Goal: Task Accomplishment & Management: Manage account settings

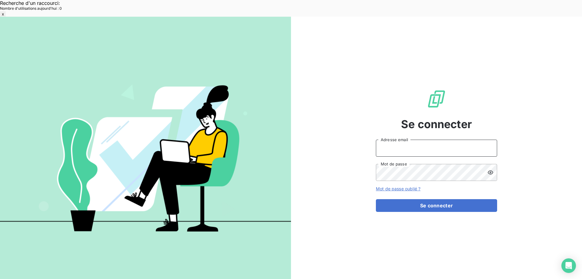
type input "[EMAIL_ADDRESS][DOMAIN_NAME]"
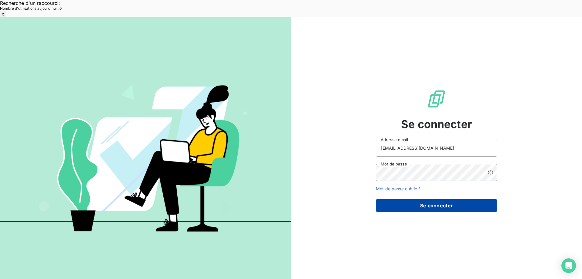
click at [442, 199] on button "Se connecter" at bounding box center [436, 205] width 121 height 13
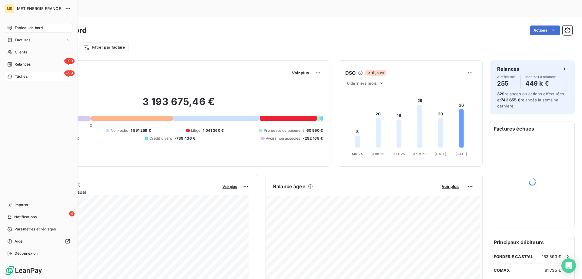
click at [14, 77] on div "Tâches" at bounding box center [17, 76] width 20 height 5
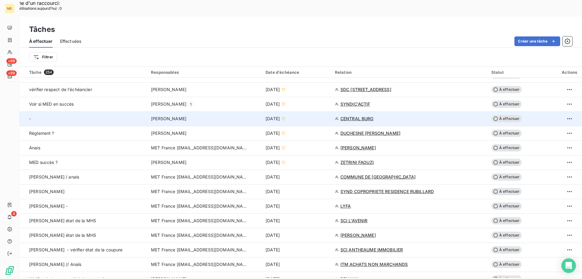
scroll to position [303, 0]
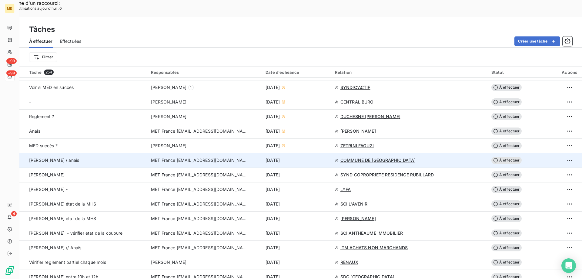
click at [311, 157] on div "[DATE]" at bounding box center [297, 160] width 62 height 6
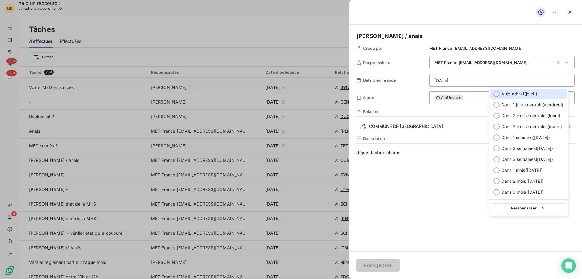
click at [515, 93] on span "[DATE] ( [DATE] )" at bounding box center [520, 94] width 36 height 6
type input "[DATE]"
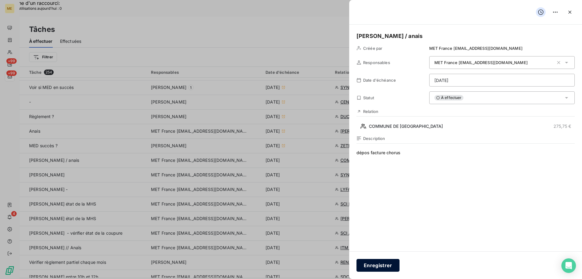
click at [372, 265] on button "Enregistrer" at bounding box center [378, 265] width 43 height 13
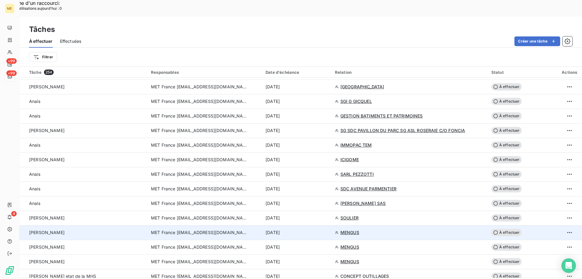
scroll to position [819, 0]
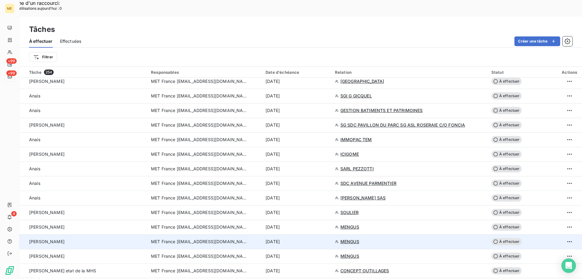
click at [310, 234] on td "[DATE]" at bounding box center [296, 241] width 69 height 15
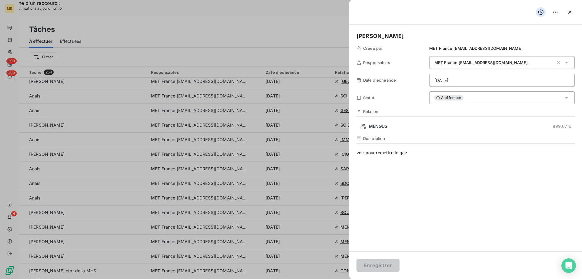
click at [501, 97] on div "À effectuer" at bounding box center [502, 97] width 146 height 13
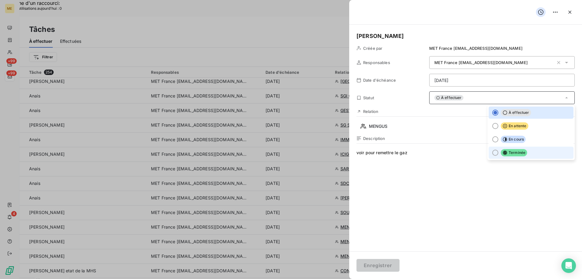
click at [505, 156] on span "Terminée" at bounding box center [514, 152] width 26 height 7
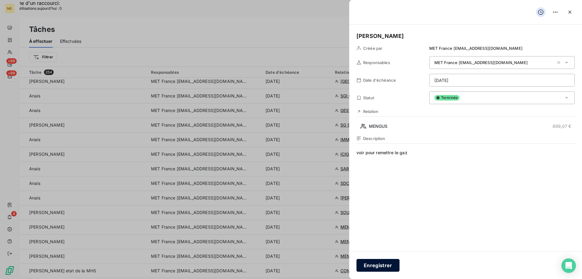
click at [371, 265] on button "Enregistrer" at bounding box center [378, 265] width 43 height 13
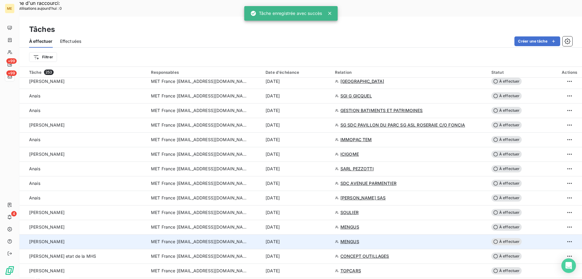
click at [328, 238] on div "[DATE]" at bounding box center [297, 241] width 62 height 6
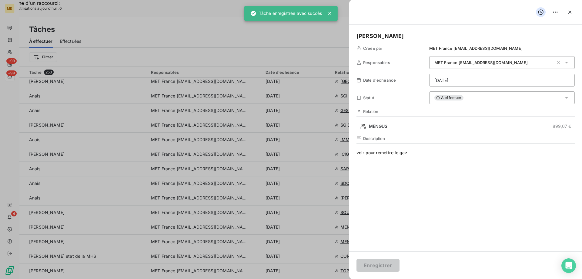
click at [477, 98] on div "À effectuer" at bounding box center [502, 97] width 146 height 13
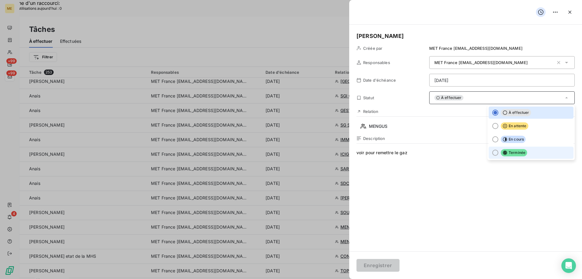
click at [501, 155] on span "Terminée" at bounding box center [514, 152] width 26 height 7
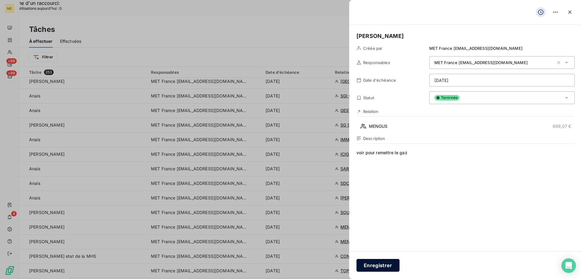
click at [375, 267] on button "Enregistrer" at bounding box center [378, 265] width 43 height 13
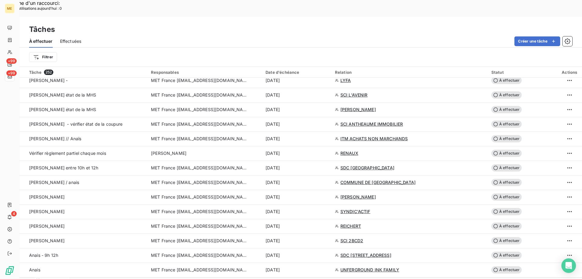
scroll to position [394, 0]
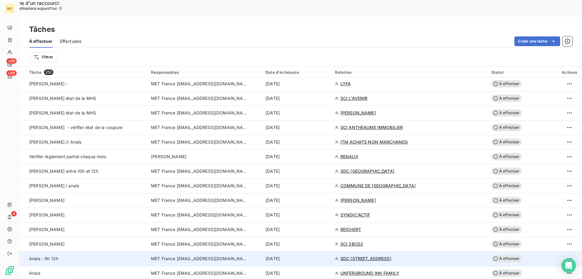
click at [314, 255] on div "[DATE]" at bounding box center [297, 258] width 62 height 6
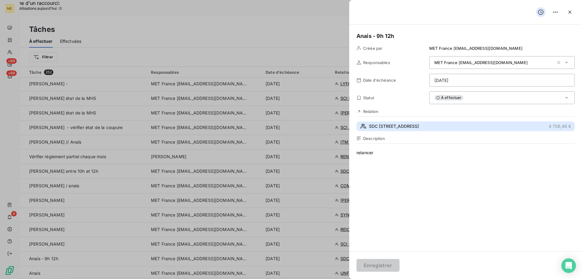
click at [419, 128] on span "SDC 1 AVENUE DU GENERAL DE GALLIENI" at bounding box center [394, 126] width 50 height 6
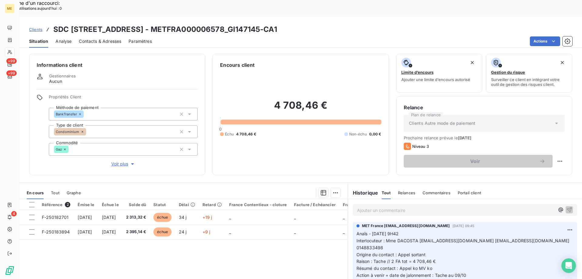
drag, startPoint x: 317, startPoint y: 12, endPoint x: 284, endPoint y: 11, distance: 32.2
click at [277, 24] on h3 "SDC [STREET_ADDRESS] - METFRA000006578_GI147145-CA1" at bounding box center [165, 29] width 224 height 11
copy h3 "GI147145"
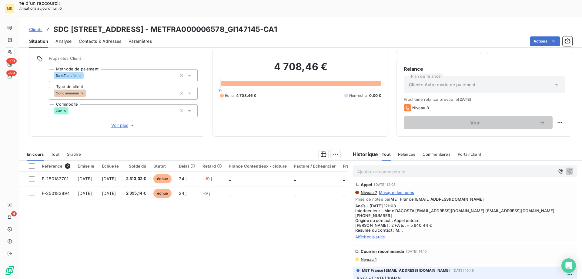
scroll to position [667, 0]
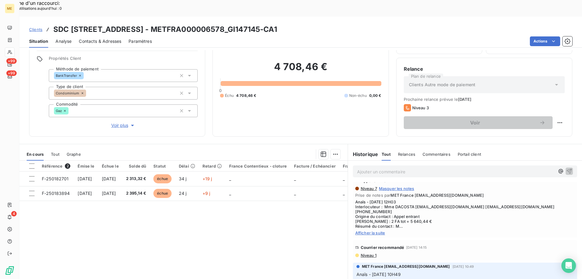
click at [362, 253] on span "Niveau 1" at bounding box center [368, 255] width 16 height 5
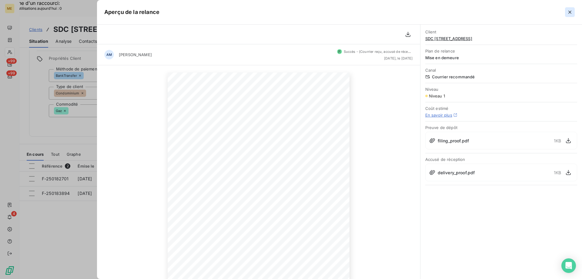
click at [571, 15] on icon "button" at bounding box center [570, 12] width 6 height 6
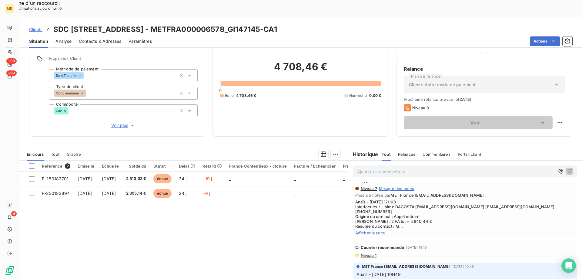
click at [231, 220] on div "Référence 2 Émise le Échue le Solde dû Statut Délai Retard France Contentieux -…" at bounding box center [183, 218] width 328 height 117
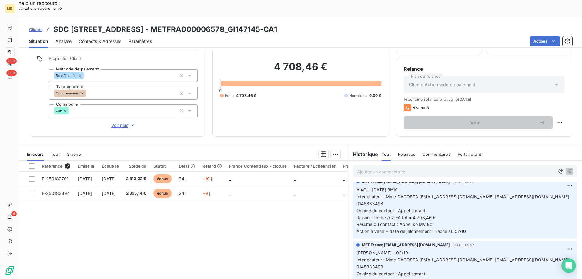
scroll to position [0, 0]
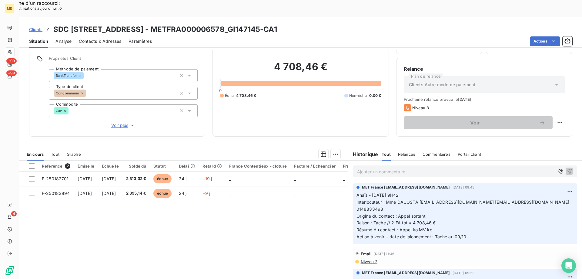
click at [342, 99] on div "4 708,46 € 0 Échu 4 708,46 € Non-échu 0,00 €" at bounding box center [300, 79] width 161 height 99
drag, startPoint x: 316, startPoint y: 13, endPoint x: 286, endPoint y: 13, distance: 30.0
click at [277, 24] on h3 "SDC [STREET_ADDRESS] - METFRA000006578_GI147145-CA1" at bounding box center [165, 29] width 224 height 11
copy h3 "GI147145"
drag, startPoint x: 338, startPoint y: 14, endPoint x: 53, endPoint y: 12, distance: 284.8
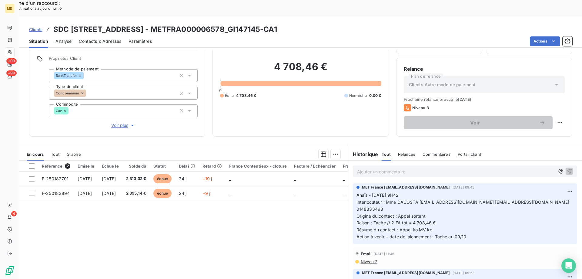
click at [53, 24] on div "Clients SDC 1 AVENUE DU GENERAL DE GALLIENI - METFRA000006578_GI147145-CA1" at bounding box center [300, 29] width 563 height 11
copy h3 "SDC [STREET_ADDRESS] - METFRA000006578_GI147145-CA1"
drag, startPoint x: 384, startPoint y: 185, endPoint x: 553, endPoint y: 186, distance: 169.5
click at [553, 192] on p "Anaïs - 07/10/2025 - 9H42 Interlocuteur : Mme DACOSTA dacosta@adjgestion.com mo…" at bounding box center [465, 216] width 217 height 49
copy span "Mme DACOSTA [EMAIL_ADDRESS][DOMAIN_NAME] [EMAIL_ADDRESS][DOMAIN_NAME] 0148833498"
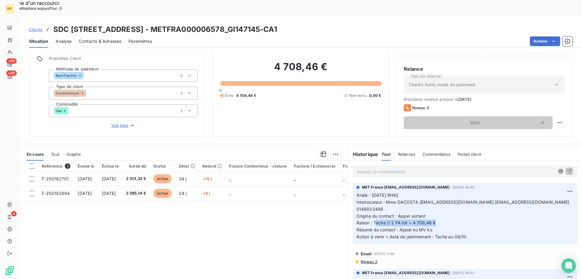
drag, startPoint x: 373, startPoint y: 199, endPoint x: 434, endPoint y: 198, distance: 61.3
click at [434, 198] on p "Anaïs - 07/10/2025 - 9H42 Interlocuteur : Mme DACOSTA dacosta@adjgestion.com mo…" at bounding box center [465, 216] width 217 height 49
click at [437, 197] on p "Anaïs - 07/10/2025 - 9H42 Interlocuteur : Mme DACOSTA dacosta@adjgestion.com mo…" at bounding box center [465, 216] width 217 height 49
drag, startPoint x: 371, startPoint y: 200, endPoint x: 433, endPoint y: 200, distance: 62.2
click at [433, 200] on p "Anaïs - 07/10/2025 - 9H42 Interlocuteur : Mme DACOSTA dacosta@adjgestion.com mo…" at bounding box center [465, 216] width 217 height 49
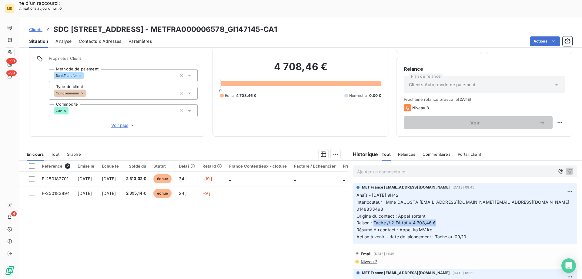
copy span "Tache // 2 FA tot = 4 708,46 €"
drag, startPoint x: 396, startPoint y: 192, endPoint x: 425, endPoint y: 193, distance: 29.4
click at [425, 193] on p "Anaïs - 07/10/2025 - 9H42 Interlocuteur : Mme DACOSTA dacosta@adjgestion.com mo…" at bounding box center [465, 216] width 217 height 49
copy span "Appel sortant"
click at [314, 85] on div "4 708,46 € 0 Échu 4 708,46 € Non-échu 0,00 €" at bounding box center [300, 79] width 161 height 99
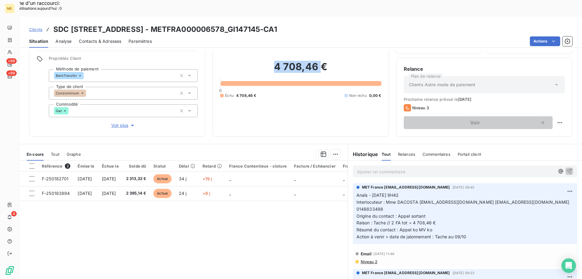
drag, startPoint x: 274, startPoint y: 56, endPoint x: 321, endPoint y: 54, distance: 46.4
click at [321, 61] on h2 "4 708,46 €" at bounding box center [300, 70] width 161 height 18
click at [335, 61] on h2 "4 708,46 €" at bounding box center [300, 70] width 161 height 18
click at [111, 122] on span "Voir plus" at bounding box center [123, 125] width 24 height 6
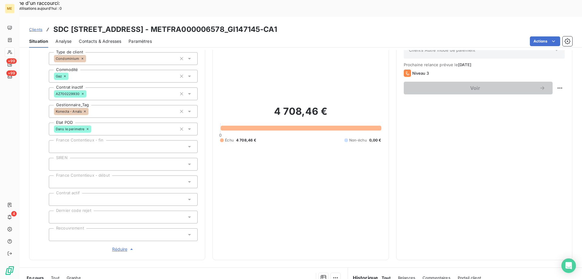
scroll to position [99, 0]
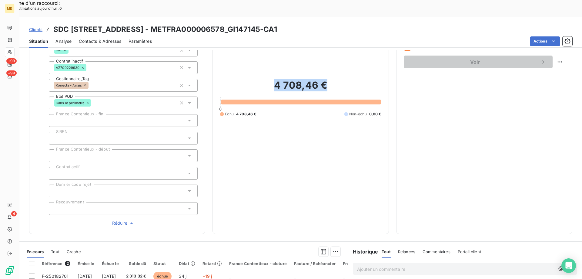
drag, startPoint x: 273, startPoint y: 71, endPoint x: 328, endPoint y: 70, distance: 54.3
click at [328, 79] on h2 "4 708,46 €" at bounding box center [300, 88] width 161 height 18
click at [325, 103] on div "4 708,46 € 0 Échu 4 708,46 € Non-échu 0,00 €" at bounding box center [300, 97] width 161 height 257
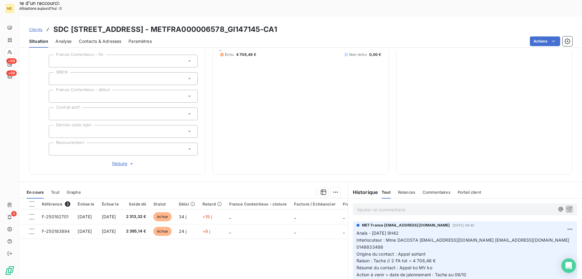
scroll to position [190, 0]
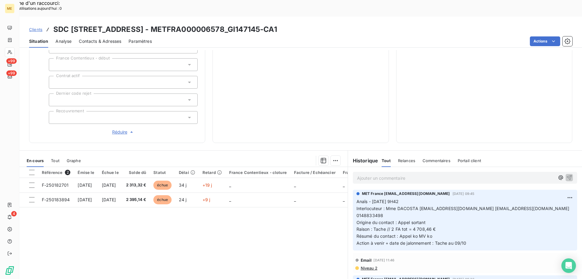
click at [414, 172] on div "Ajouter un commentaire ﻿" at bounding box center [465, 178] width 224 height 12
click at [415, 174] on p "Ajouter un commentaire ﻿" at bounding box center [456, 178] width 198 height 8
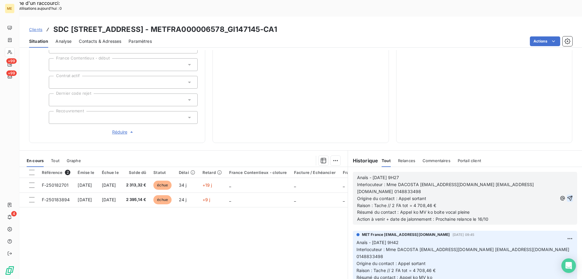
click at [568, 196] on icon "button" at bounding box center [570, 198] width 5 height 5
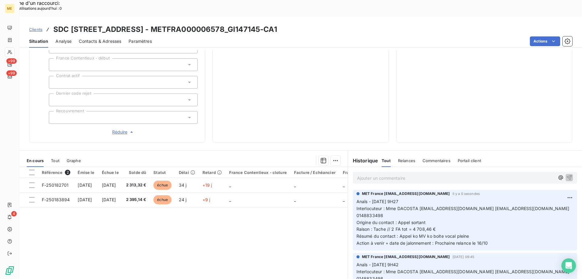
scroll to position [0, 0]
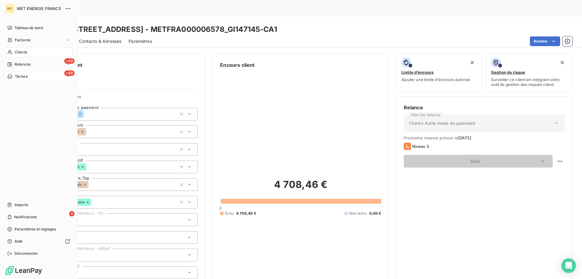
click at [29, 76] on div "+99 Tâches" at bounding box center [39, 77] width 68 height 10
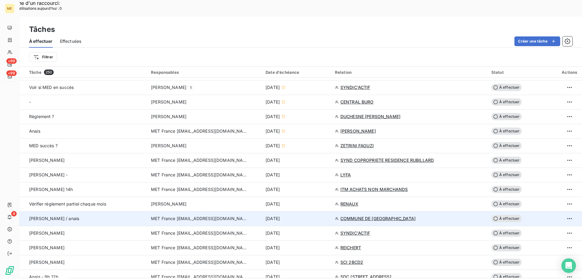
scroll to position [334, 0]
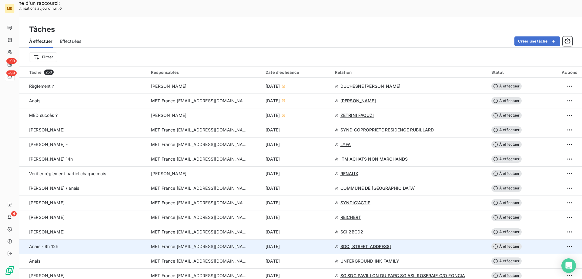
click at [301, 243] on div "[DATE]" at bounding box center [297, 246] width 62 height 6
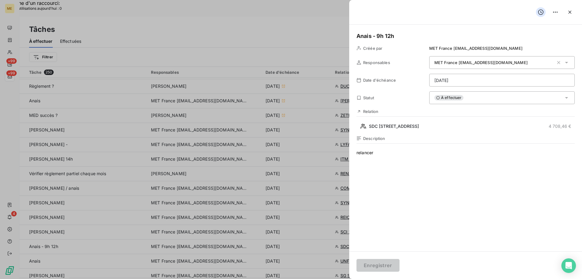
click at [495, 98] on div "À effectuer" at bounding box center [502, 97] width 146 height 13
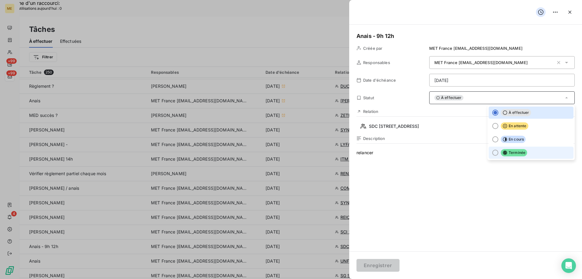
click at [502, 155] on span "Terminée" at bounding box center [514, 152] width 26 height 7
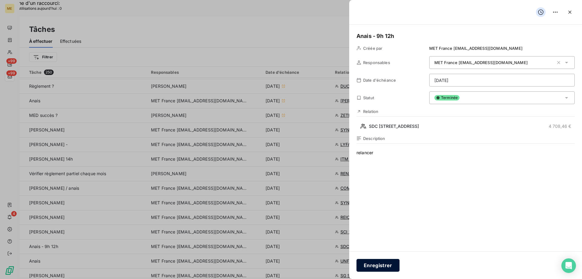
click at [388, 265] on button "Enregistrer" at bounding box center [378, 265] width 43 height 13
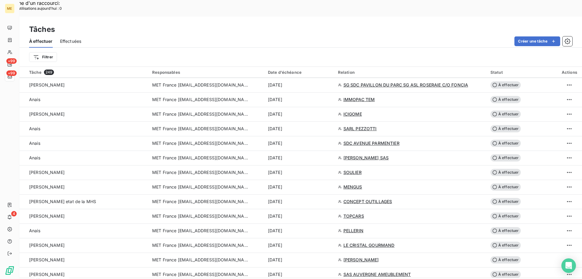
scroll to position [758, 0]
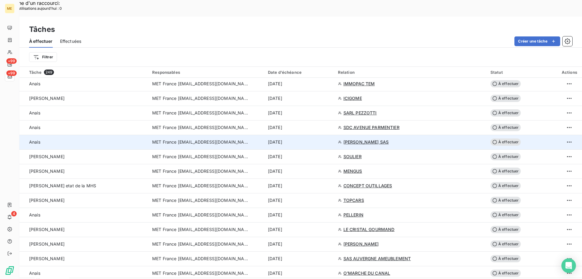
click at [316, 135] on td "[DATE]" at bounding box center [299, 142] width 70 height 15
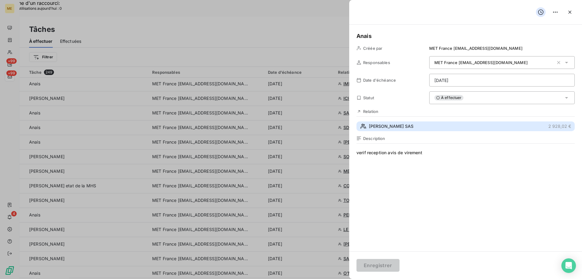
click at [414, 129] on span "LAURENT PERRIER SAS" at bounding box center [391, 126] width 45 height 6
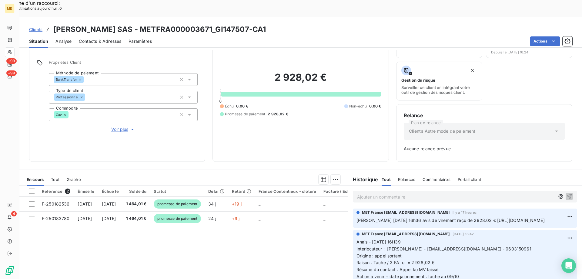
scroll to position [60, 0]
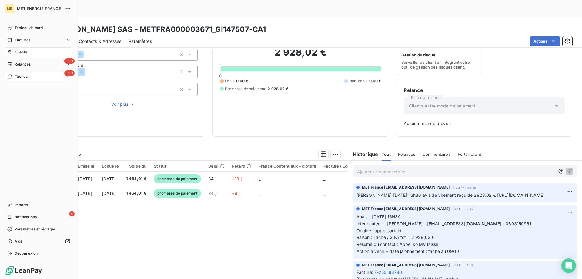
click at [14, 76] on div "Tâches" at bounding box center [17, 76] width 20 height 5
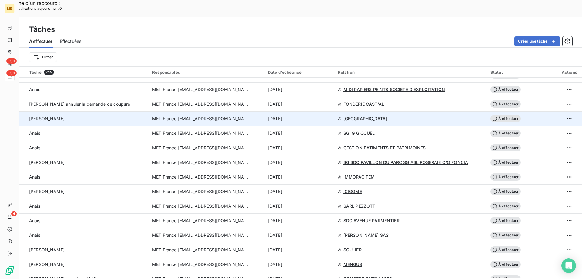
scroll to position [667, 0]
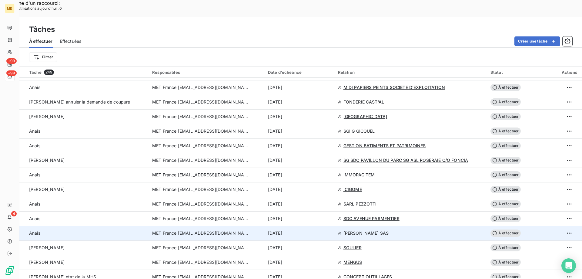
click at [313, 230] on div "[DATE]" at bounding box center [299, 233] width 63 height 6
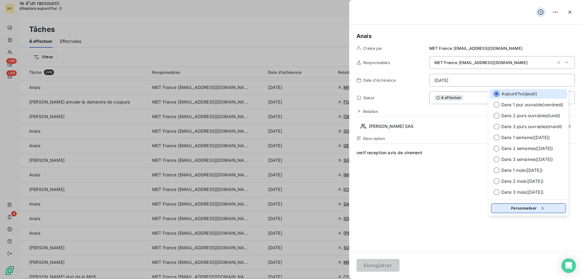
click at [543, 207] on icon "button" at bounding box center [543, 208] width 6 height 6
select select "9"
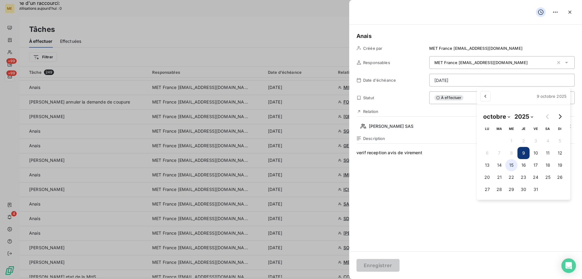
click at [509, 164] on button "15" at bounding box center [512, 165] width 12 height 12
type input "15/10/2025"
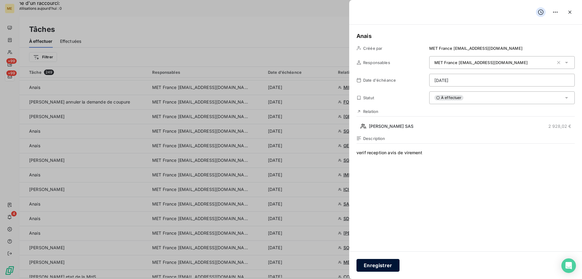
click at [374, 264] on button "Enregistrer" at bounding box center [378, 265] width 43 height 13
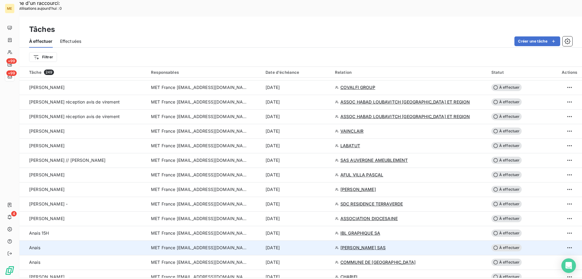
click at [280, 244] on span "15 oct. 2025" at bounding box center [273, 247] width 14 height 6
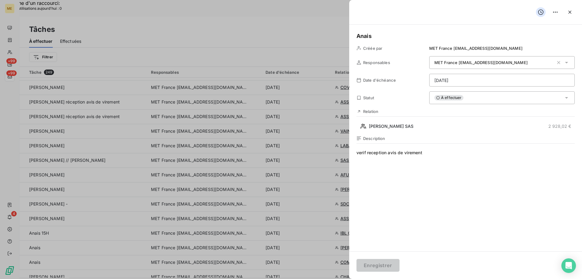
drag, startPoint x: 430, startPoint y: 150, endPoint x: 368, endPoint y: 153, distance: 61.6
click at [368, 153] on span "verif reception avis de virement" at bounding box center [466, 208] width 218 height 116
click at [365, 262] on button "Enregistrer" at bounding box center [378, 265] width 43 height 13
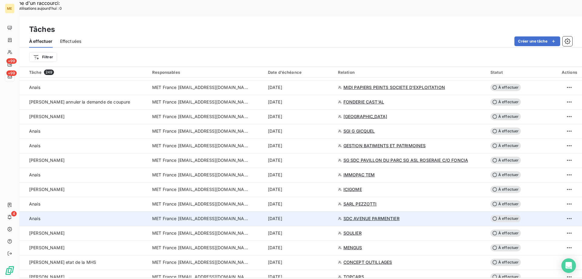
click at [324, 215] on div "[DATE]" at bounding box center [299, 218] width 63 height 6
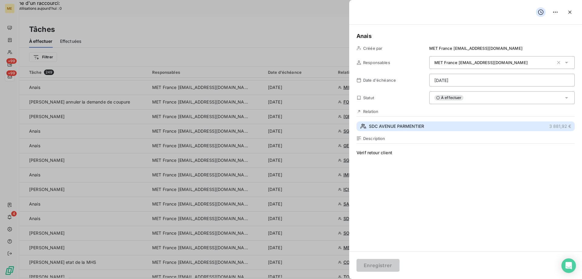
click at [438, 128] on button "SDC AVENUE PARMENTIER 3 881,92 €" at bounding box center [466, 126] width 218 height 10
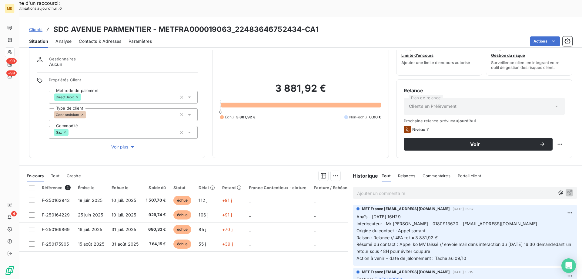
scroll to position [39, 0]
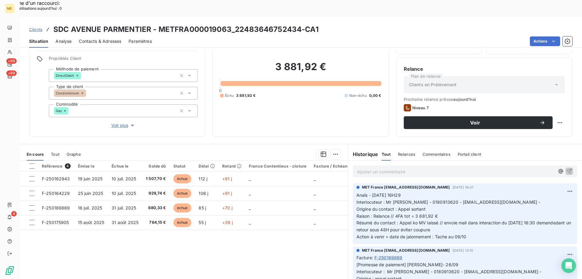
click at [229, 99] on div "3 881,92 € 0 Échu 3 881,92 € Non-échu 0,00 €" at bounding box center [300, 79] width 161 height 99
drag, startPoint x: 301, startPoint y: 15, endPoint x: 234, endPoint y: 16, distance: 66.7
click at [234, 24] on h3 "SDC AVENUE PARMENTIER - METFRA000019063_22483646752434-CA1" at bounding box center [185, 29] width 265 height 11
copy h3 "22483646752434"
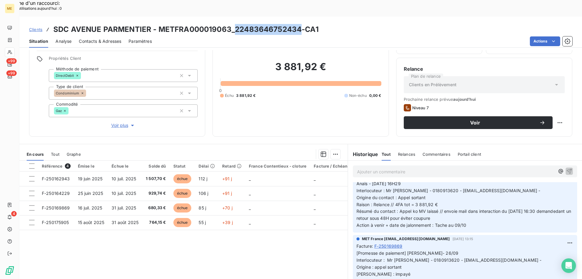
scroll to position [0, 0]
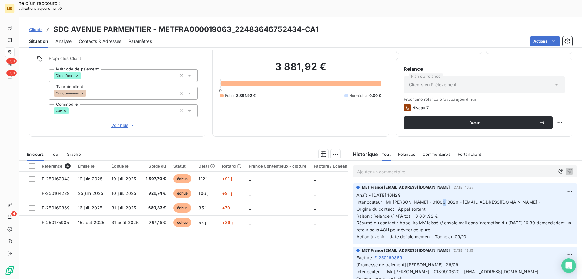
click at [438, 192] on p "Anaïs - 06/10/2025 - 16H29 Interlocuteur : Mr merah - 0180913620 - compta@olymp…" at bounding box center [465, 216] width 217 height 49
click at [438, 199] on span "Interlocuteur : Mr [PERSON_NAME] - 0180913620 - [EMAIL_ADDRESS][DOMAIN_NAME] -" at bounding box center [449, 201] width 184 height 5
drag, startPoint x: 437, startPoint y: 186, endPoint x: 474, endPoint y: 186, distance: 37.0
click at [474, 199] on span "Interlocuteur : Mr [PERSON_NAME] - 0180913620 - [EMAIL_ADDRESS][DOMAIN_NAME] -" at bounding box center [449, 201] width 184 height 5
copy span "[EMAIL_ADDRESS][DOMAIN_NAME]"
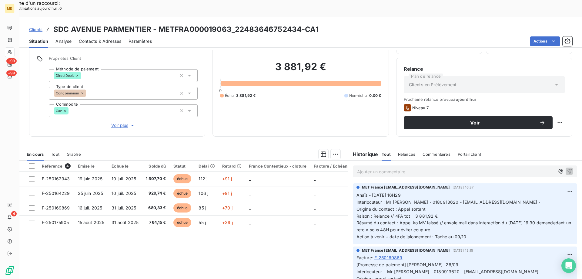
click at [329, 101] on div "3 881,92 € 0 Échu 3 881,92 € Non-échu 0,00 €" at bounding box center [300, 79] width 161 height 99
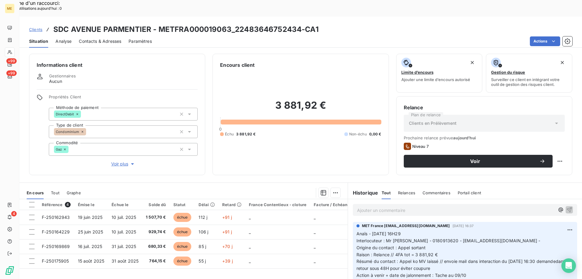
click at [325, 133] on div "3 881,92 € 0 Échu 3 881,92 € Non-échu 0,00 €" at bounding box center [300, 118] width 161 height 99
drag, startPoint x: 299, startPoint y: 11, endPoint x: 234, endPoint y: 14, distance: 65.3
click at [234, 24] on h3 "SDC AVENUE PARMENTIER - METFRA000019063_22483646752434-CA1" at bounding box center [185, 29] width 265 height 11
copy h3 "22483646752434"
click at [404, 238] on span "Interlocuteur : Mr [PERSON_NAME] - 0180913620 - [EMAIL_ADDRESS][DOMAIN_NAME] -" at bounding box center [449, 240] width 184 height 5
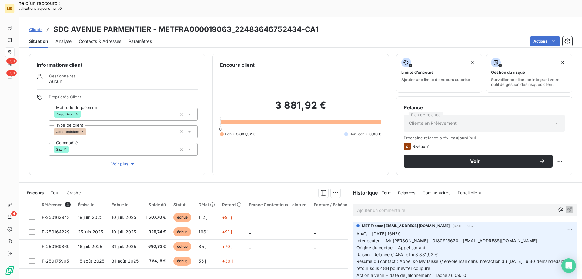
click at [311, 135] on div "3 881,92 € 0 Échu 3 881,92 € Non-échu 0,00 €" at bounding box center [300, 118] width 161 height 99
drag, startPoint x: 272, startPoint y: 89, endPoint x: 339, endPoint y: 94, distance: 67.2
click at [339, 99] on h2 "3 881,92 €" at bounding box center [300, 108] width 161 height 18
click at [335, 74] on div "3 881,92 € 0 Échu 3 881,92 € Non-échu 0,00 €" at bounding box center [300, 118] width 161 height 99
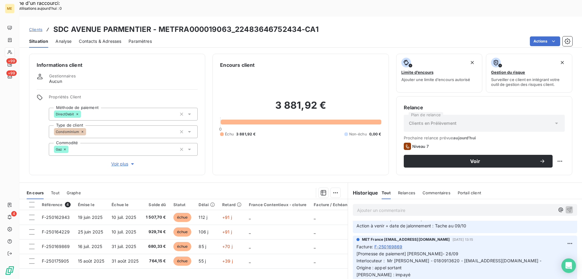
scroll to position [61, 0]
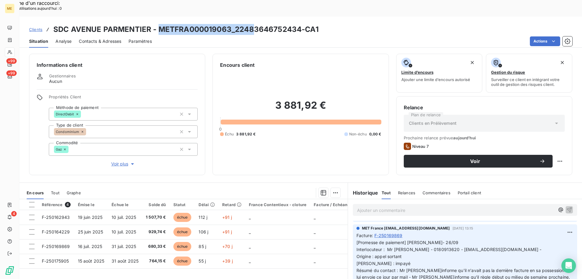
drag, startPoint x: 159, startPoint y: 12, endPoint x: 278, endPoint y: 14, distance: 118.6
click at [255, 24] on h3 "SDC AVENUE PARMENTIER - METFRA000019063_22483646752434-CA1" at bounding box center [185, 29] width 265 height 11
drag, startPoint x: 315, startPoint y: 15, endPoint x: 316, endPoint y: 22, distance: 7.3
click at [314, 18] on div "Clients SDC AVENUE PARMENTIER - METFRA000019063_22483646752434-CA1 Situation An…" at bounding box center [300, 32] width 563 height 31
click at [307, 61] on div "Encours client" at bounding box center [300, 64] width 161 height 7
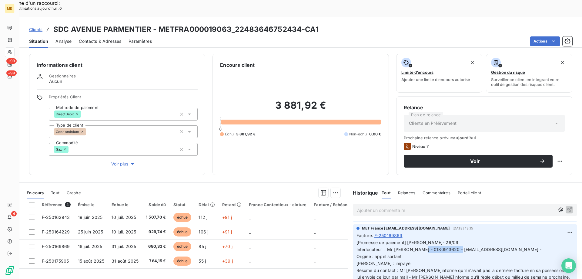
drag, startPoint x: 438, startPoint y: 233, endPoint x: 476, endPoint y: 235, distance: 38.0
click at [476, 239] on p "[Promesse de paiement] [PERSON_NAME]- 26/09 Interlocuteur : Mr [PERSON_NAME] - …" at bounding box center [465, 266] width 217 height 55
click at [493, 239] on p "[Promesse de paiement] [PERSON_NAME]- 26/09 Interlocuteur : Mr [PERSON_NAME] - …" at bounding box center [465, 266] width 217 height 55
drag, startPoint x: 477, startPoint y: 232, endPoint x: 439, endPoint y: 233, distance: 37.3
click at [439, 240] on span "[Promesse de paiement] [PERSON_NAME]- 26/09 Interlocuteur : Mr [PERSON_NAME] - …" at bounding box center [465, 267] width 216 height 54
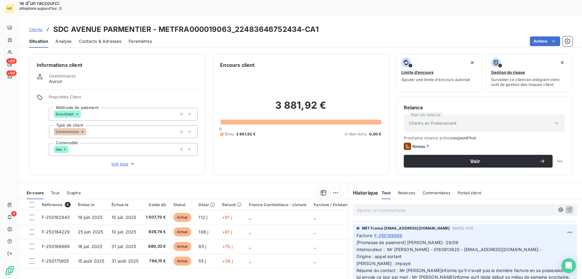
click at [483, 239] on p "[Promesse de paiement] [PERSON_NAME]- 26/09 Interlocuteur : Mr [PERSON_NAME] - …" at bounding box center [465, 266] width 217 height 55
drag, startPoint x: 465, startPoint y: 254, endPoint x: 479, endPoint y: 264, distance: 17.0
click at [479, 264] on p "[Promesse de paiement] [PERSON_NAME]- 26/09 Interlocuteur : Mr [PERSON_NAME] - …" at bounding box center [465, 266] width 217 height 55
click at [478, 261] on span "[Promesse de paiement] [PERSON_NAME]- 26/09 Interlocuteur : Mr [PERSON_NAME] - …" at bounding box center [465, 267] width 216 height 54
click at [400, 206] on p "Ajouter un commentaire ﻿" at bounding box center [456, 210] width 198 height 8
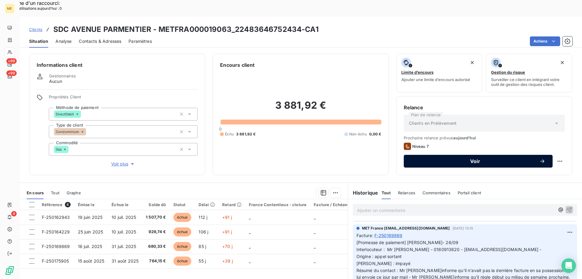
click at [515, 155] on button "Voir" at bounding box center [478, 161] width 149 height 13
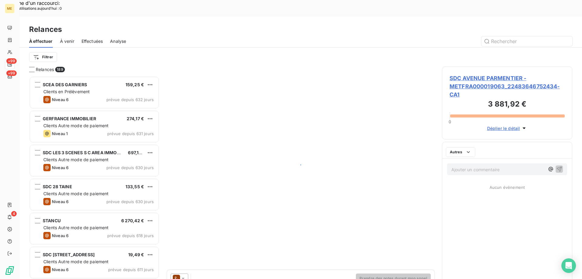
scroll to position [215, 126]
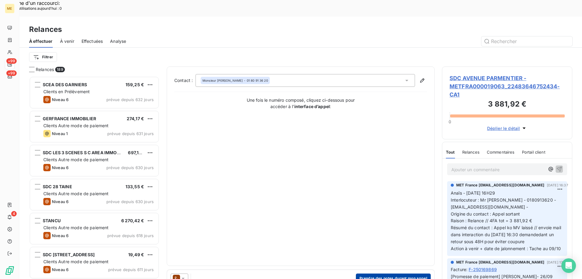
click at [386, 273] on button "Prendre des notes durant mon appel" at bounding box center [393, 278] width 75 height 10
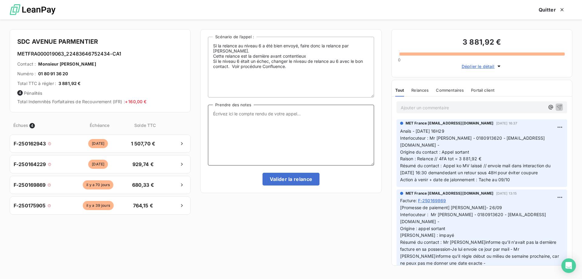
click at [325, 119] on textarea "Prendre des notes" at bounding box center [291, 135] width 166 height 61
paste textarea "Anaïs - [DATE] 9H31 Interlocuteur : Mr [PERSON_NAME] - 0180913620 - [EMAIL_ADDR…"
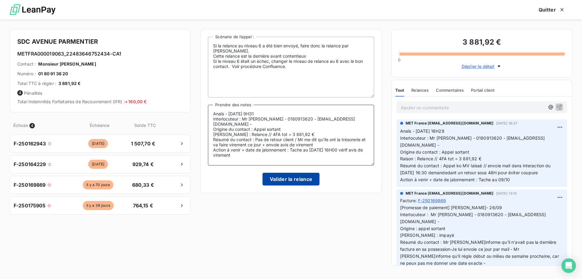
type textarea "Anaïs - [DATE] 9H31 Interlocuteur : Mr [PERSON_NAME] - 0180913620 - [EMAIL_ADDR…"
click at [297, 179] on button "Valider la relance" at bounding box center [291, 179] width 57 height 13
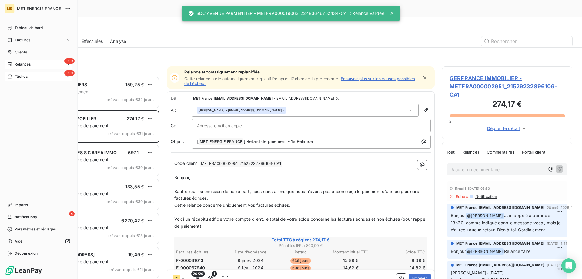
click at [12, 77] on div "Tâches" at bounding box center [17, 76] width 20 height 5
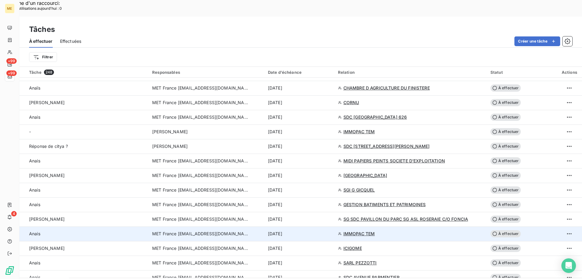
scroll to position [607, 0]
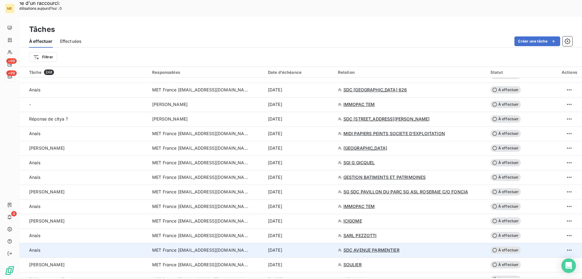
click at [304, 247] on div "[DATE]" at bounding box center [299, 250] width 63 height 6
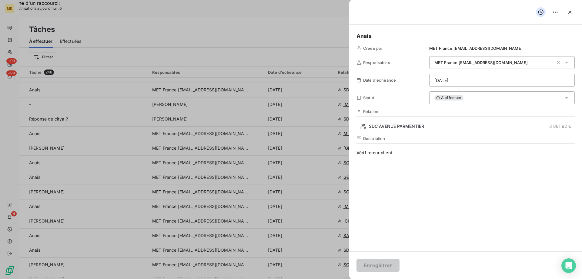
click at [403, 152] on span "Vérif retour client" at bounding box center [466, 208] width 218 height 116
click at [389, 38] on h5 "Anais" at bounding box center [466, 36] width 218 height 8
click at [376, 268] on button "Enregistrer" at bounding box center [378, 265] width 43 height 13
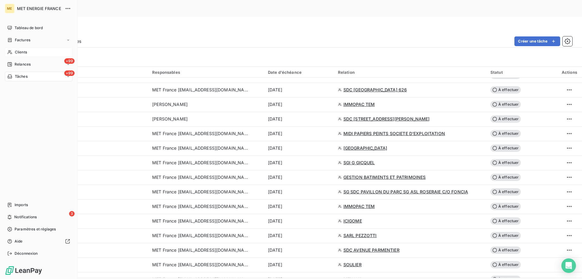
click at [18, 51] on span "Clients" at bounding box center [21, 51] width 12 height 5
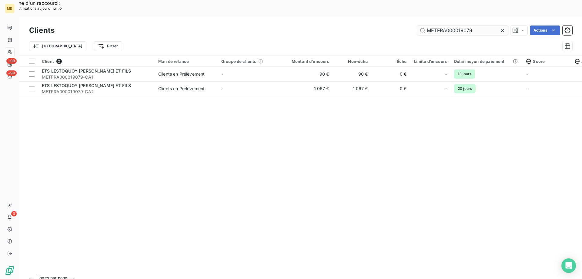
click at [431, 25] on input "METFRA000019079" at bounding box center [462, 30] width 91 height 10
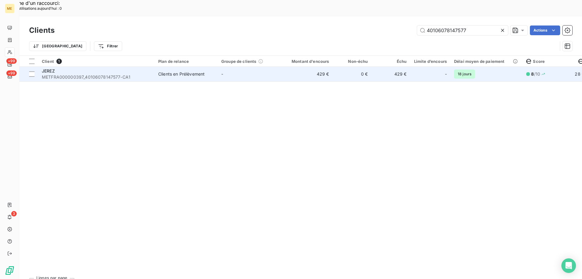
type input "40106078147577"
click at [177, 67] on td "Clients en Prélèvement" at bounding box center [186, 74] width 63 height 15
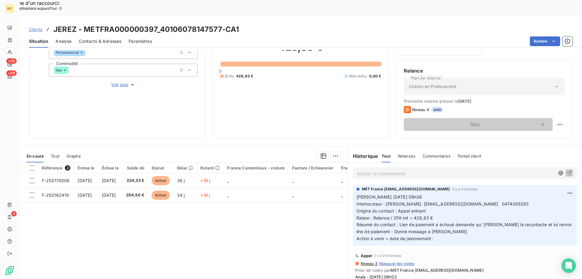
scroll to position [81, 0]
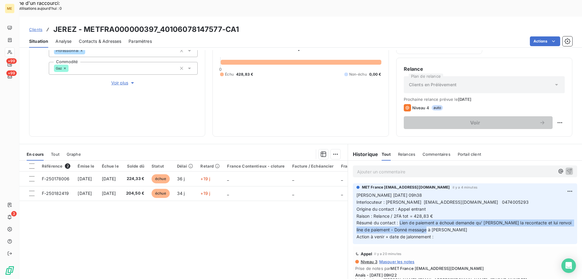
drag, startPoint x: 398, startPoint y: 206, endPoint x: 425, endPoint y: 214, distance: 28.4
click at [425, 220] on span "Résumé du contact : Lien de paiement a échoué demande qu' Anais la recontacte e…" at bounding box center [465, 226] width 217 height 12
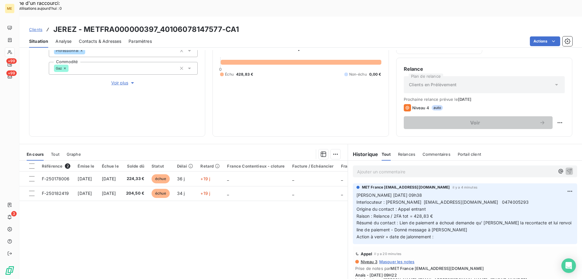
click at [432, 214] on p "Valérie 09/10/2025 09h38 Interlocuteur : Mme Alicia Baraille contact@jpautolois…" at bounding box center [465, 216] width 217 height 49
click at [358, 101] on div "428,83 € 0 Échu 428,83 € Non-échu 0,00 €" at bounding box center [300, 58] width 161 height 141
click at [30, 163] on div at bounding box center [31, 165] width 5 height 5
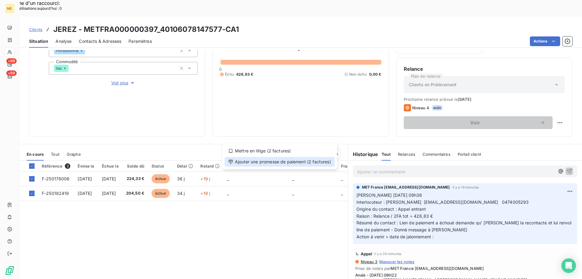
click at [309, 162] on div "Ajouter une promesse de paiement (2 factures)" at bounding box center [280, 162] width 110 height 10
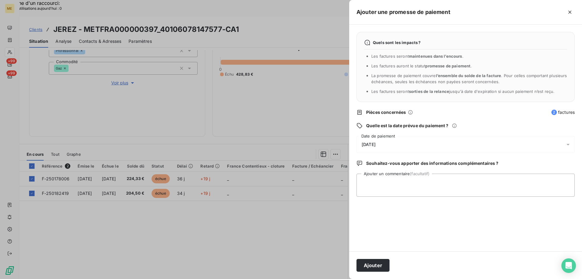
click at [399, 146] on div "[DATE]" at bounding box center [466, 144] width 218 height 17
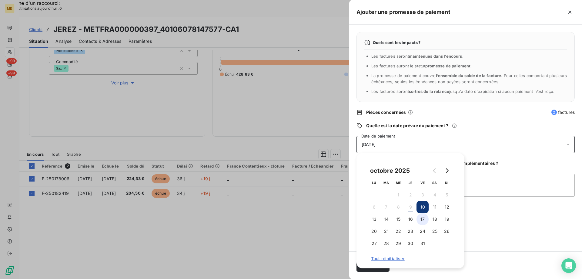
click at [426, 220] on button "17" at bounding box center [423, 219] width 12 height 12
click at [492, 178] on textarea "Ajouter un commentaire (facultatif)" at bounding box center [466, 184] width 218 height 23
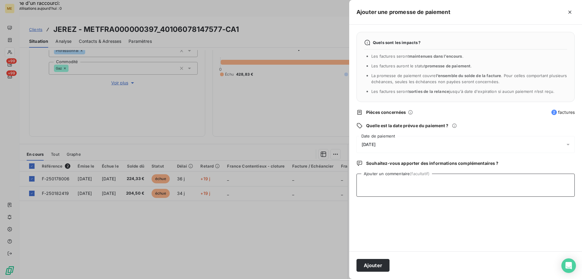
paste textarea "Anaïs - 09/10/2025 - 09H22 Interlocuteur : Mme Alicia Baraille contact@jpautolo…"
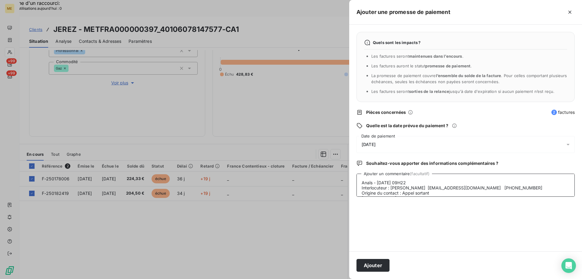
scroll to position [20, 0]
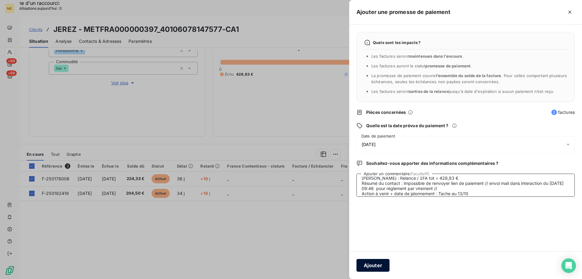
type textarea "Anaïs - 09/10/2025 - 09H22 Interlocuteur : Mme Alicia Baraille contact@jpautolo…"
click at [381, 264] on button "Ajouter" at bounding box center [373, 265] width 33 height 13
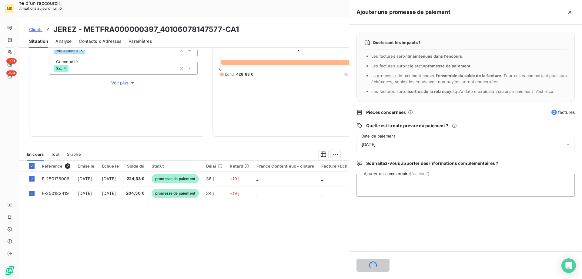
scroll to position [0, 0]
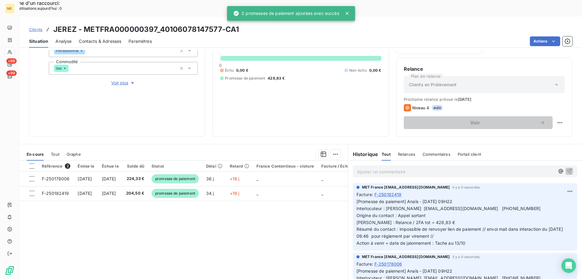
click at [348, 12] on icon at bounding box center [347, 13] width 6 height 6
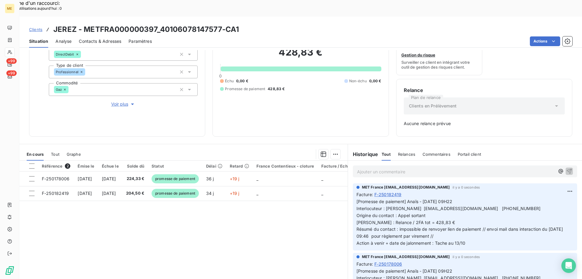
scroll to position [60, 0]
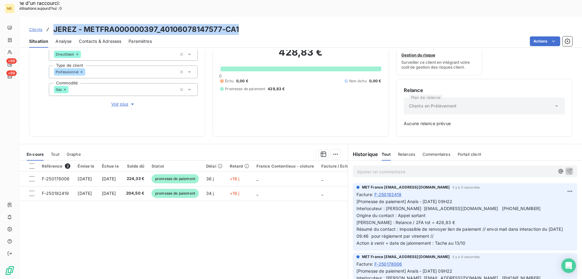
drag, startPoint x: 241, startPoint y: 13, endPoint x: 53, endPoint y: 17, distance: 188.1
click at [53, 24] on div "Clients JEREZ - METFRA000000397_40106078147577-CA1" at bounding box center [300, 29] width 563 height 11
copy h3 "JEREZ - METFRA000000397_40106078147577-CA1"
click at [268, 24] on div "Clients JEREZ - METFRA000000397_40106078147577-CA1" at bounding box center [300, 29] width 563 height 11
drag, startPoint x: 240, startPoint y: 12, endPoint x: 82, endPoint y: 15, distance: 158.0
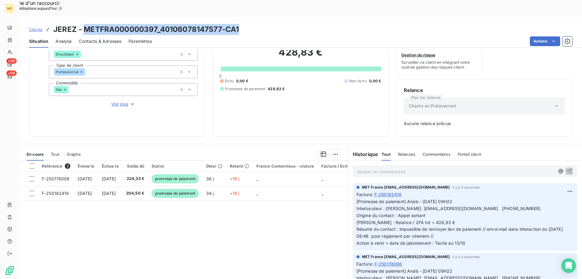
click at [82, 24] on div "Clients JEREZ - METFRA000000397_40106078147577-CA1" at bounding box center [300, 29] width 563 height 11
click at [332, 91] on div "428,83 € 0 Échu 0,00 € Non-échu 0,00 € Promesse de paiement 428,83 €" at bounding box center [300, 69] width 161 height 120
click at [243, 24] on div "Clients JEREZ - METFRA000000397_40106078147577-CA1" at bounding box center [300, 29] width 563 height 11
click at [241, 24] on div "Clients JEREZ - METFRA000000397_40106078147577-CA1" at bounding box center [300, 29] width 563 height 11
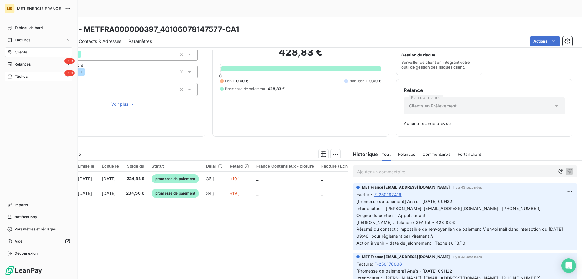
click at [14, 76] on div "Tâches" at bounding box center [17, 76] width 20 height 5
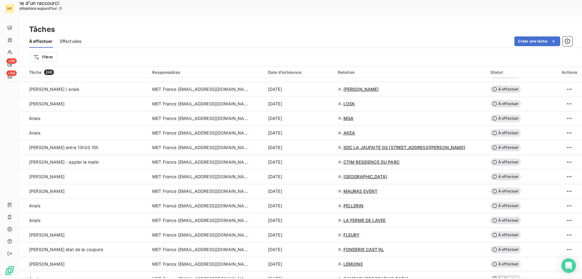
scroll to position [1256, 0]
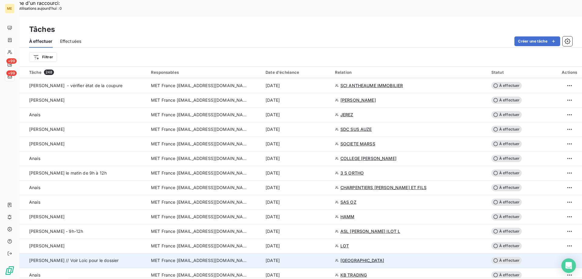
scroll to position [195, 0]
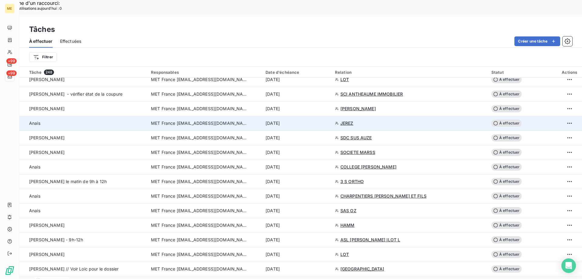
click at [320, 120] on div "[DATE]" at bounding box center [297, 123] width 62 height 6
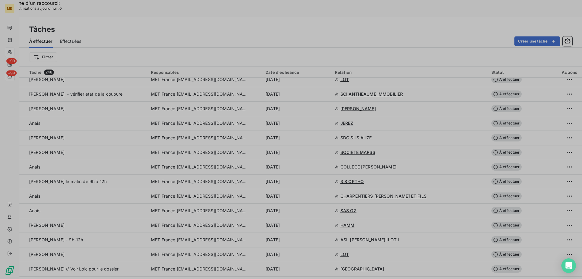
type input "[DATE]"
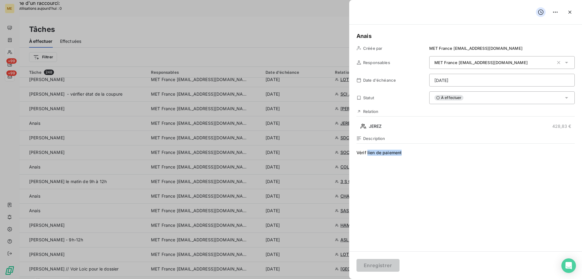
drag, startPoint x: 409, startPoint y: 151, endPoint x: 367, endPoint y: 156, distance: 41.6
click at [367, 156] on span "Vérif lien de paiement" at bounding box center [466, 208] width 218 height 116
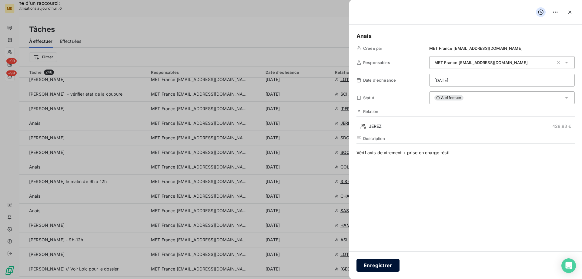
click at [377, 267] on button "Enregistrer" at bounding box center [378, 265] width 43 height 13
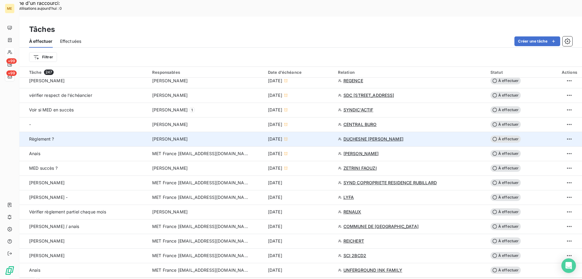
scroll to position [286, 0]
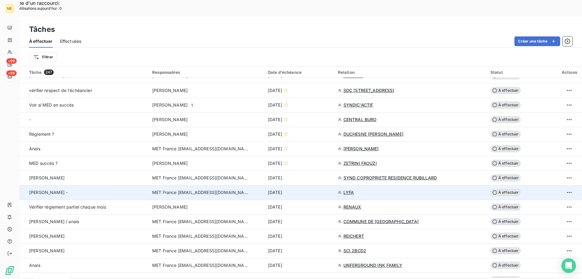
click at [319, 189] on div "[DATE]" at bounding box center [299, 192] width 63 height 6
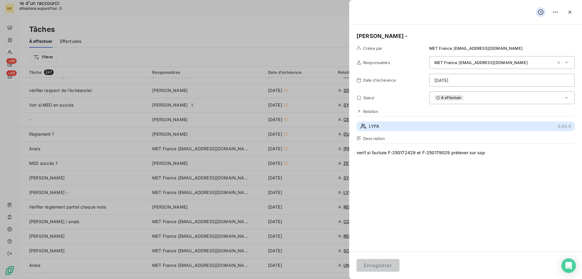
click at [436, 129] on button "LYFA 0,00 €" at bounding box center [466, 126] width 218 height 10
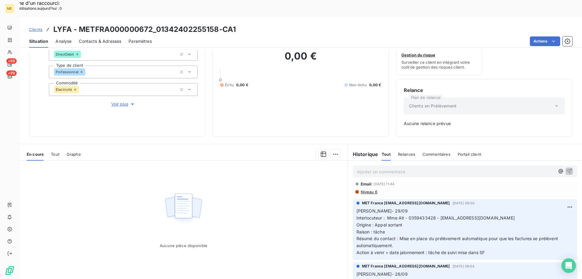
scroll to position [91, 0]
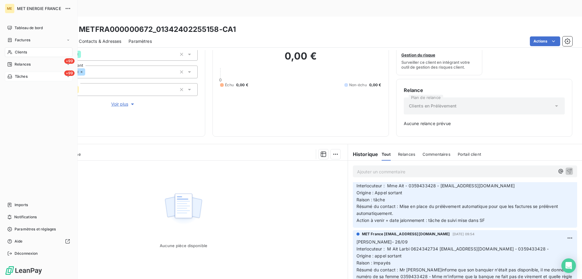
click at [27, 79] on div "+99 Tâches" at bounding box center [39, 77] width 68 height 10
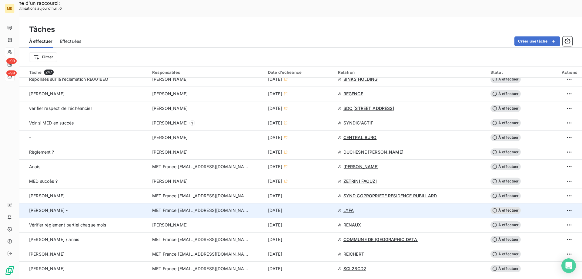
scroll to position [273, 0]
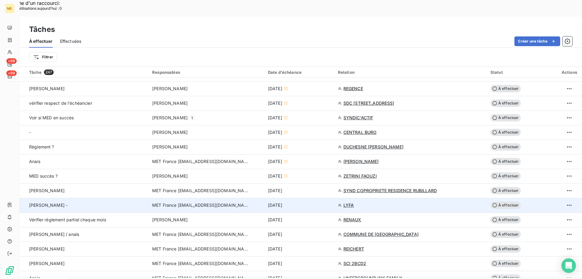
click at [304, 202] on div "[DATE]" at bounding box center [299, 205] width 63 height 6
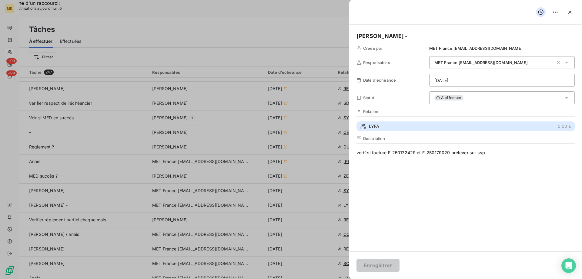
click at [442, 126] on button "LYFA 0,00 €" at bounding box center [466, 126] width 218 height 10
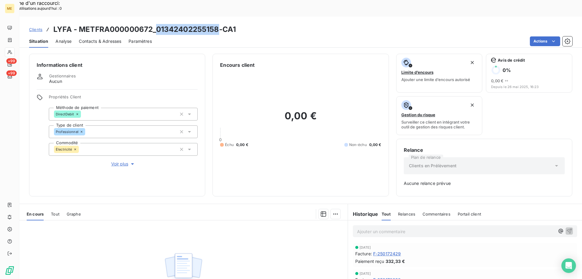
drag, startPoint x: 217, startPoint y: 13, endPoint x: 157, endPoint y: 16, distance: 59.5
click at [157, 24] on h3 "LYFA - METFRA000000672_01342402255158-CA1" at bounding box center [144, 29] width 183 height 11
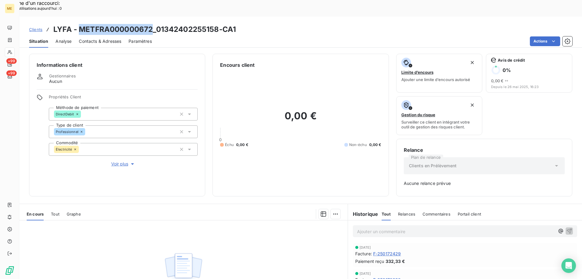
drag, startPoint x: 152, startPoint y: 12, endPoint x: 80, endPoint y: 11, distance: 71.9
click at [80, 24] on h3 "LYFA - METFRA000000672_01342402255158-CA1" at bounding box center [144, 29] width 183 height 11
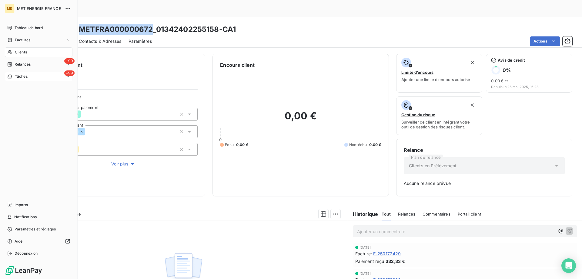
click at [25, 78] on span "Tâches" at bounding box center [21, 76] width 13 height 5
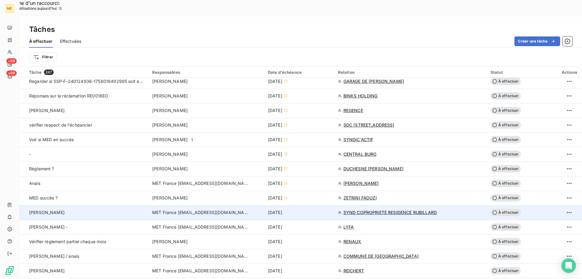
scroll to position [273, 0]
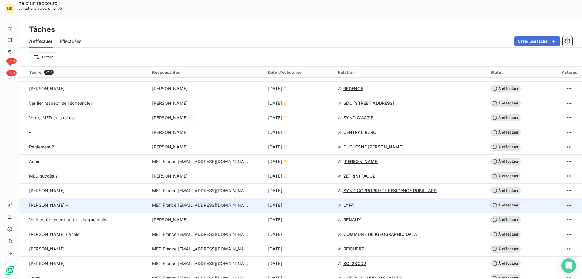
click at [326, 202] on div "[DATE]" at bounding box center [299, 205] width 63 height 6
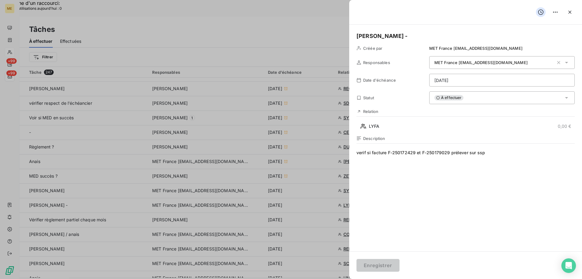
drag, startPoint x: 479, startPoint y: 102, endPoint x: 481, endPoint y: 114, distance: 11.9
click at [479, 102] on div "À effectuer" at bounding box center [502, 97] width 146 height 13
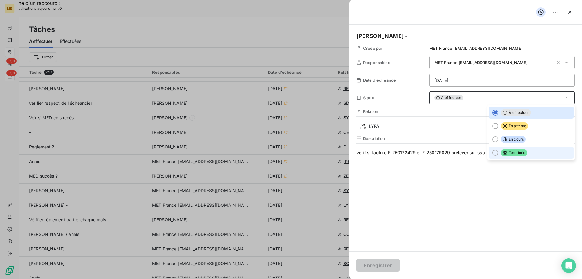
click at [496, 153] on li "Terminée" at bounding box center [531, 152] width 85 height 12
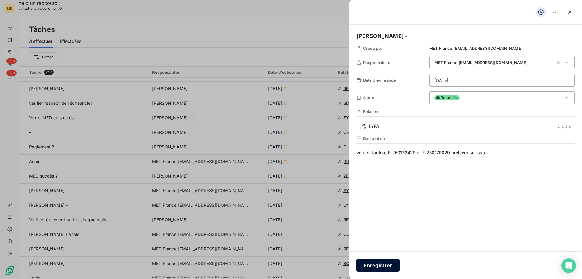
drag, startPoint x: 377, startPoint y: 269, endPoint x: 384, endPoint y: 268, distance: 6.8
click at [378, 269] on button "Enregistrer" at bounding box center [378, 265] width 43 height 13
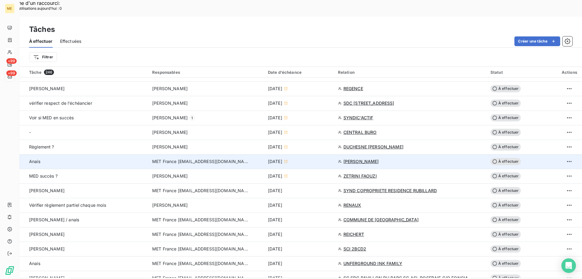
click at [320, 158] on div "[DATE]" at bounding box center [299, 161] width 63 height 6
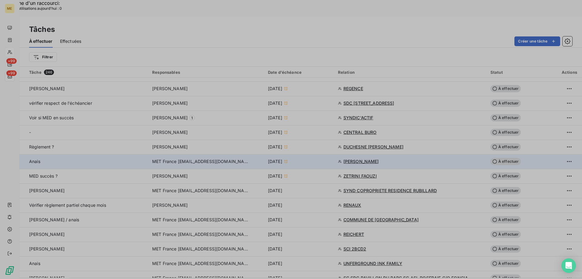
type input "07/10/2025"
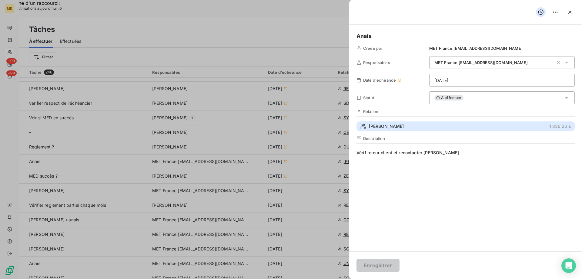
click at [416, 124] on button "OLIVIER 1 836,26 €" at bounding box center [466, 126] width 218 height 10
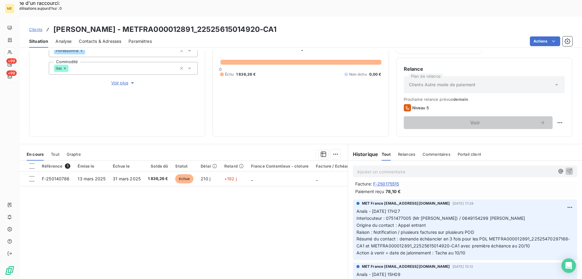
scroll to position [91, 0]
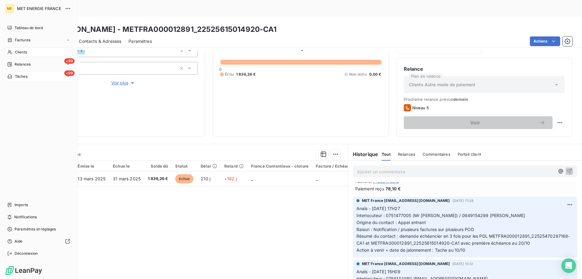
click at [20, 75] on span "Tâches" at bounding box center [21, 76] width 13 height 5
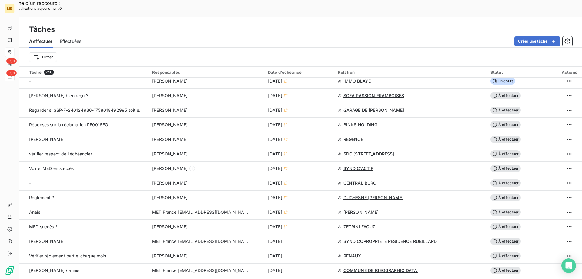
scroll to position [243, 0]
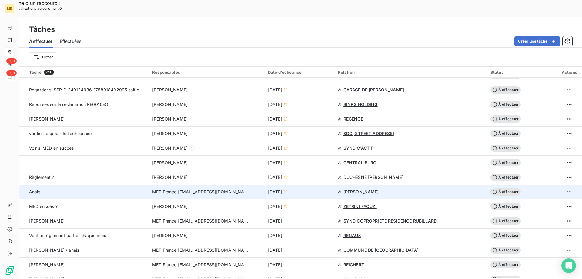
click at [323, 189] on div "[DATE]" at bounding box center [299, 192] width 63 height 6
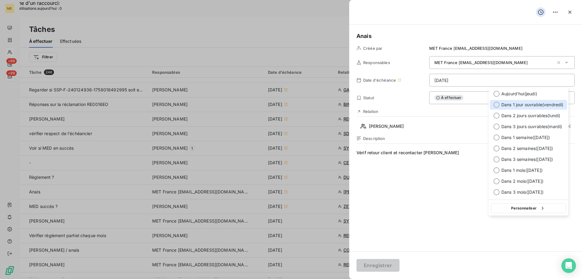
click at [509, 105] on span "Dans 1 jour ouvrable ( [DATE] )" at bounding box center [533, 105] width 62 height 6
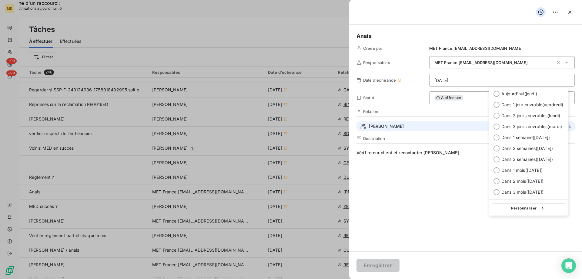
type input "[DATE]"
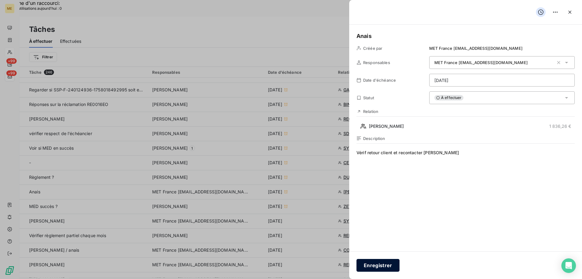
click at [372, 268] on button "Enregistrer" at bounding box center [378, 265] width 43 height 13
click at [372, 265] on button "Enregistrer" at bounding box center [378, 265] width 43 height 13
click at [471, 151] on span "Vérif retour client et recontacter Mr lopez" at bounding box center [466, 208] width 218 height 116
click at [370, 267] on button "Enregistrer" at bounding box center [378, 265] width 43 height 13
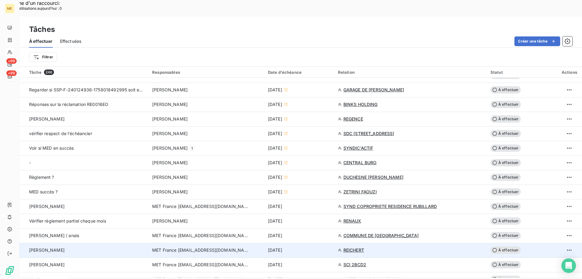
click at [313, 247] on div "[DATE]" at bounding box center [299, 250] width 63 height 6
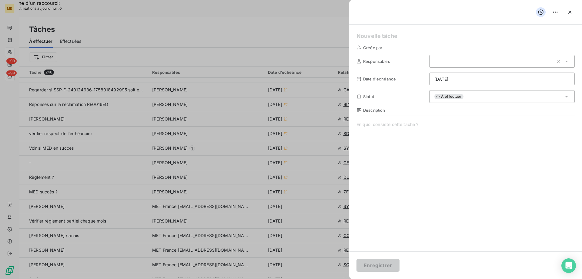
click at [415, 153] on span at bounding box center [466, 179] width 218 height 116
click at [415, 152] on span at bounding box center [466, 179] width 218 height 116
drag, startPoint x: 572, startPoint y: 6, endPoint x: 578, endPoint y: 21, distance: 16.2
click at [234, 34] on div at bounding box center [291, 139] width 582 height 279
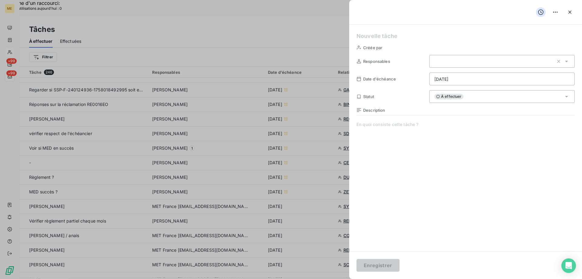
click at [371, 120] on div "Description" at bounding box center [466, 173] width 218 height 130
click at [399, 162] on span at bounding box center [466, 179] width 218 height 116
click at [298, 42] on div at bounding box center [291, 139] width 582 height 279
click at [570, 12] on icon "button" at bounding box center [570, 12] width 3 height 3
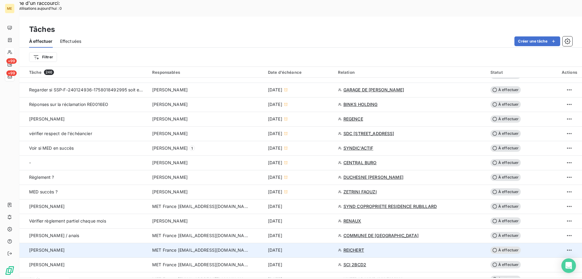
click at [282, 247] on span "[DATE]" at bounding box center [275, 250] width 14 height 6
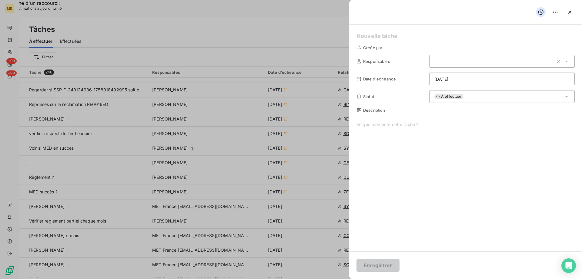
click at [405, 123] on span at bounding box center [466, 179] width 218 height 116
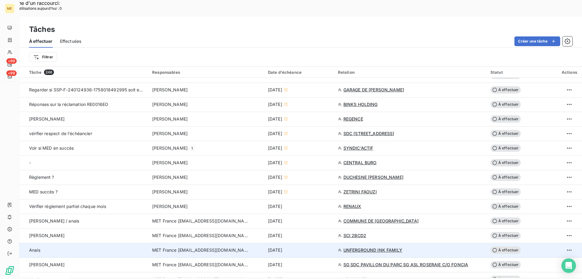
click at [374, 247] on span "UNFERGROUND INK FAMILY" at bounding box center [373, 250] width 59 height 6
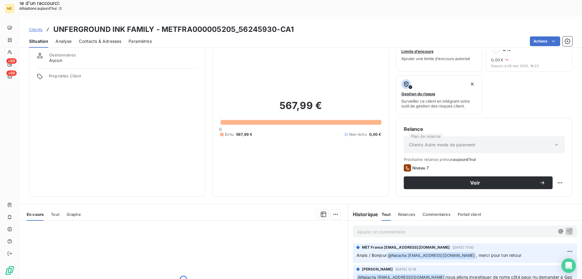
scroll to position [20, 0]
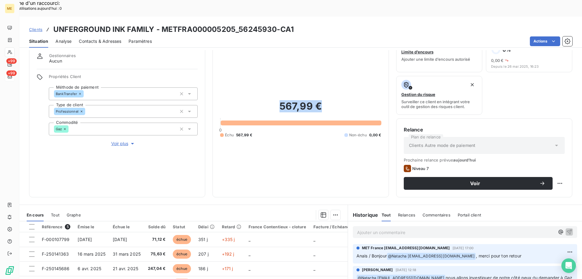
drag, startPoint x: 279, startPoint y: 91, endPoint x: 321, endPoint y: 93, distance: 42.5
click at [321, 100] on h2 "567,99 €" at bounding box center [300, 109] width 161 height 18
click at [320, 100] on h2 "567,99 €" at bounding box center [300, 109] width 161 height 18
click at [305, 69] on div "567,99 € 0 Échu 567,99 € Non-échu 0,00 €" at bounding box center [300, 118] width 161 height 141
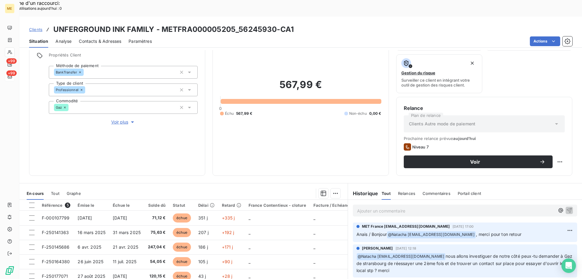
scroll to position [0, 0]
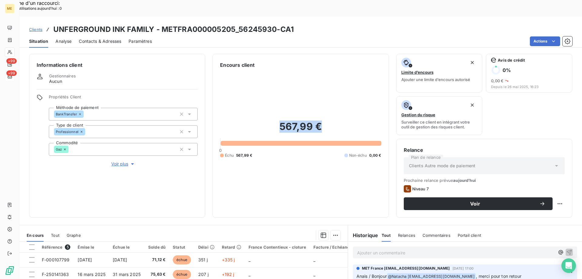
drag, startPoint x: 275, startPoint y: 115, endPoint x: 328, endPoint y: 112, distance: 53.1
click at [328, 120] on h2 "567,99 €" at bounding box center [300, 129] width 161 height 18
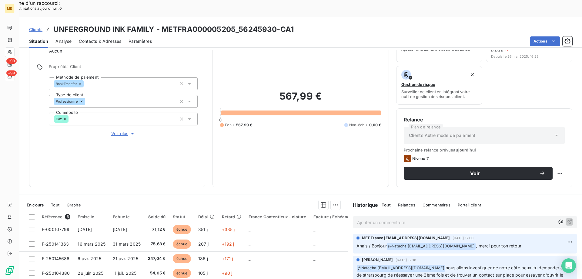
click at [439, 218] on p "Ajouter un commentaire ﻿" at bounding box center [456, 222] width 198 height 8
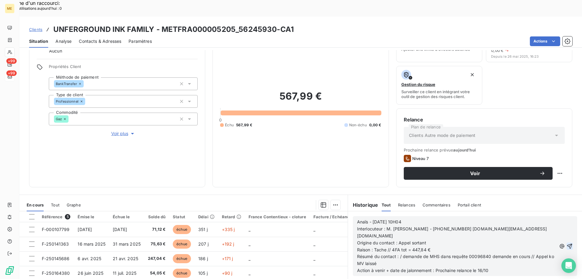
click at [567, 243] on icon "button" at bounding box center [570, 246] width 6 height 6
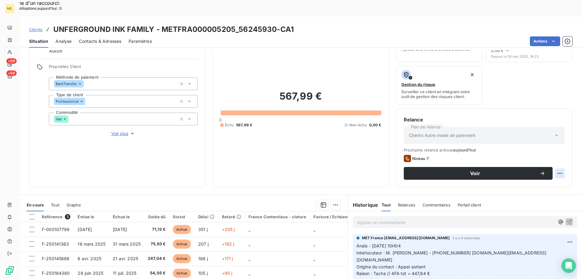
click at [540, 174] on div "Replanifier cette action" at bounding box center [530, 170] width 54 height 10
select select "9"
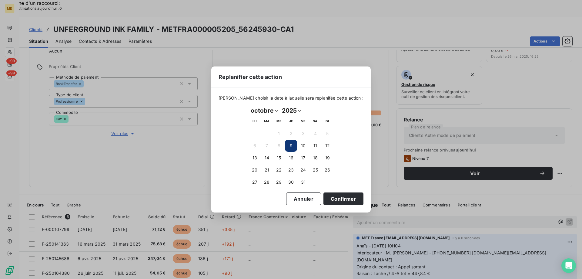
click at [285, 160] on td "16" at bounding box center [291, 158] width 12 height 12
click at [290, 157] on button "16" at bounding box center [291, 158] width 12 height 12
click at [333, 198] on button "Confirmer" at bounding box center [344, 198] width 40 height 13
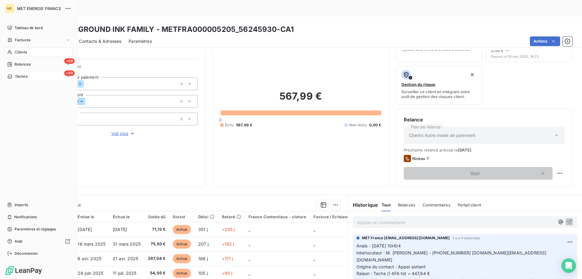
click at [18, 76] on span "Tâches" at bounding box center [21, 76] width 13 height 5
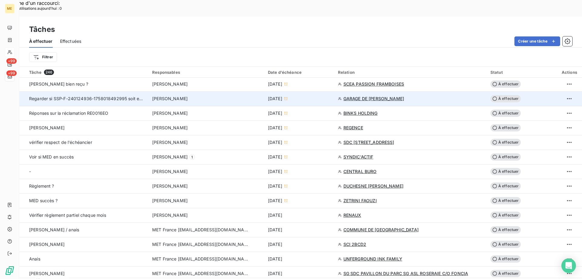
scroll to position [243, 0]
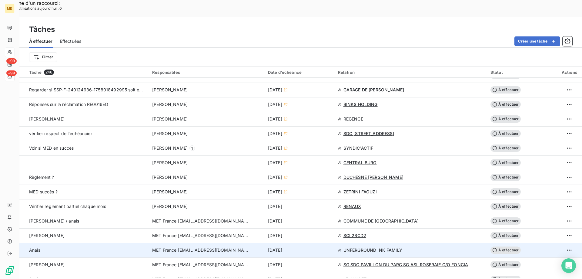
click at [309, 247] on div "[DATE]" at bounding box center [299, 250] width 63 height 6
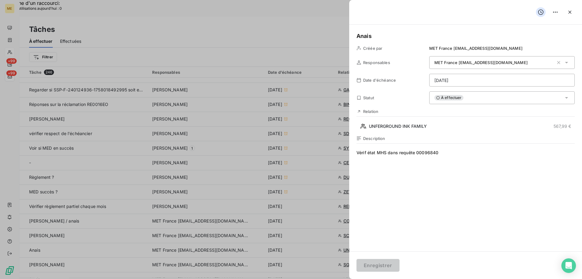
click at [447, 95] on span "À effectuer" at bounding box center [449, 97] width 29 height 5
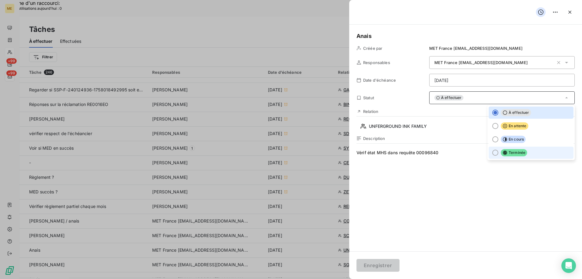
click at [525, 153] on li "Terminée" at bounding box center [531, 152] width 85 height 12
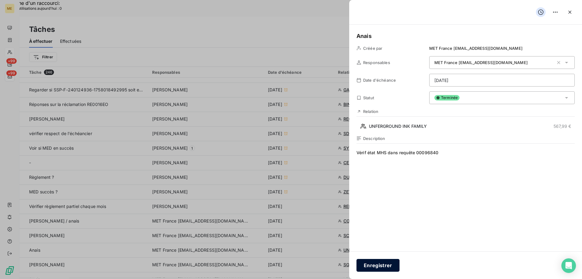
click at [392, 265] on button "Enregistrer" at bounding box center [378, 265] width 43 height 13
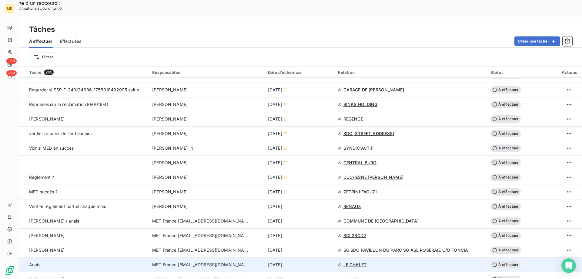
click at [323, 261] on div "[DATE]" at bounding box center [299, 264] width 63 height 6
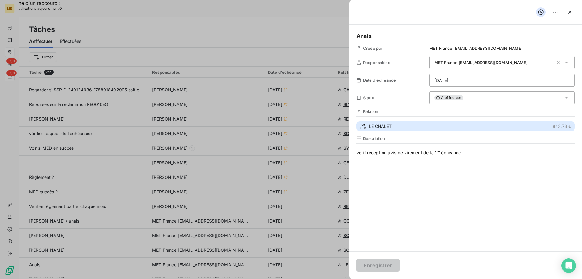
click at [434, 123] on button "LE CHALET 843,73 €" at bounding box center [466, 126] width 218 height 10
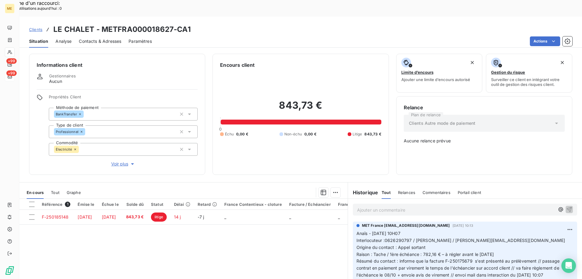
scroll to position [34, 0]
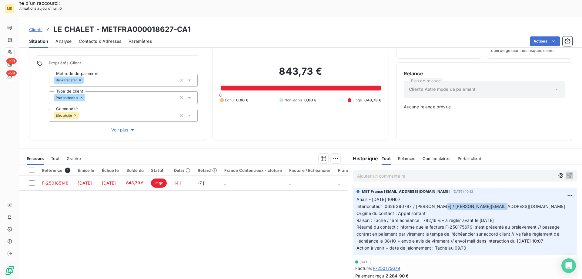
drag, startPoint x: 499, startPoint y: 185, endPoint x: 442, endPoint y: 187, distance: 57.7
click at [442, 196] on p "Anaïs - 07/10/2025 - 10H07 Interlocuteur :0626290797 / Mme BONG / germaine.bong…" at bounding box center [465, 223] width 217 height 55
drag, startPoint x: 388, startPoint y: 199, endPoint x: 482, endPoint y: 197, distance: 94.4
click at [482, 217] on span "Raison : Tache / 1ère échéance : 782,16 € – à régler avant le 5 octobre 2025" at bounding box center [425, 219] width 137 height 5
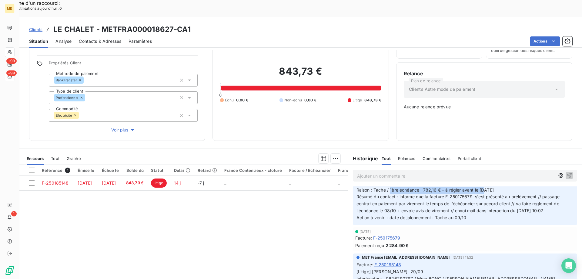
scroll to position [0, 0]
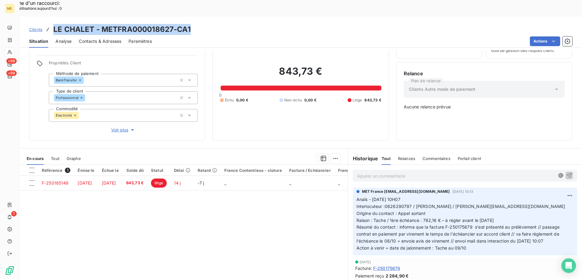
drag, startPoint x: 195, startPoint y: 10, endPoint x: 55, endPoint y: 15, distance: 140.2
click at [55, 24] on div "Clients LE CHALET - METFRA000018627-CA1" at bounding box center [300, 29] width 563 height 11
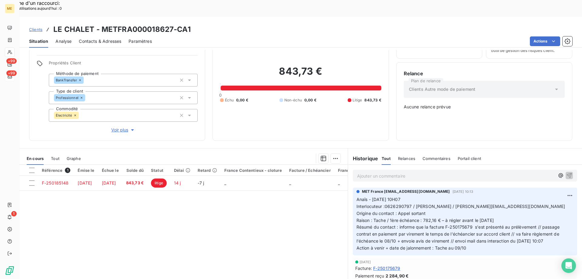
click at [176, 36] on div "Actions" at bounding box center [365, 41] width 413 height 10
drag, startPoint x: 382, startPoint y: 221, endPoint x: 394, endPoint y: 219, distance: 11.7
click at [394, 224] on span "Résumé du contact : informe que la facture F-250175679 s'est présenté au prélèv…" at bounding box center [459, 233] width 205 height 19
click at [408, 224] on span "Résumé du contact : informe que la facture F-250175679 s'est présenté au prélèv…" at bounding box center [459, 233] width 205 height 19
click at [385, 172] on p "Ajouter un commentaire ﻿" at bounding box center [456, 176] width 198 height 8
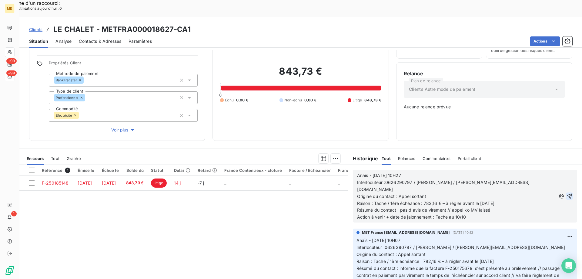
click at [567, 193] on icon "button" at bounding box center [569, 195] width 5 height 5
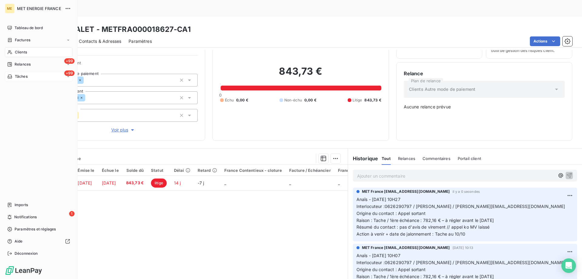
click at [17, 76] on span "Tâches" at bounding box center [21, 76] width 13 height 5
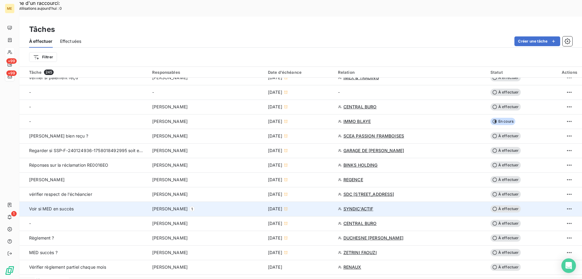
scroll to position [243, 0]
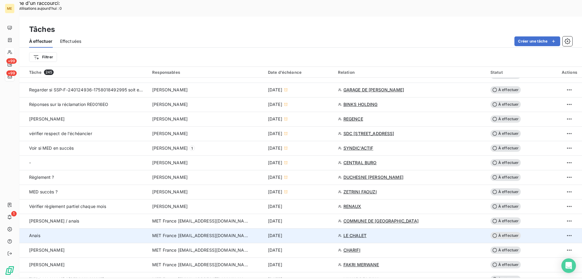
click at [324, 232] on div "[DATE]" at bounding box center [299, 235] width 63 height 6
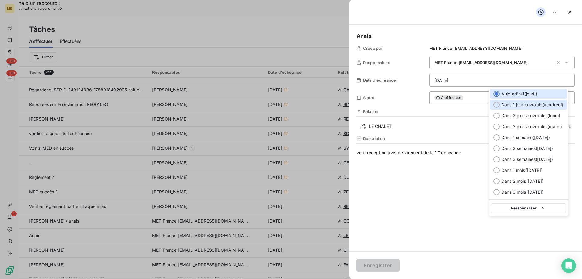
click at [500, 103] on div "Dans 1 jour ouvrable ( [DATE] )" at bounding box center [528, 105] width 77 height 10
type input "[DATE]"
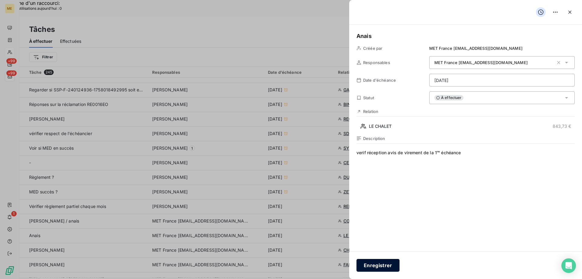
click at [382, 266] on button "Enregistrer" at bounding box center [378, 265] width 43 height 13
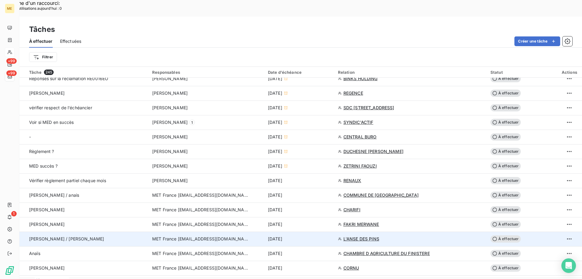
scroll to position [273, 0]
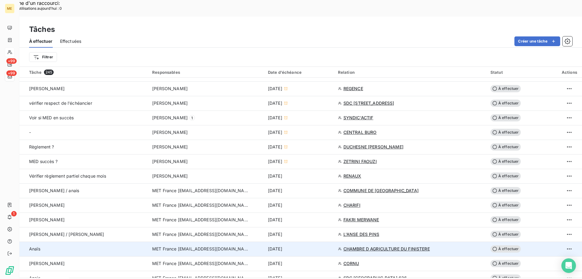
click at [320, 246] on div "[DATE]" at bounding box center [299, 249] width 63 height 6
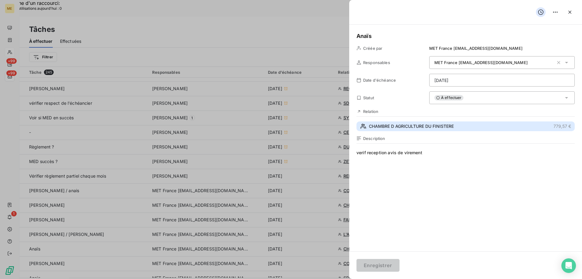
click at [401, 129] on button "CHAMBRE D AGRICULTURE DU FINISTERE 779,57 €" at bounding box center [466, 126] width 218 height 10
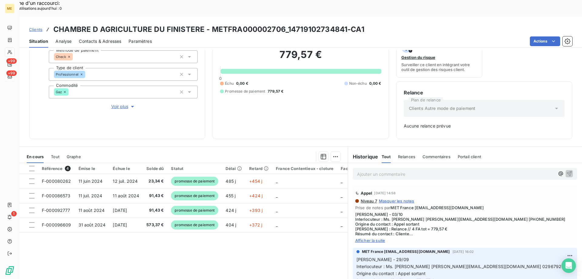
scroll to position [60, 0]
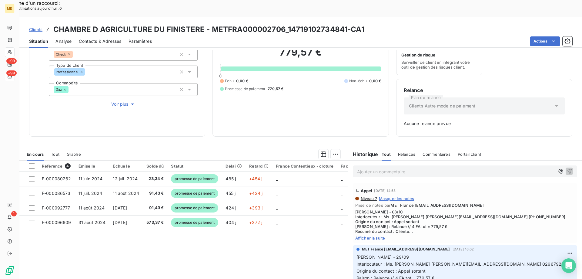
click at [374, 235] on span "Afficher la suite" at bounding box center [465, 237] width 220 height 5
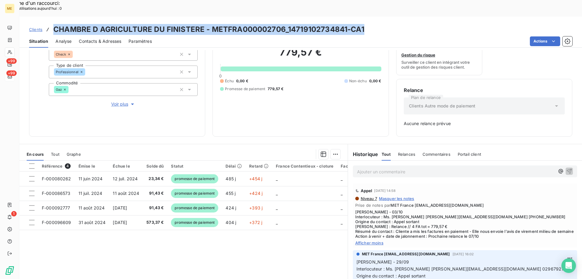
drag, startPoint x: 385, startPoint y: 13, endPoint x: 55, endPoint y: 12, distance: 329.7
click at [55, 24] on div "Clients CHAMBRE D AGRICULTURE DU FINISTERE - METFRA000002706_14719102734841-CA1" at bounding box center [300, 29] width 563 height 11
click at [318, 24] on h3 "CHAMBRE D AGRICULTURE DU FINISTERE - METFRA000002706_14719102734841-CA1" at bounding box center [208, 29] width 311 height 11
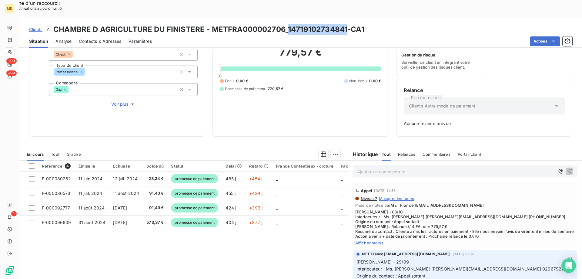
drag, startPoint x: 345, startPoint y: 12, endPoint x: 287, endPoint y: 15, distance: 58.0
click at [287, 24] on h3 "CHAMBRE D AGRICULTURE DU FINISTERE - METFRA000002706_14719102734841-CA1" at bounding box center [208, 29] width 311 height 11
click at [417, 168] on p "Ajouter un commentaire ﻿" at bounding box center [456, 172] width 198 height 8
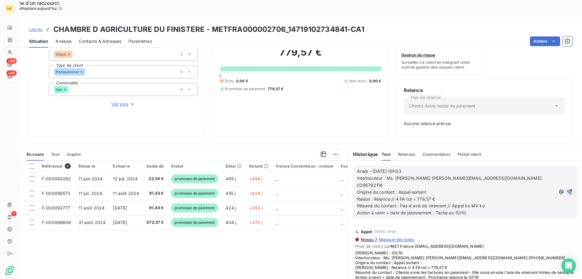
click at [567, 189] on icon "button" at bounding box center [569, 191] width 5 height 5
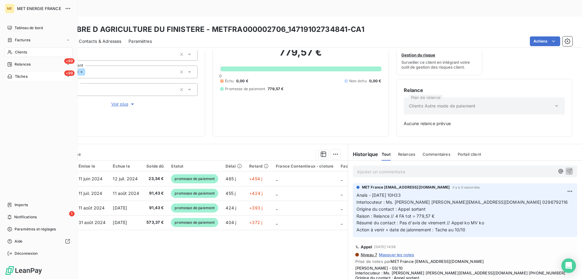
click at [22, 77] on span "Tâches" at bounding box center [21, 76] width 13 height 5
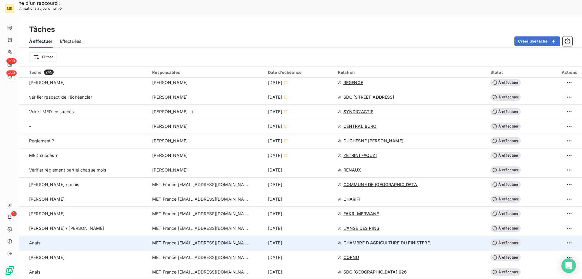
scroll to position [303, 0]
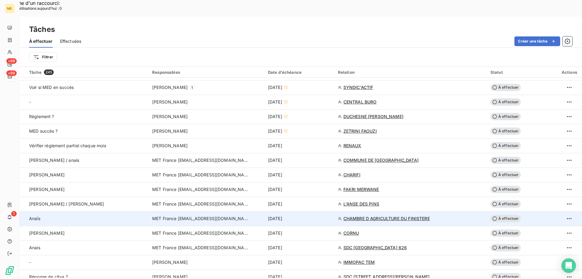
click at [312, 215] on div "[DATE]" at bounding box center [299, 218] width 63 height 6
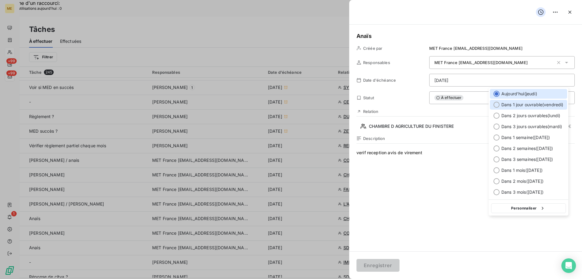
click at [538, 106] on span "Dans 1 jour ouvrable ( [DATE] )" at bounding box center [533, 105] width 62 height 6
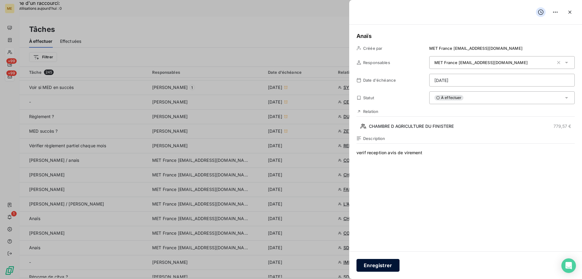
click at [385, 265] on button "Enregistrer" at bounding box center [378, 265] width 43 height 13
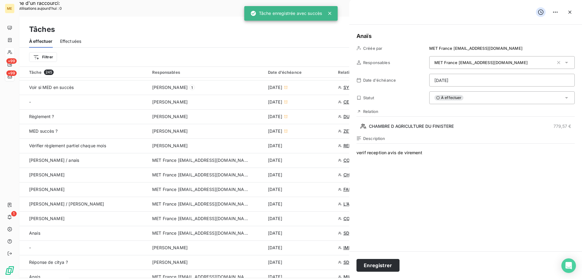
type input "[DATE]"
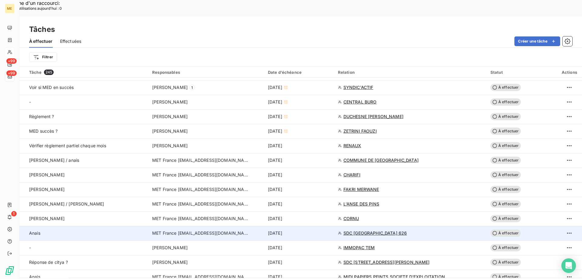
click at [318, 230] on div "[DATE]" at bounding box center [299, 233] width 63 height 6
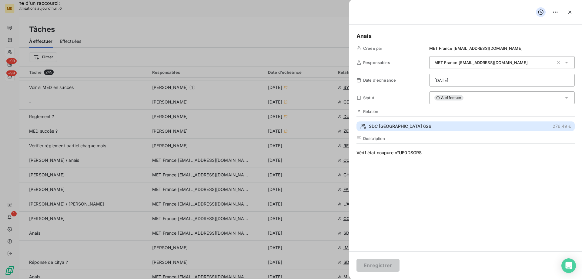
click at [431, 130] on button "SDC PARC ILONIA 626 276,49 €" at bounding box center [466, 126] width 218 height 10
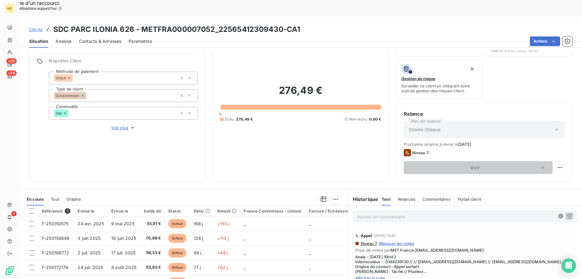
scroll to position [81, 0]
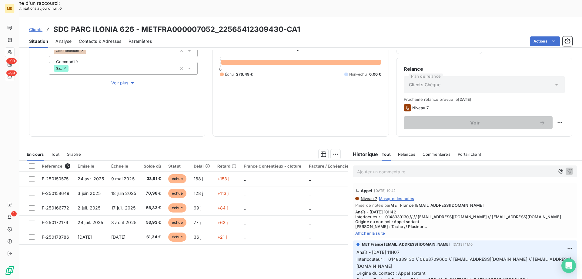
click at [369, 230] on span "Afficher la suite" at bounding box center [465, 232] width 220 height 5
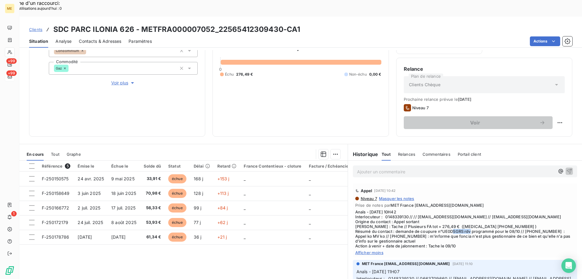
drag, startPoint x: 461, startPoint y: 220, endPoint x: 440, endPoint y: 219, distance: 21.3
click at [440, 219] on span "Anaïs - 07/10/2025 - 10H42 Interlocuteur : 0148339130 // // ilhame.elghazi@fonc…" at bounding box center [465, 228] width 220 height 39
drag, startPoint x: 281, startPoint y: 15, endPoint x: 218, endPoint y: 13, distance: 63.1
click at [217, 24] on h3 "SDC PARC ILONIA 626 - METFRA000007052_22565412309430-CA1" at bounding box center [176, 29] width 247 height 11
click at [281, 24] on h3 "SDC PARC ILONIA 626 - METFRA000007052_22565412309430-CA1" at bounding box center [176, 29] width 247 height 11
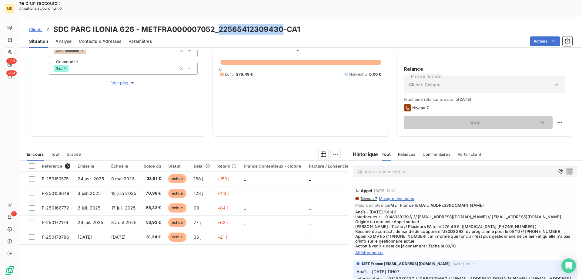
drag, startPoint x: 282, startPoint y: 11, endPoint x: 216, endPoint y: 13, distance: 66.1
click at [216, 24] on h3 "SDC PARC ILONIA 626 - METFRA000007052_22565412309430-CA1" at bounding box center [176, 29] width 247 height 11
click at [456, 234] on span "Anaïs - 07/10/2025 - 10H42 Interlocuteur : 0148339130 // // ilhame.elghazi@fonc…" at bounding box center [465, 228] width 220 height 39
click at [392, 168] on p "Ajouter un commentaire ﻿" at bounding box center [456, 172] width 198 height 8
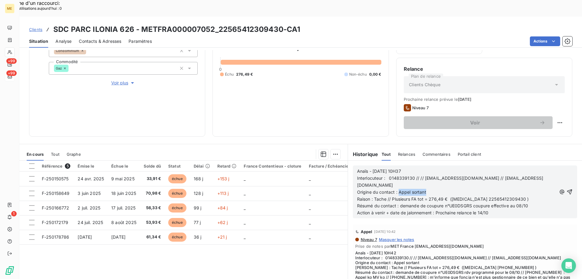
drag, startPoint x: 427, startPoint y: 176, endPoint x: 396, endPoint y: 174, distance: 30.7
click at [396, 189] on p "Origine du contact : Appel sortant" at bounding box center [456, 192] width 199 height 7
click at [530, 202] on p "Résumé du contact : demande de coupure n°UE0DSGRS coupure effective au 08/10" at bounding box center [456, 205] width 199 height 7
click at [567, 189] on icon "button" at bounding box center [569, 191] width 5 height 5
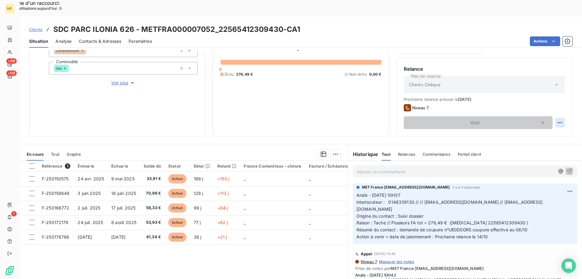
click at [556, 121] on div "Replanifier cette action" at bounding box center [530, 119] width 54 height 10
select select "9"
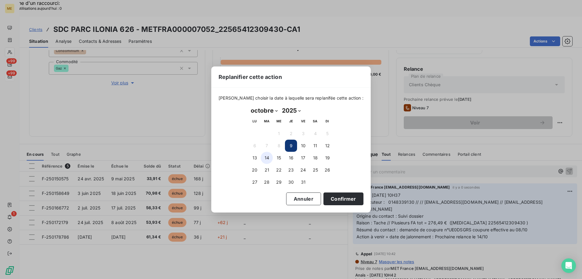
click at [266, 157] on button "14" at bounding box center [267, 158] width 12 height 12
click at [342, 202] on button "Confirmer" at bounding box center [344, 198] width 40 height 13
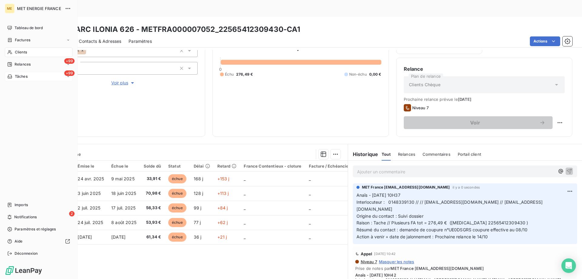
click at [20, 77] on span "Tâches" at bounding box center [21, 76] width 13 height 5
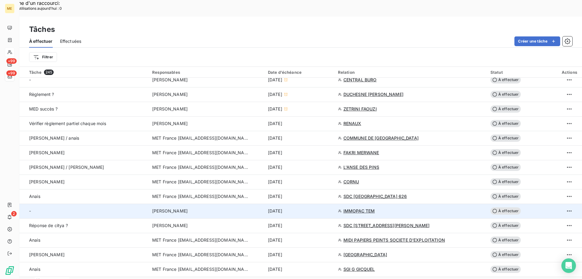
scroll to position [334, 0]
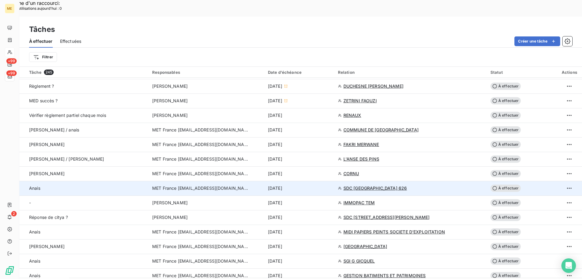
click at [313, 181] on td "[DATE]" at bounding box center [299, 188] width 70 height 15
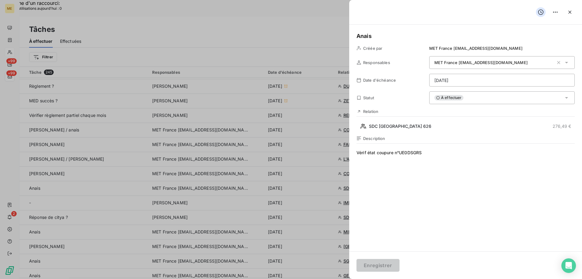
click at [470, 100] on div "À effectuer" at bounding box center [502, 97] width 146 height 13
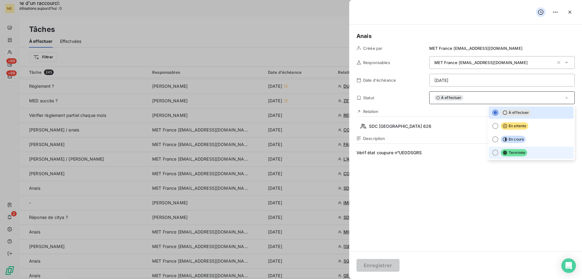
click at [514, 152] on span "Terminée" at bounding box center [514, 152] width 26 height 7
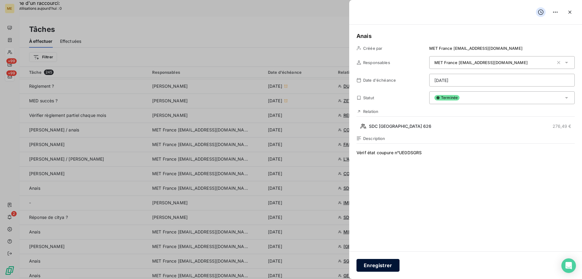
click at [374, 265] on button "Enregistrer" at bounding box center [378, 265] width 43 height 13
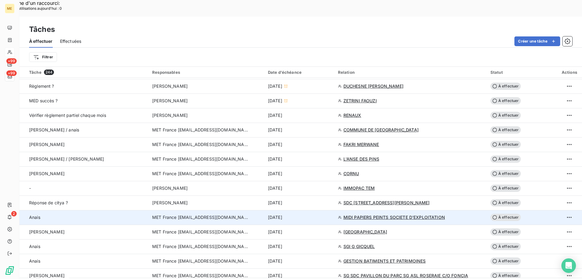
click at [305, 214] on div "[DATE]" at bounding box center [299, 217] width 63 height 6
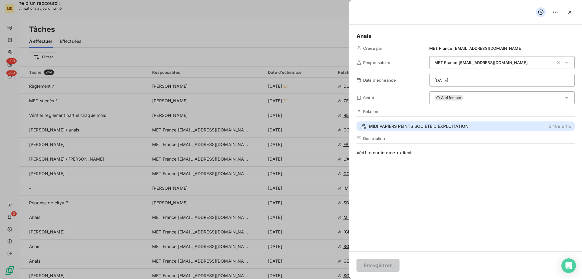
click at [433, 124] on span "MIDI PAPIERS PEINTS SOCIETE D'EXPLOITATION" at bounding box center [419, 126] width 100 height 6
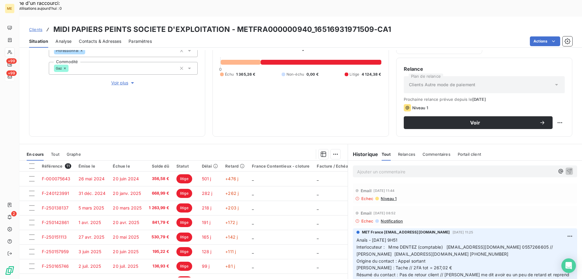
scroll to position [30, 0]
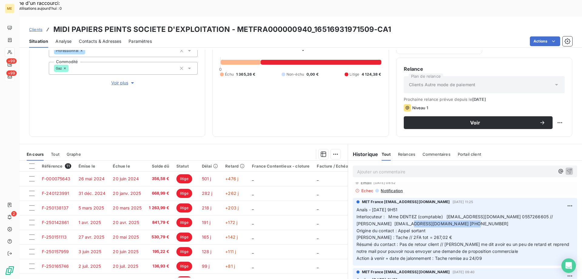
drag, startPoint x: 431, startPoint y: 207, endPoint x: 373, endPoint y: 206, distance: 58.2
click at [373, 206] on p "Anaïs - 18/09/2025 - 9H51 Interlocuteur : Mme DENTEZ (comptable) comptabilite@d…" at bounding box center [465, 233] width 217 height 55
click at [374, 207] on span "Anaïs - 18/09/2025 - 9H51 Interlocuteur : Mme DENTEZ (comptable) comptabilite@d…" at bounding box center [464, 234] width 214 height 54
drag, startPoint x: 403, startPoint y: 207, endPoint x: 352, endPoint y: 207, distance: 50.4
click at [353, 207] on div "MET France met-france@recouvrement.met.com 18 sept. 2025, 11:25 Anaïs - 18/09/2…" at bounding box center [465, 232] width 224 height 68
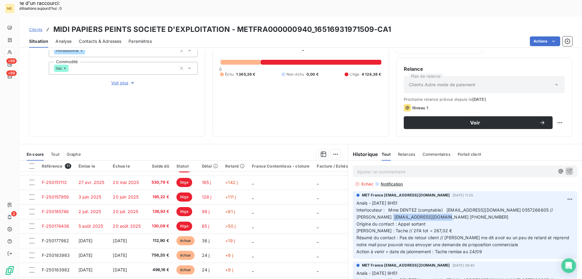
scroll to position [0, 0]
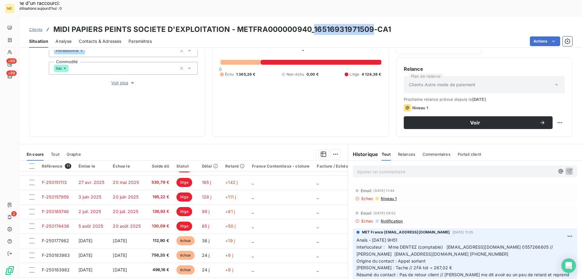
drag, startPoint x: 370, startPoint y: 14, endPoint x: 313, endPoint y: 18, distance: 57.5
click at [313, 24] on h3 "MIDI PAPIERS PEINTS SOCIETE D'EXPLOITATION - METFRA000000940_16516931971509-CA1" at bounding box center [222, 29] width 338 height 11
click at [412, 168] on p "Ajouter un commentaire ﻿" at bounding box center [456, 172] width 198 height 8
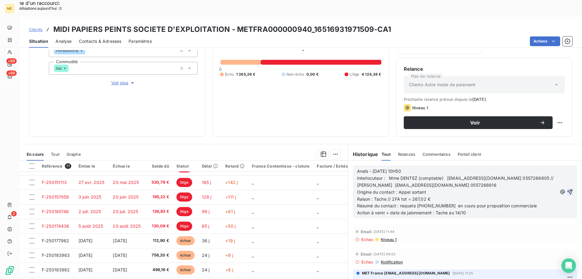
click at [568, 189] on icon "button" at bounding box center [570, 191] width 5 height 5
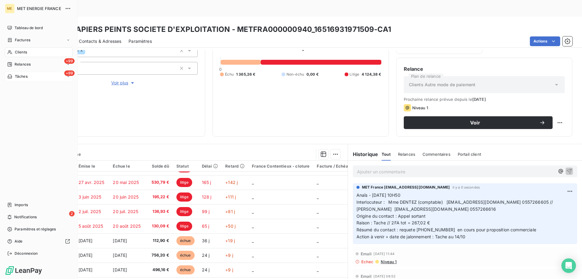
click at [11, 76] on icon at bounding box center [10, 77] width 4 height 4
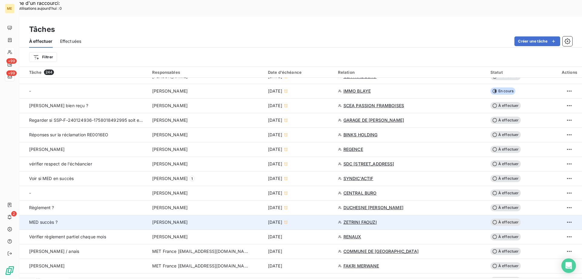
scroll to position [334, 0]
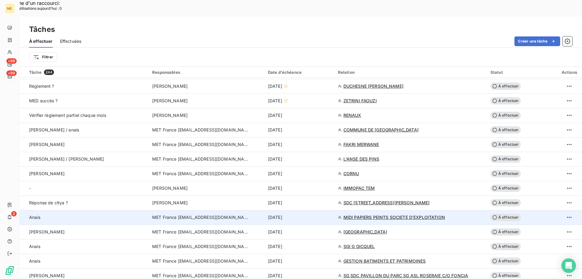
click at [303, 210] on td "[DATE]" at bounding box center [299, 217] width 70 height 15
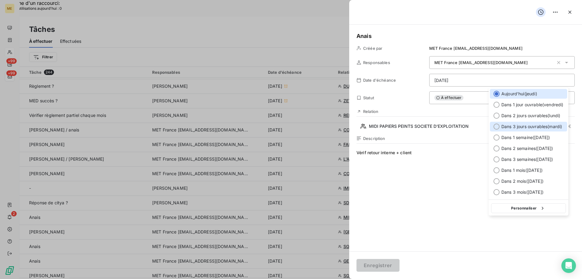
click at [520, 127] on span "Dans 3 jours ouvrables ( [DATE] )" at bounding box center [532, 126] width 61 height 6
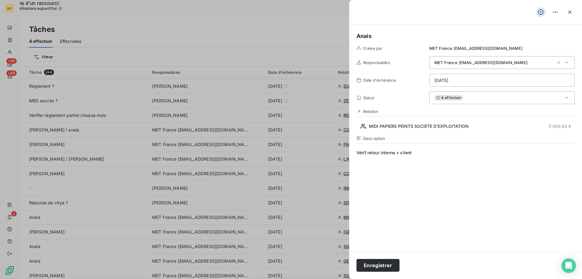
type input "[DATE]"
click at [376, 264] on button "Enregistrer" at bounding box center [378, 265] width 43 height 13
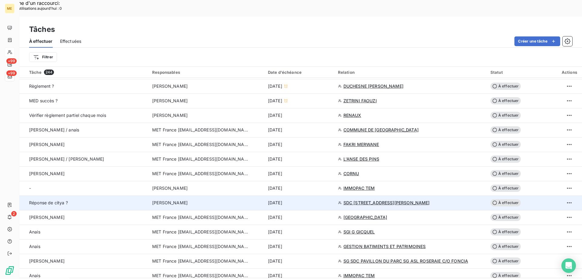
scroll to position [364, 0]
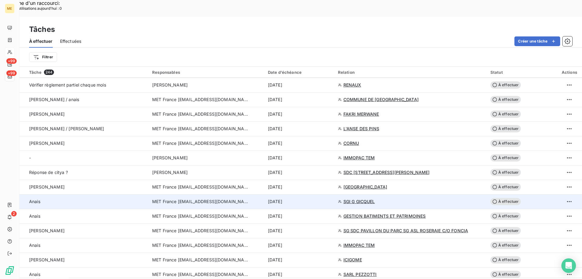
click at [313, 198] on div "[DATE]" at bounding box center [299, 201] width 63 height 6
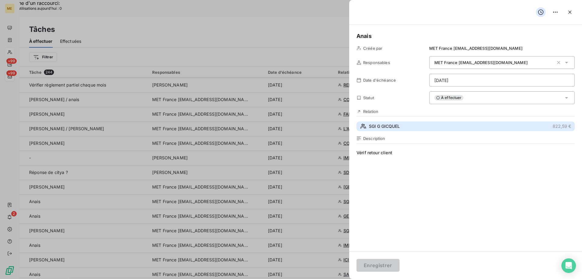
click at [405, 125] on button "SGI G GICQUEL 822,59 €" at bounding box center [466, 126] width 218 height 10
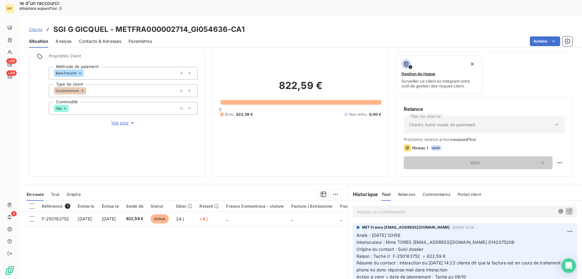
scroll to position [81, 0]
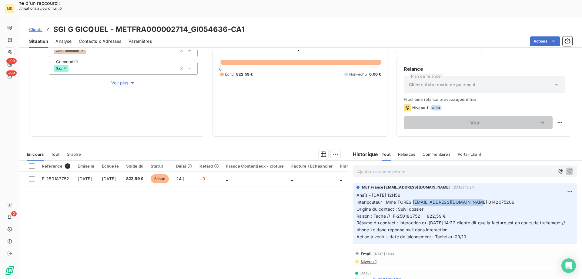
drag, startPoint x: 470, startPoint y: 187, endPoint x: 410, endPoint y: 187, distance: 60.1
click at [410, 199] on span "Interlocuteur : Mme TORES copropriete@sgigicquel.com 0142075206" at bounding box center [436, 201] width 158 height 5
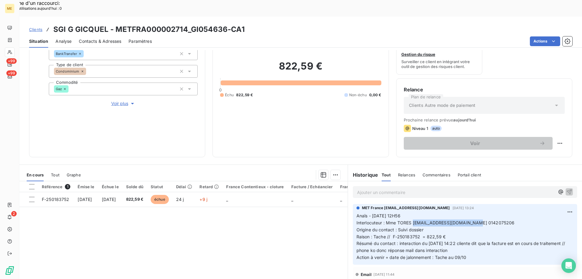
scroll to position [61, 0]
click at [51, 168] on div "En cours Tout Graphe" at bounding box center [183, 174] width 328 height 13
click at [53, 172] on span "Tout" at bounding box center [55, 174] width 8 height 5
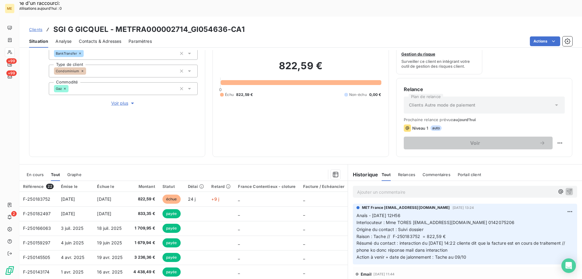
drag, startPoint x: 32, startPoint y: 156, endPoint x: 43, endPoint y: 159, distance: 11.3
click at [32, 172] on span "En cours" at bounding box center [35, 174] width 17 height 5
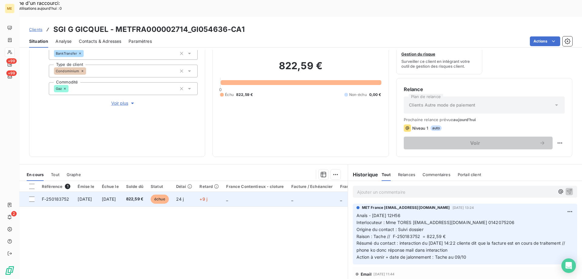
click at [264, 192] on td "_" at bounding box center [255, 199] width 65 height 15
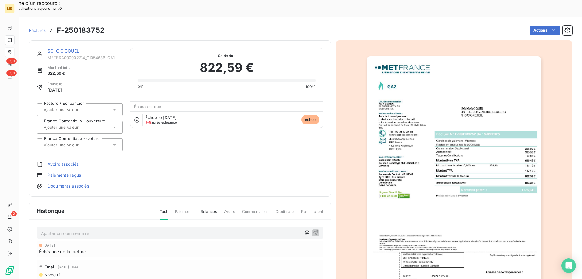
click at [419, 108] on img "button" at bounding box center [454, 179] width 174 height 247
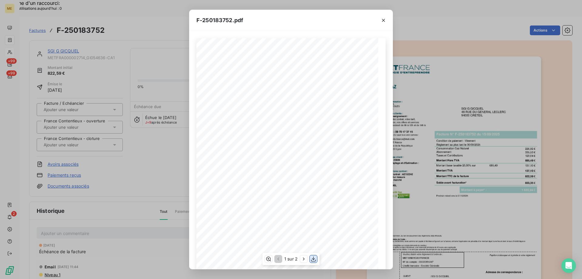
click at [315, 257] on icon "button" at bounding box center [314, 259] width 6 height 6
click at [384, 19] on icon "button" at bounding box center [384, 20] width 6 height 6
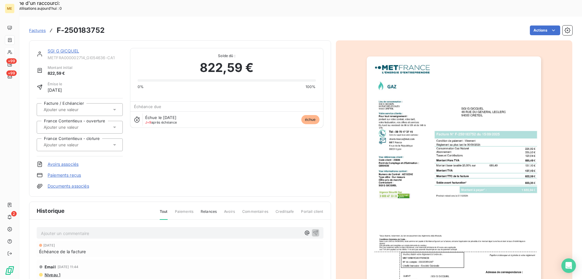
click at [62, 48] on link "SGI G GICQUEL" at bounding box center [64, 50] width 32 height 5
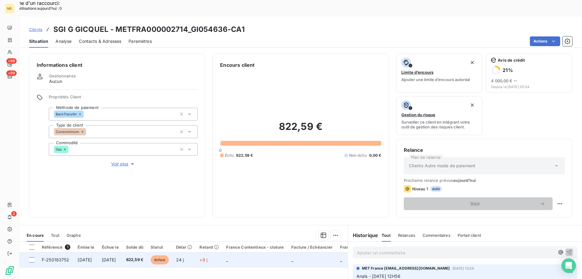
click at [271, 252] on td "_" at bounding box center [255, 259] width 65 height 15
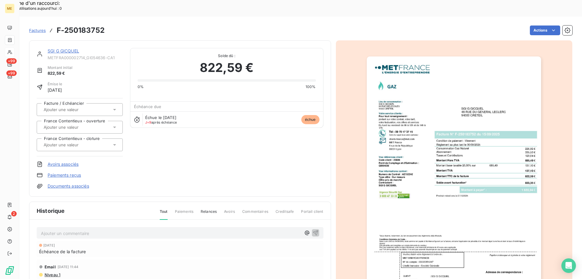
click at [53, 48] on link "SGI G GICQUEL" at bounding box center [64, 50] width 32 height 5
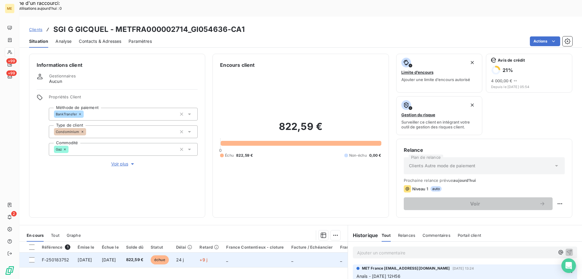
click at [266, 252] on td "_" at bounding box center [255, 259] width 65 height 15
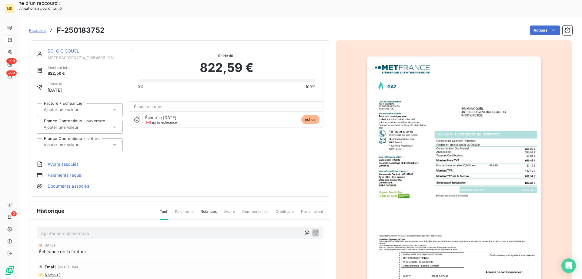
click at [64, 48] on link "SGI G GICQUEL" at bounding box center [64, 50] width 32 height 5
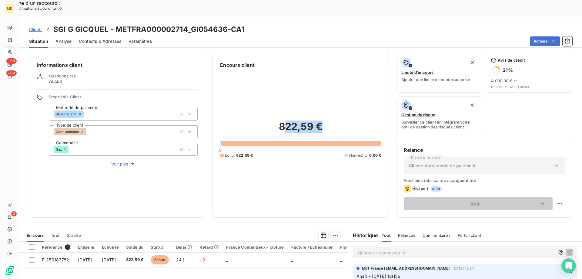
drag, startPoint x: 281, startPoint y: 111, endPoint x: 355, endPoint y: 113, distance: 73.1
click at [355, 120] on h2 "822,59 €" at bounding box center [300, 129] width 161 height 18
drag, startPoint x: 355, startPoint y: 112, endPoint x: 352, endPoint y: 112, distance: 3.0
click at [354, 120] on h2 "822,59 €" at bounding box center [300, 129] width 161 height 18
click at [335, 120] on h2 "822,59 €" at bounding box center [300, 129] width 161 height 18
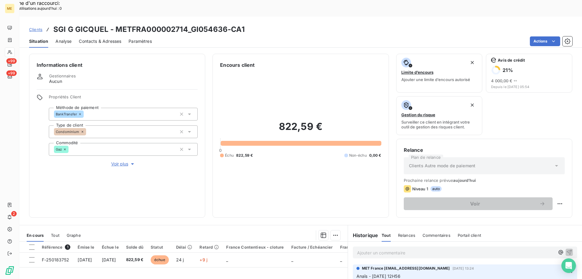
click at [315, 120] on h2 "822,59 €" at bounding box center [300, 129] width 161 height 18
click at [324, 120] on h2 "822,59 €" at bounding box center [300, 129] width 161 height 18
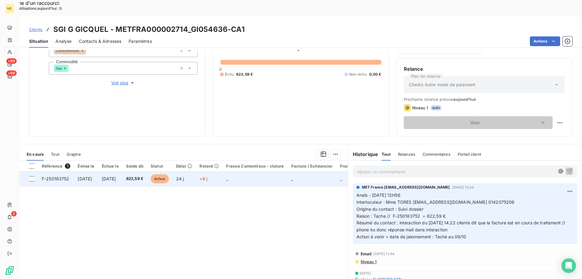
click at [246, 171] on td "_" at bounding box center [255, 178] width 65 height 15
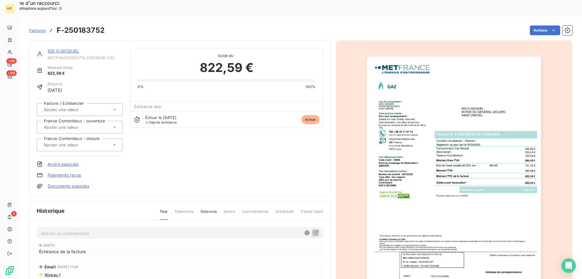
click at [75, 48] on link "SGI G GICQUEL" at bounding box center [64, 50] width 32 height 5
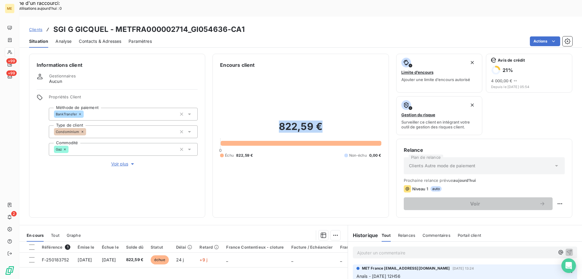
drag, startPoint x: 282, startPoint y: 113, endPoint x: 318, endPoint y: 111, distance: 36.1
click at [318, 120] on h2 "822,59 €" at bounding box center [300, 129] width 161 height 18
click at [329, 120] on h2 "822,59 €" at bounding box center [300, 129] width 161 height 18
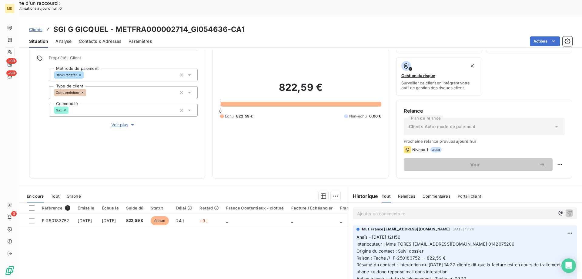
scroll to position [81, 0]
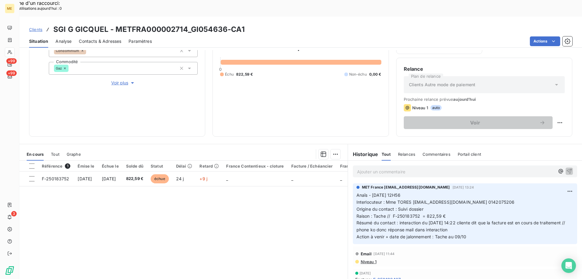
click at [401, 168] on p "Ajouter un commentaire ﻿" at bounding box center [456, 172] width 198 height 8
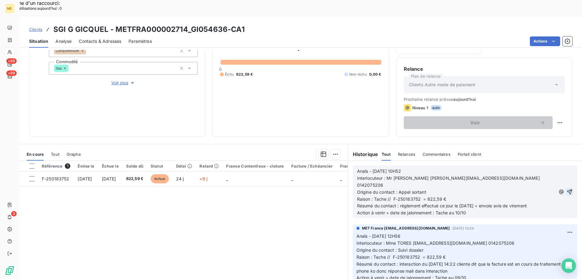
click at [567, 189] on icon "button" at bounding box center [570, 192] width 6 height 6
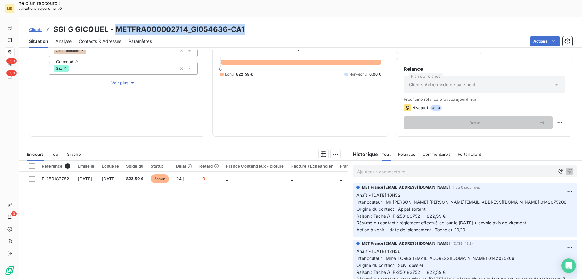
drag, startPoint x: 250, startPoint y: 14, endPoint x: 116, endPoint y: 14, distance: 133.7
click at [116, 24] on div "Clients SGI G GICQUEL - METFRA000002714_GI054636-CA1" at bounding box center [300, 29] width 563 height 11
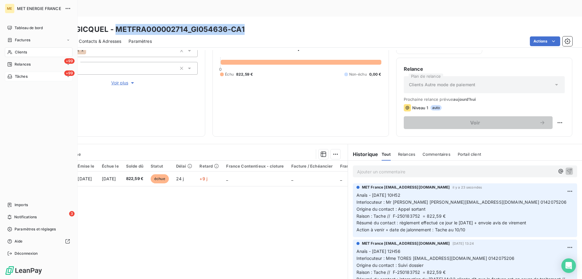
click at [28, 77] on div "+99 Tâches" at bounding box center [39, 77] width 68 height 10
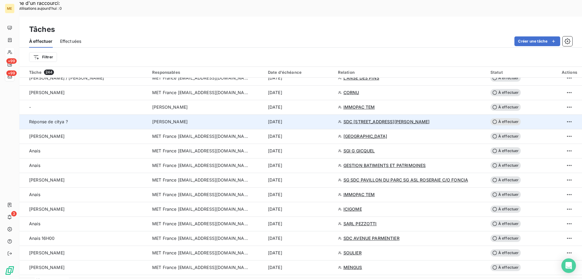
scroll to position [425, 0]
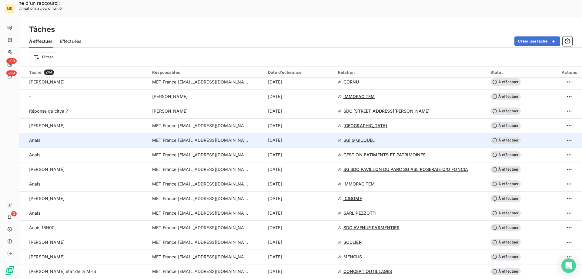
click at [320, 137] on div "[DATE]" at bounding box center [299, 140] width 63 height 6
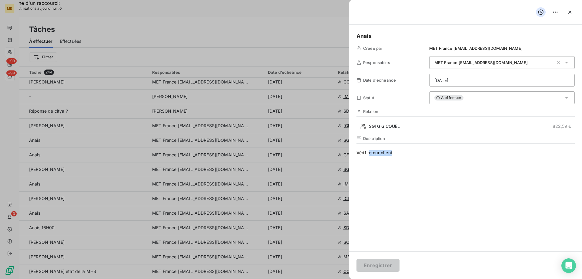
drag, startPoint x: 410, startPoint y: 152, endPoint x: 369, endPoint y: 157, distance: 40.6
click at [369, 157] on span "Vérif retour client" at bounding box center [466, 208] width 218 height 116
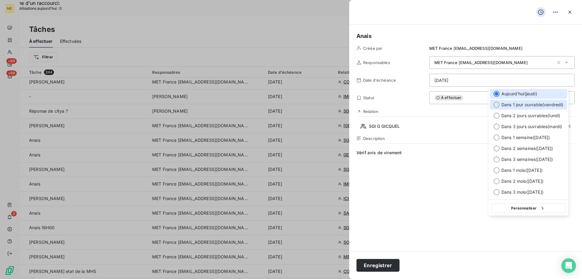
click at [512, 105] on span "Dans 1 jour ouvrable ( [DATE] )" at bounding box center [533, 105] width 62 height 6
type input "[DATE]"
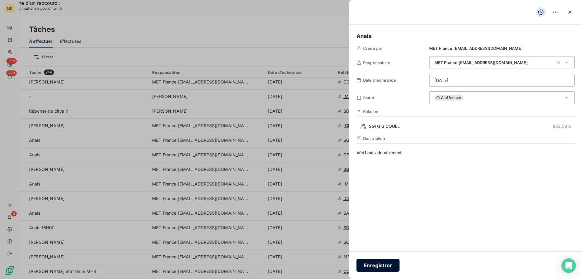
click at [378, 264] on button "Enregistrer" at bounding box center [378, 265] width 43 height 13
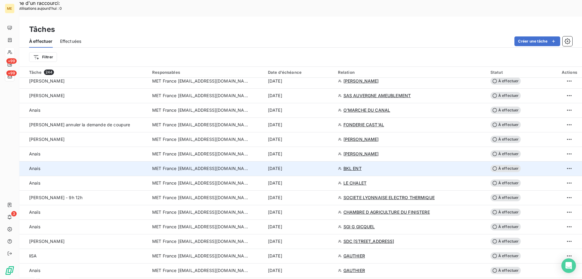
scroll to position [668, 0]
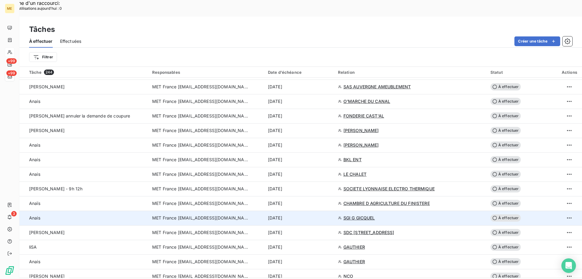
click at [365, 215] on span "SGI G GICQUEL" at bounding box center [360, 218] width 32 height 6
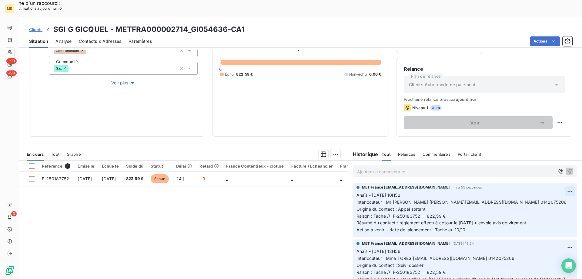
click at [539, 200] on div "Supprimer" at bounding box center [547, 199] width 34 height 10
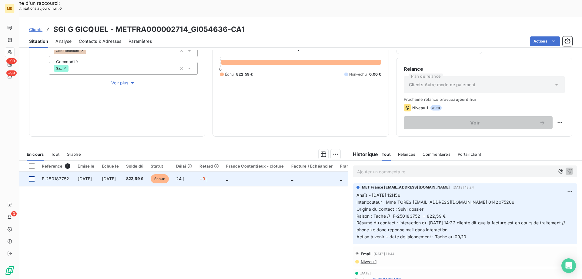
click at [31, 176] on div at bounding box center [31, 178] width 5 height 5
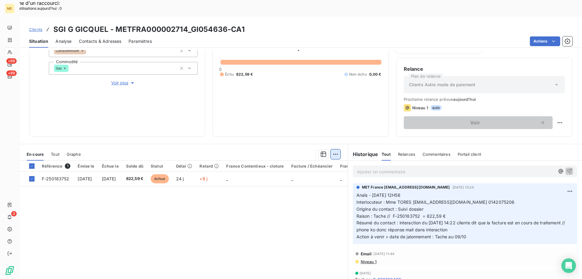
click at [327, 159] on div "Ajouter une promesse de paiement (1 facture)" at bounding box center [281, 162] width 107 height 10
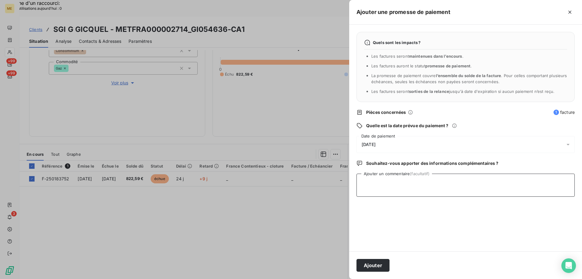
click at [402, 181] on textarea "Ajouter un commentaire (facultatif)" at bounding box center [466, 184] width 218 height 23
paste textarea "Anaïs - 09/10/2025 - 10H52 Interlocuteur : Mr RANDY copropriete@sgigicquel.com …"
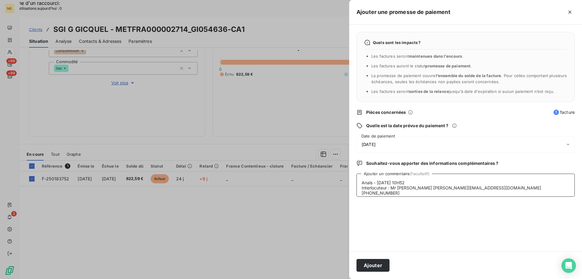
scroll to position [15, 0]
type textarea "Anaïs - 09/10/2025 - 10H52 Interlocuteur : Mr RANDY copropriete@sgigicquel.com …"
click at [419, 148] on div "[DATE]" at bounding box center [466, 144] width 218 height 17
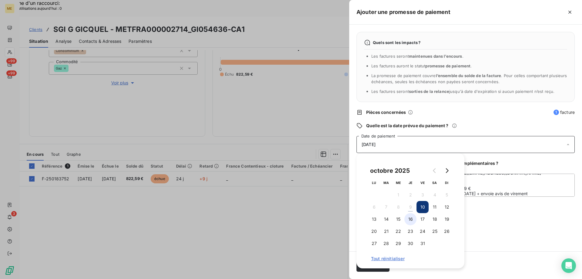
click at [414, 220] on button "16" at bounding box center [411, 219] width 12 height 12
click at [522, 217] on div "Quels sont les impacts ? Les factures seront maintenues dans l’encours . Les fa…" at bounding box center [465, 138] width 233 height 227
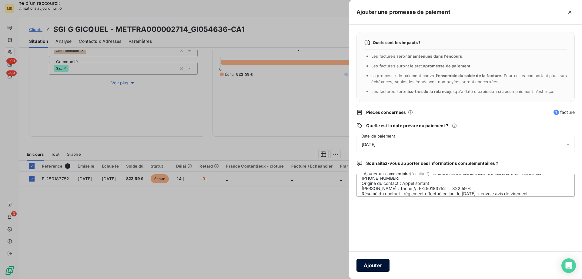
click at [388, 266] on button "Ajouter" at bounding box center [373, 265] width 33 height 13
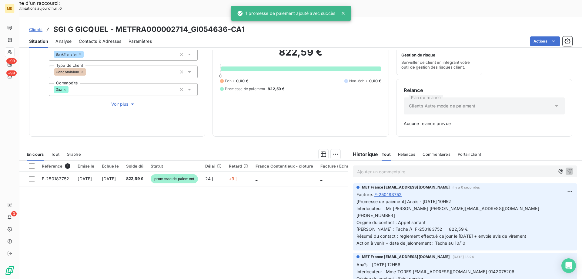
scroll to position [60, 0]
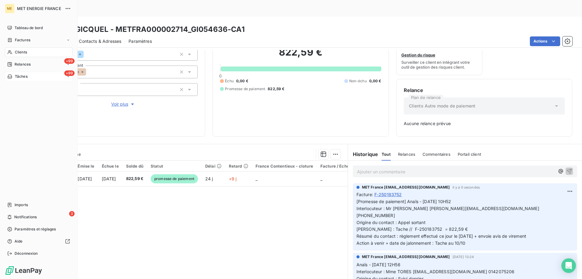
click at [20, 77] on span "Tâches" at bounding box center [21, 76] width 13 height 5
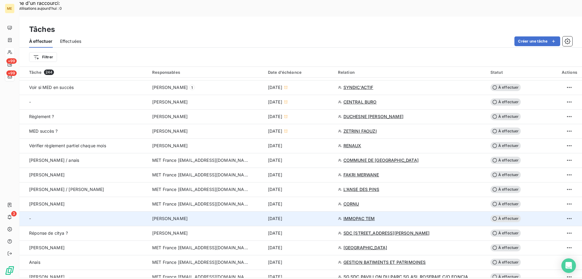
scroll to position [364, 0]
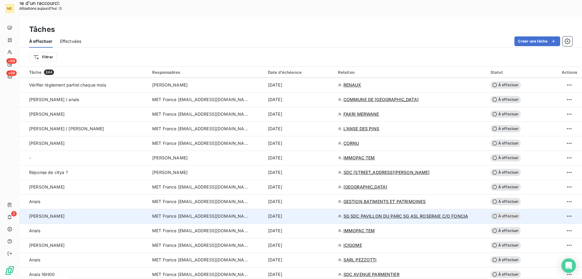
click at [312, 213] on div "[DATE]" at bounding box center [299, 216] width 63 height 6
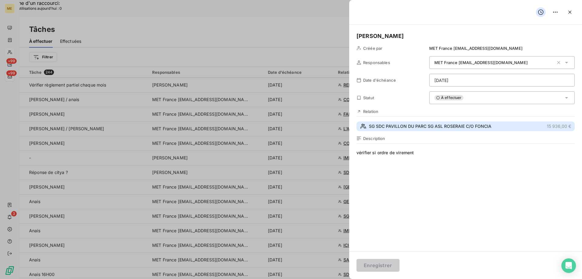
click at [427, 124] on span "SG SDC PAVILLON DU PARC SG ASL ROSERAIE C/O FONCIA" at bounding box center [430, 126] width 123 height 6
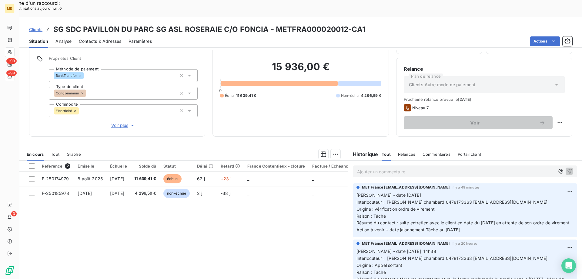
scroll to position [8, 0]
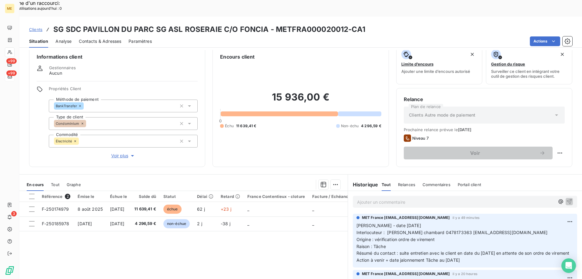
click at [124, 153] on span "Voir plus" at bounding box center [123, 156] width 24 height 6
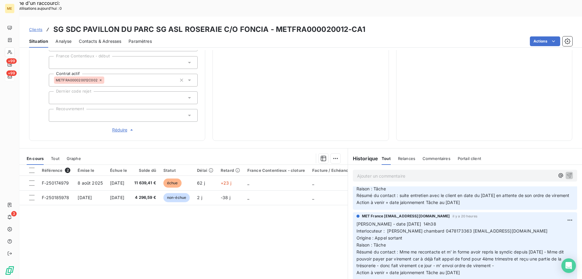
scroll to position [0, 0]
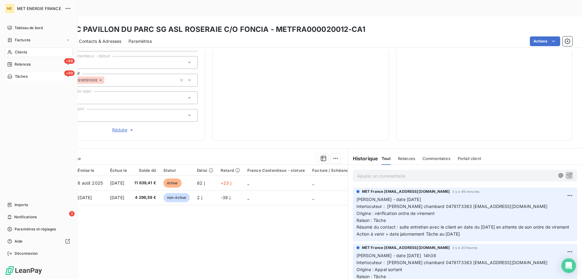
click at [21, 75] on span "Tâches" at bounding box center [21, 76] width 13 height 5
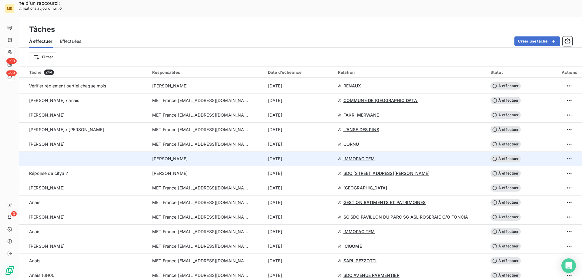
scroll to position [364, 0]
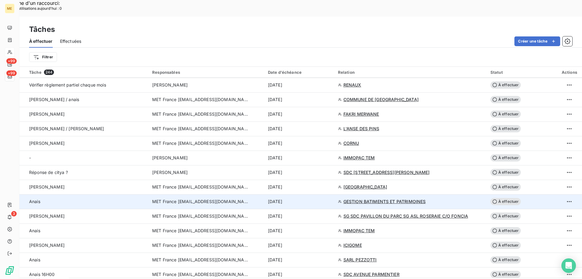
click at [318, 198] on div "[DATE]" at bounding box center [299, 201] width 63 height 6
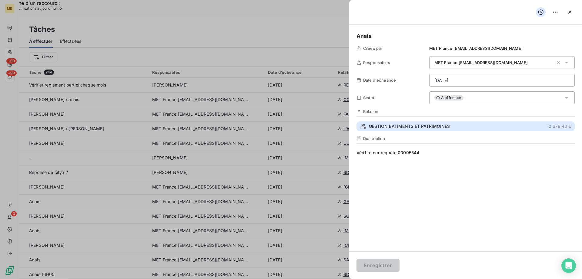
click at [430, 124] on span "GESTION BATIMENTS ET PATRIMOINES" at bounding box center [409, 126] width 81 height 6
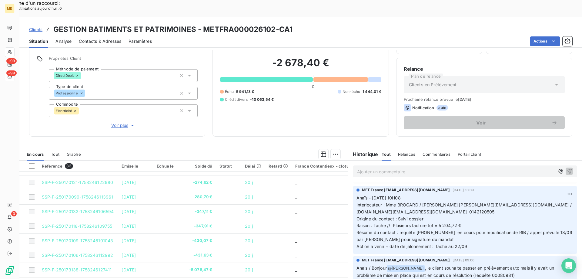
scroll to position [1941, 0]
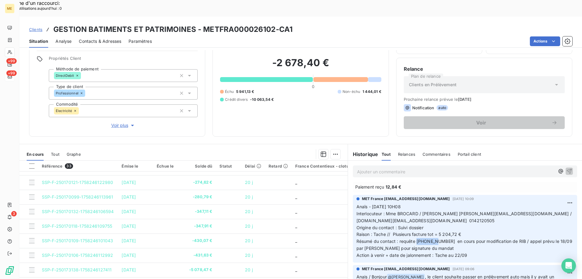
drag, startPoint x: 435, startPoint y: 219, endPoint x: 414, endPoint y: 218, distance: 21.5
click at [414, 238] on span "Résumé du contact : requête 00080981 en cours pour modification de RIB / appel …" at bounding box center [465, 244] width 217 height 12
click at [272, 24] on h3 "GESTION BATIMENTS ET PATRIMOINES - METFRA000026102-CA1" at bounding box center [172, 29] width 239 height 11
click at [204, 24] on h3 "GESTION BATIMENTS ET PATRIMOINES - METFRA000026102-CA1" at bounding box center [172, 29] width 239 height 11
click at [228, 17] on div "Clients GESTION BATIMENTS ET PATRIMOINES - METFRA000026102-CA1 Situation Analys…" at bounding box center [300, 32] width 563 height 31
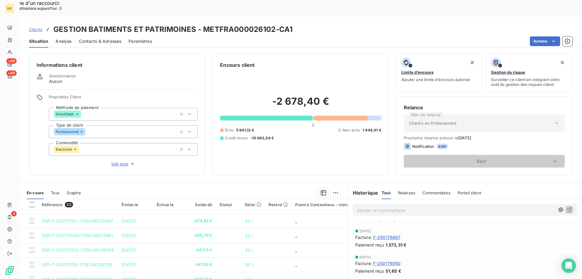
scroll to position [0, 0]
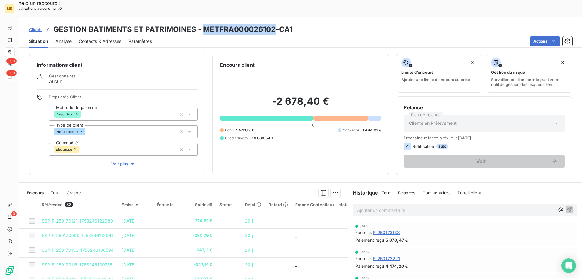
drag, startPoint x: 273, startPoint y: 11, endPoint x: 201, endPoint y: 10, distance: 71.9
click at [201, 24] on h3 "GESTION BATIMENTS ET PATRIMOINES - METFRA000026102-CA1" at bounding box center [172, 29] width 239 height 11
click at [326, 36] on div "Actions" at bounding box center [365, 41] width 413 height 10
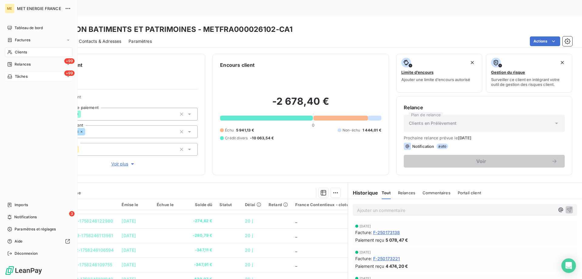
click at [12, 76] on icon at bounding box center [10, 77] width 4 height 4
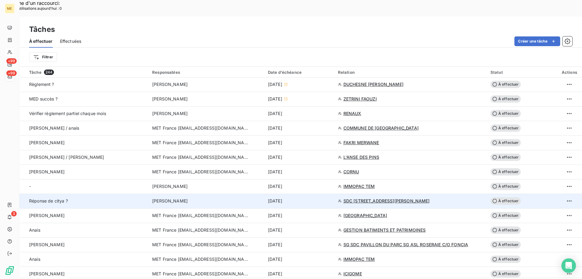
scroll to position [364, 0]
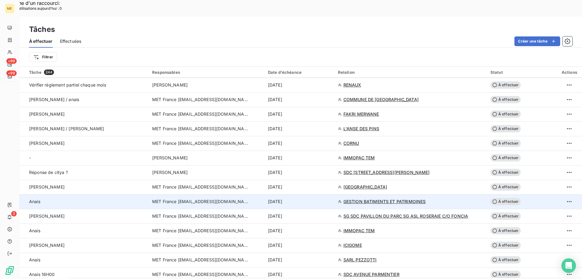
click at [318, 198] on div "[DATE]" at bounding box center [299, 201] width 63 height 6
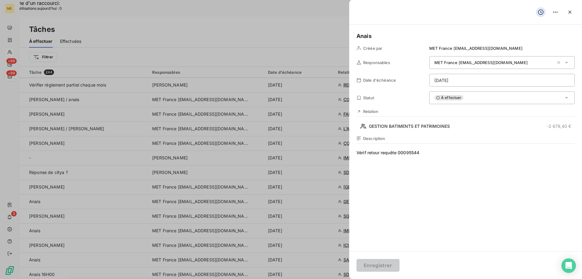
click at [479, 98] on div "À effectuer" at bounding box center [502, 97] width 146 height 13
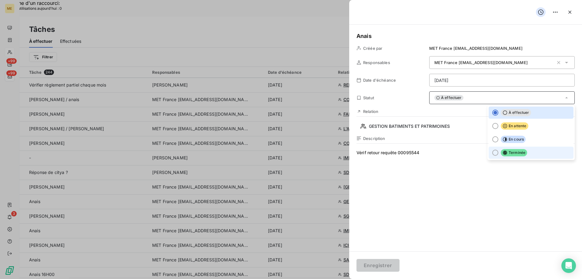
click at [520, 153] on span "Terminée" at bounding box center [514, 152] width 26 height 7
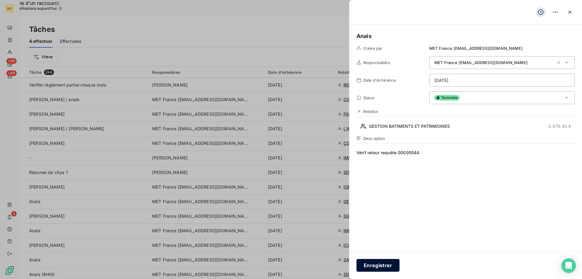
click at [384, 264] on button "Enregistrer" at bounding box center [378, 265] width 43 height 13
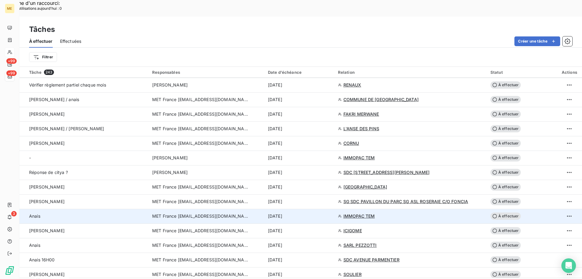
click at [314, 213] on div "[DATE]" at bounding box center [299, 216] width 63 height 6
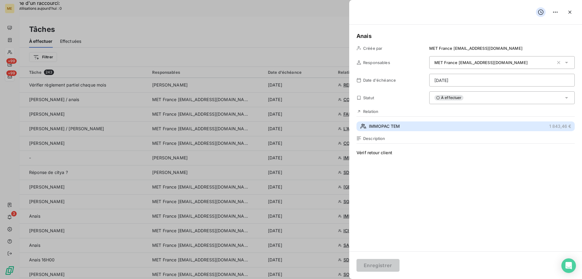
click at [396, 129] on span "IMMOPAC TEM" at bounding box center [384, 126] width 31 height 6
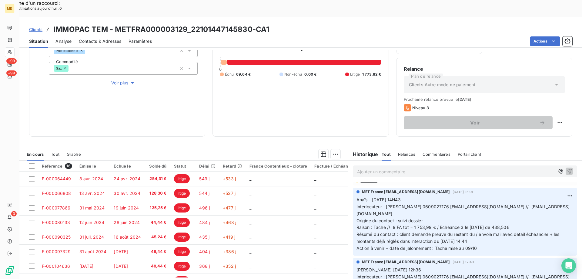
scroll to position [30, 0]
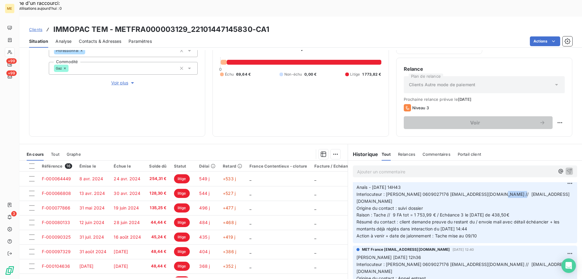
drag, startPoint x: 496, startPoint y: 178, endPoint x: 513, endPoint y: 180, distance: 16.8
click at [513, 184] on p "Anaïs - 07/10/2025 - 14H43 Interlocuteur : Mr COUDERC 0609027176 immopac.tem@or…" at bounding box center [465, 211] width 217 height 55
click at [516, 191] on span "Interlocuteur : Mr COUDERC 0609027176 immopac.tem@orange.fr // jpcouderc@aol.com" at bounding box center [463, 197] width 213 height 12
drag, startPoint x: 497, startPoint y: 178, endPoint x: 538, endPoint y: 180, distance: 40.4
click at [538, 191] on span "Interlocuteur : Mr COUDERC 0609027176 immopac.tem@orange.fr // jpcouderc@aol.com" at bounding box center [463, 197] width 213 height 12
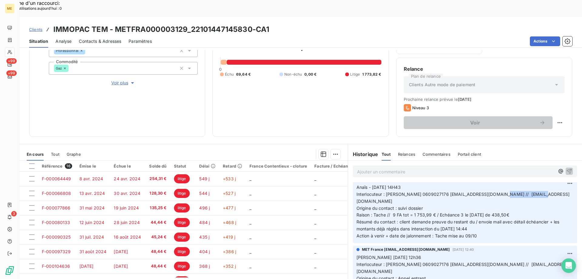
click at [342, 79] on div "1 843,46 € 0 Échu 69,64 € Non-échu 0,00 € Litige 1 773,82 €" at bounding box center [300, 58] width 161 height 141
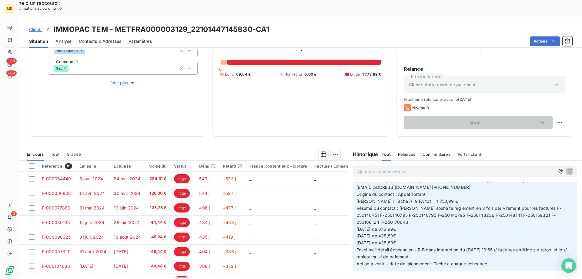
scroll to position [1820, 0]
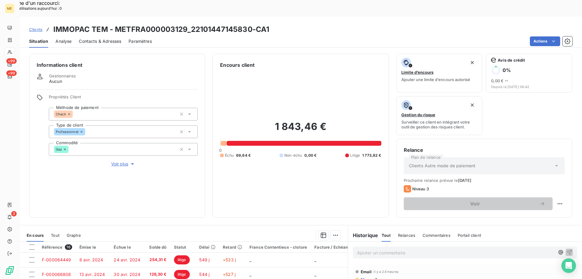
scroll to position [81, 0]
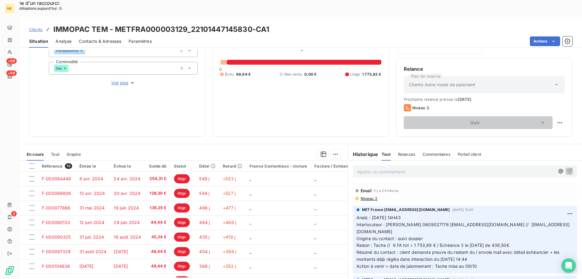
click at [114, 80] on span "Voir plus" at bounding box center [123, 83] width 24 height 6
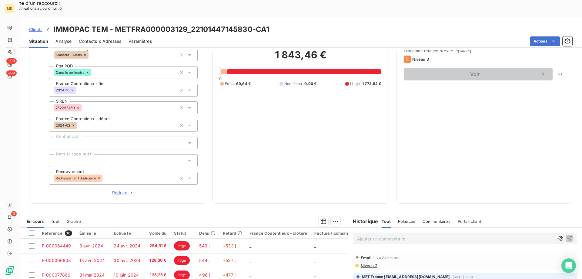
scroll to position [172, 0]
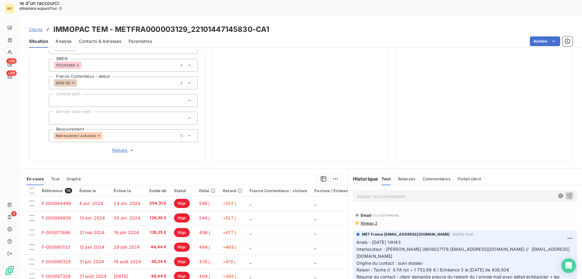
click at [435, 192] on p "Ajouter un commentaire ﻿" at bounding box center [456, 196] width 198 height 8
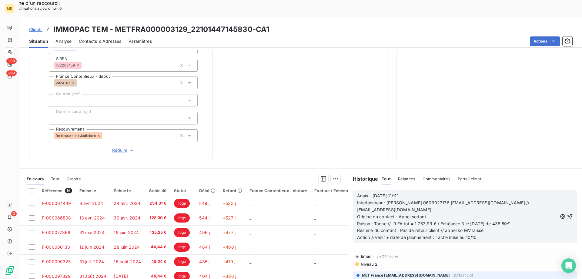
click at [567, 213] on icon "button" at bounding box center [570, 216] width 6 height 6
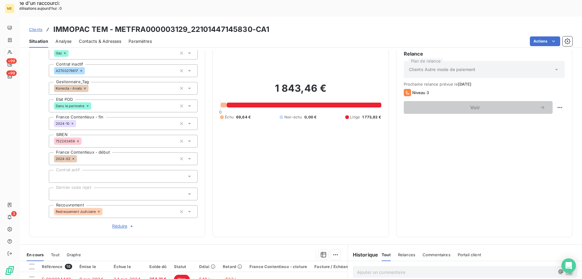
scroll to position [182, 0]
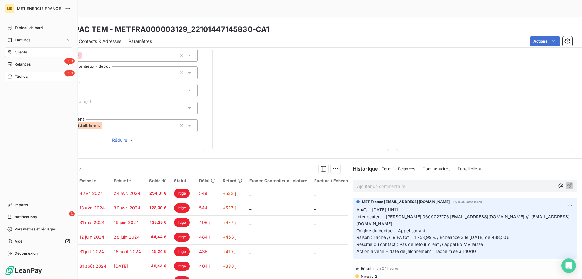
click at [8, 76] on icon at bounding box center [10, 77] width 4 height 4
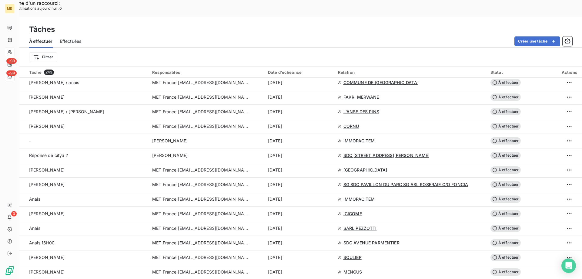
scroll to position [394, 0]
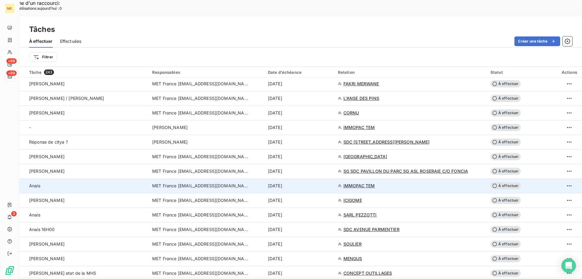
click at [311, 183] on div "[DATE]" at bounding box center [299, 186] width 63 height 6
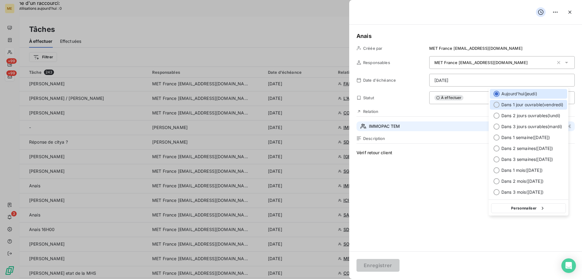
drag, startPoint x: 502, startPoint y: 106, endPoint x: 494, endPoint y: 121, distance: 17.5
click at [502, 106] on span "Dans 1 jour ouvrable ( [DATE] )" at bounding box center [533, 105] width 62 height 6
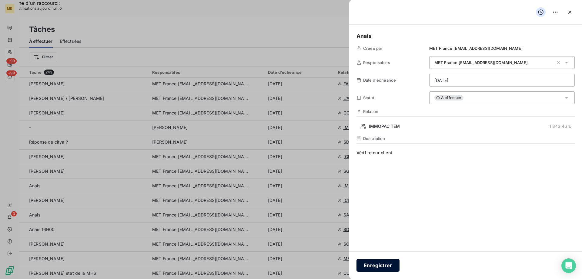
click at [373, 264] on button "Enregistrer" at bounding box center [378, 265] width 43 height 13
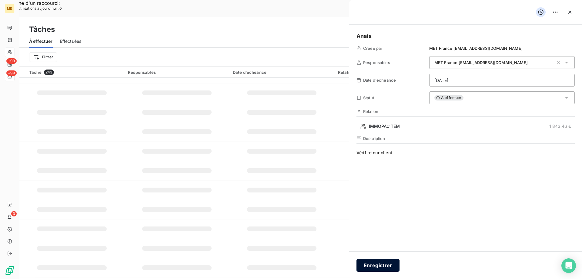
type input "[DATE]"
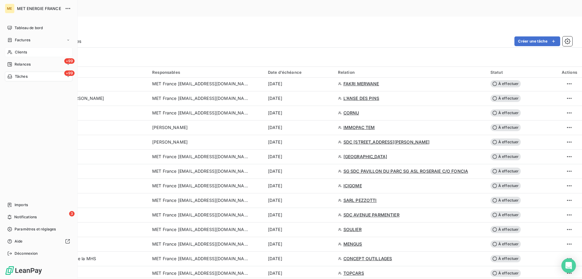
click at [26, 75] on span "Tâches" at bounding box center [21, 76] width 13 height 5
click at [13, 52] on div "Clients" at bounding box center [39, 52] width 68 height 10
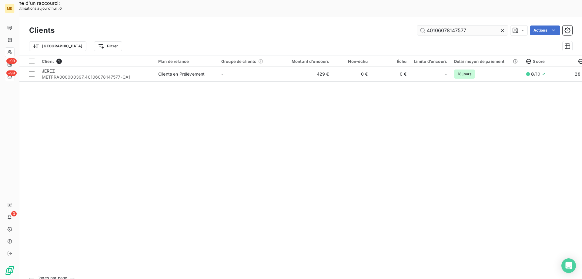
click at [441, 25] on input "40106078147577" at bounding box center [462, 30] width 91 height 10
click at [439, 25] on input "40106078147577" at bounding box center [462, 30] width 91 height 10
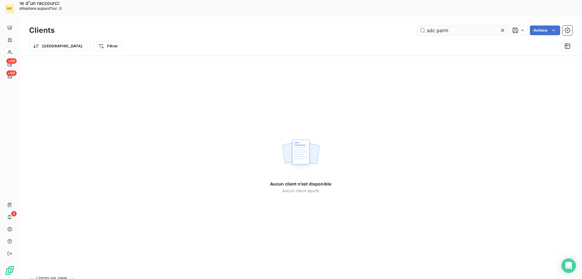
click at [452, 25] on input "sdc parm" at bounding box center [462, 30] width 91 height 10
click at [435, 25] on input "sdc parm" at bounding box center [462, 30] width 91 height 10
type input "sdc parm"
click at [503, 27] on icon at bounding box center [503, 30] width 6 height 6
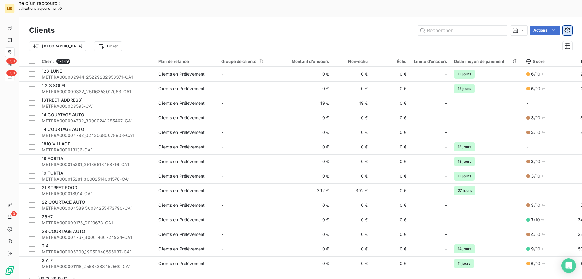
type input "METFRA000012891"
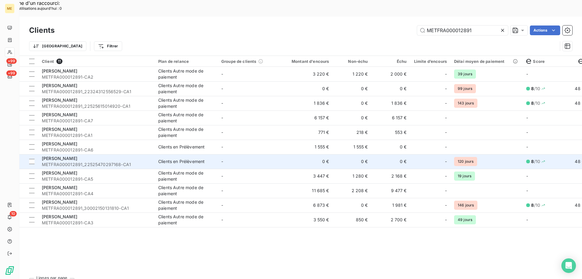
click at [278, 154] on td "-" at bounding box center [249, 161] width 63 height 15
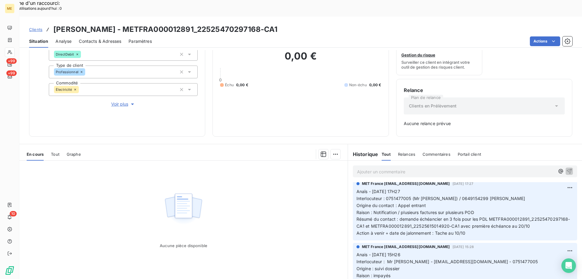
scroll to position [91, 0]
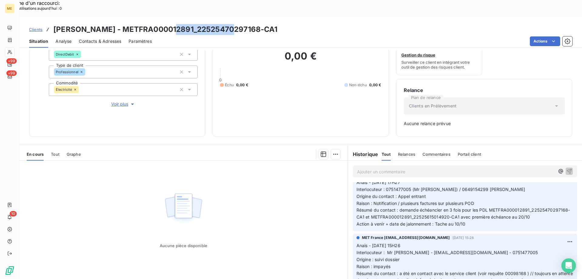
drag, startPoint x: 227, startPoint y: 13, endPoint x: 166, endPoint y: 13, distance: 60.7
click at [166, 24] on h3 "[PERSON_NAME] - METFRA000012891_22525470297168-CA1" at bounding box center [165, 29] width 224 height 11
click at [233, 24] on h3 "[PERSON_NAME] - METFRA000012891_22525470297168-CA1" at bounding box center [165, 29] width 224 height 11
drag, startPoint x: 225, startPoint y: 11, endPoint x: 165, endPoint y: 16, distance: 60.3
click at [165, 24] on h3 "[PERSON_NAME] - METFRA000012891_22525470297168-CA1" at bounding box center [165, 29] width 224 height 11
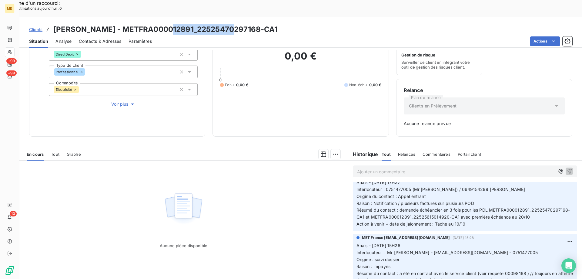
copy h3 "22525470297168"
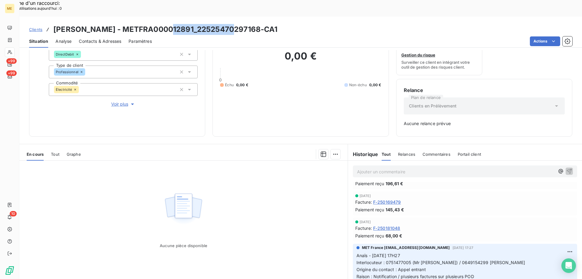
scroll to position [0, 0]
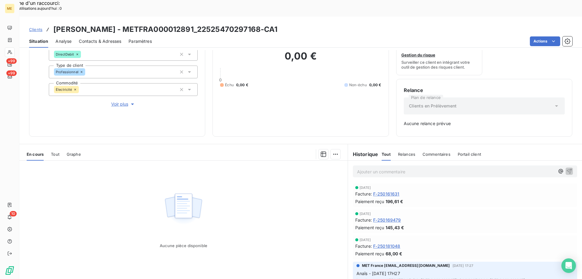
click at [402, 168] on p "Ajouter un commentaire ﻿" at bounding box center [456, 172] width 198 height 8
click at [38, 27] on span "Clients" at bounding box center [35, 29] width 13 height 5
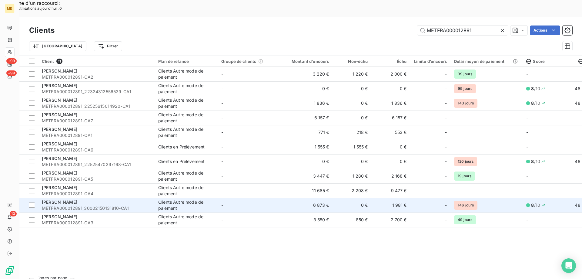
click at [228, 198] on td "-" at bounding box center [249, 205] width 63 height 15
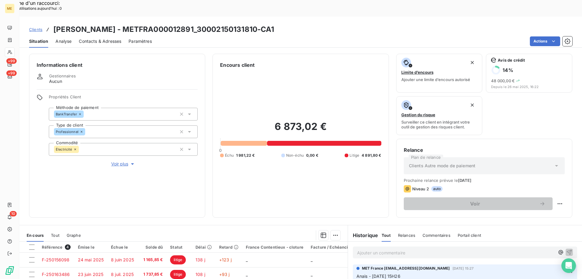
scroll to position [81, 0]
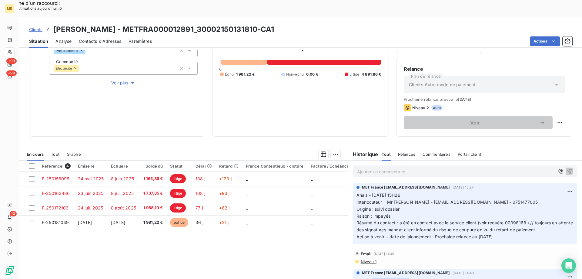
click at [40, 24] on div "Clients [PERSON_NAME] - METFRA000012891_30002150131810-CA1" at bounding box center [151, 29] width 245 height 11
click at [37, 27] on span "Clients" at bounding box center [35, 29] width 13 height 5
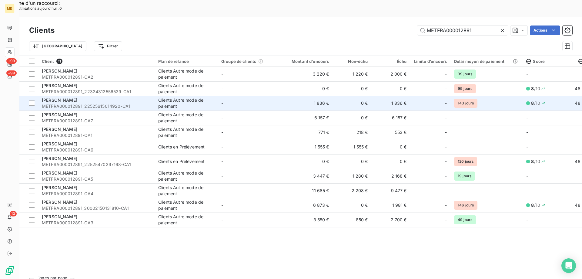
click at [297, 96] on td "1 836 €" at bounding box center [307, 103] width 52 height 15
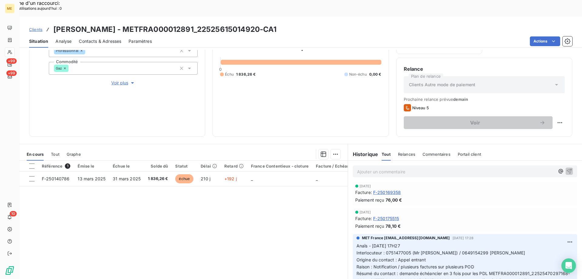
scroll to position [91, 0]
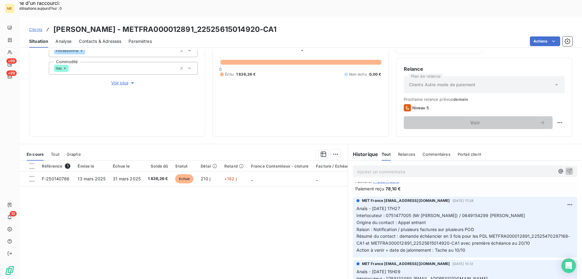
click at [424, 168] on p "Ajouter un commentaire ﻿" at bounding box center [456, 172] width 198 height 8
drag, startPoint x: 227, startPoint y: 12, endPoint x: 165, endPoint y: 15, distance: 61.4
click at [165, 24] on h3 "[PERSON_NAME] - METFRA000012891_22525615014920-CA1" at bounding box center [165, 29] width 224 height 11
copy h3 "22525615014920"
click at [439, 168] on p "Ajouter un commentaire ﻿" at bounding box center [456, 172] width 198 height 8
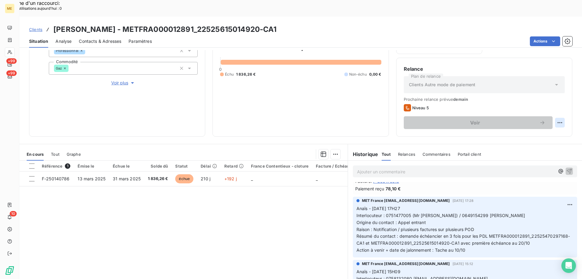
click at [540, 119] on div "Replanifier cette action" at bounding box center [530, 119] width 54 height 10
select select "9"
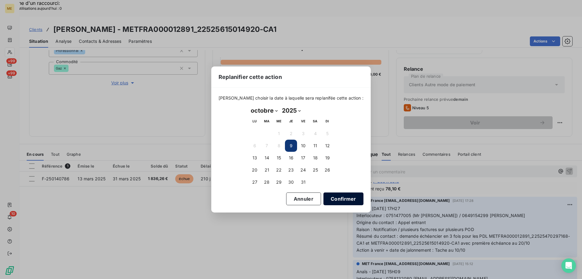
click at [339, 200] on button "Confirmer" at bounding box center [344, 198] width 40 height 13
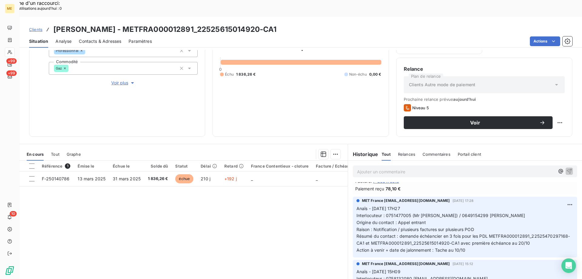
click at [413, 168] on p "Ajouter un commentaire ﻿" at bounding box center [456, 172] width 198 height 8
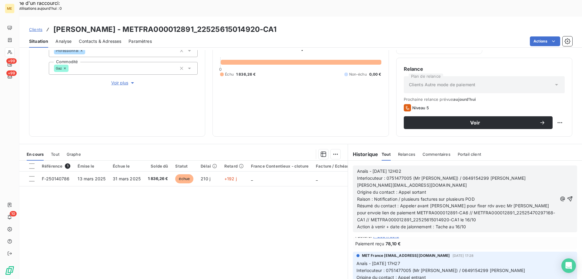
scroll to position [146, 0]
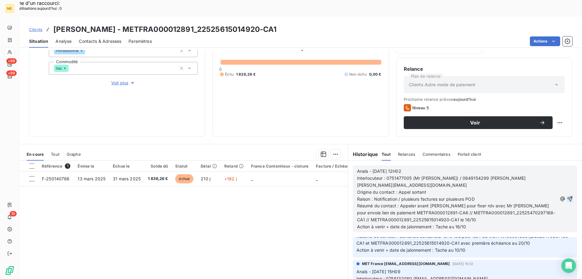
click at [568, 196] on icon "button" at bounding box center [570, 198] width 5 height 5
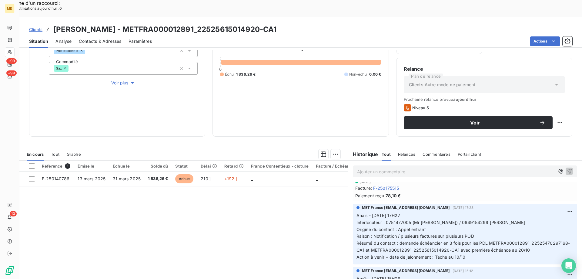
scroll to position [0, 0]
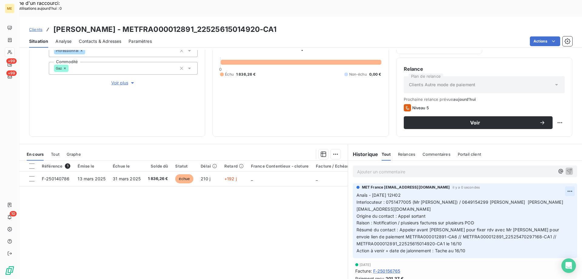
drag, startPoint x: 540, startPoint y: 200, endPoint x: 497, endPoint y: 161, distance: 58.6
click at [540, 200] on div "Supprimer" at bounding box center [547, 199] width 34 height 10
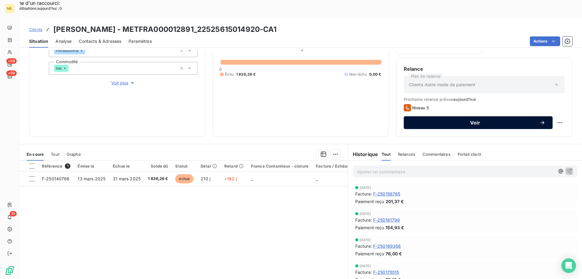
click at [458, 116] on button "Voir" at bounding box center [478, 122] width 149 height 13
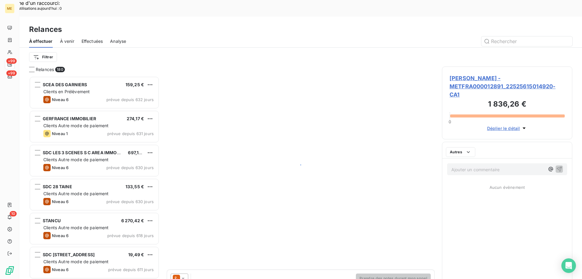
scroll to position [215, 126]
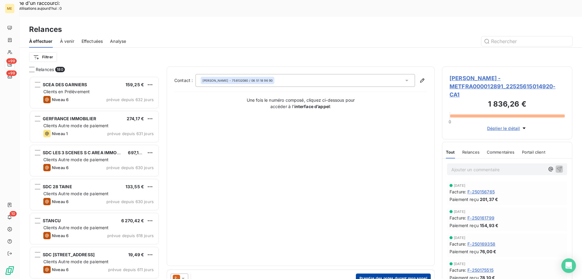
click at [386, 273] on button "Prendre des notes durant mon appel" at bounding box center [393, 278] width 75 height 10
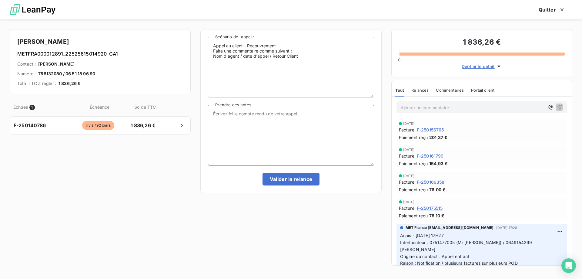
click at [302, 136] on textarea "Prendre des notes" at bounding box center [291, 135] width 166 height 61
paste textarea "Anaïs - [DATE] 12H02 Interlocuteur : 0751477005 (Mr [PERSON_NAME]) / 0649154299…"
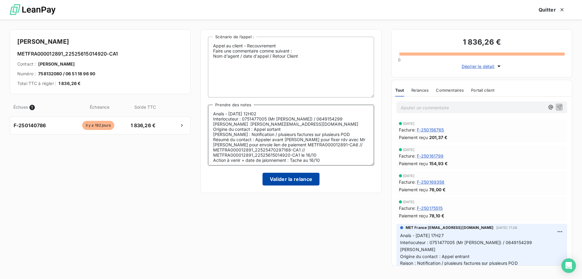
type textarea "Anaïs - [DATE] 12H02 Interlocuteur : 0751477005 (Mr [PERSON_NAME]) / 0649154299…"
click at [292, 178] on button "Valider la relance" at bounding box center [291, 179] width 57 height 13
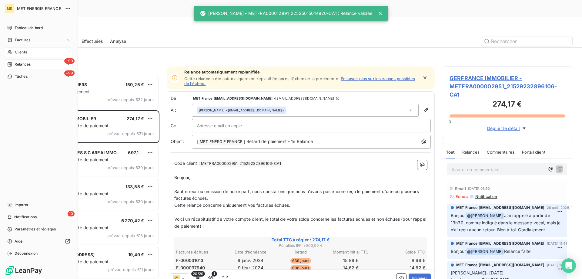
click at [16, 52] on span "Clients" at bounding box center [21, 51] width 12 height 5
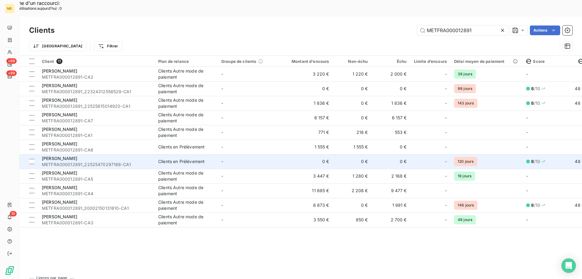
click at [264, 154] on td "-" at bounding box center [249, 161] width 63 height 15
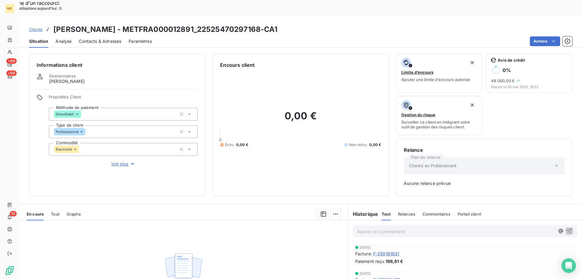
click at [413, 227] on p "Ajouter un commentaire ﻿" at bounding box center [456, 231] width 198 height 8
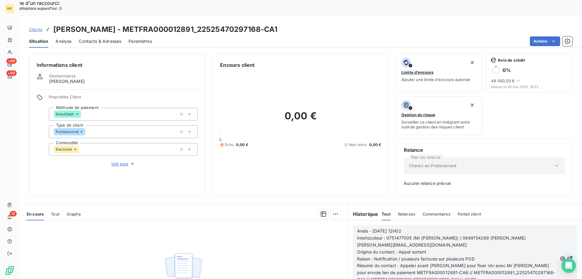
click at [567, 255] on icon "button" at bounding box center [570, 258] width 6 height 6
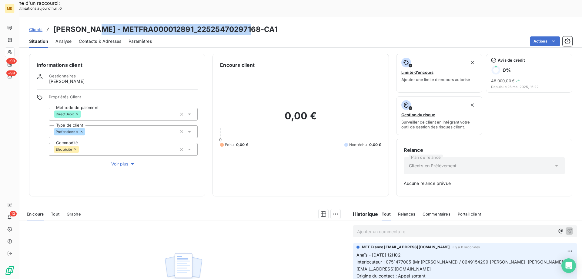
drag, startPoint x: 247, startPoint y: 13, endPoint x: 89, endPoint y: 13, distance: 158.0
click at [89, 24] on div "Clients [PERSON_NAME] - METFRA000012891_22525470297168-CA1" at bounding box center [300, 29] width 563 height 11
copy h3 "METFRA000012891_22525470297168-CA1"
click at [39, 27] on span "Clients" at bounding box center [35, 29] width 13 height 5
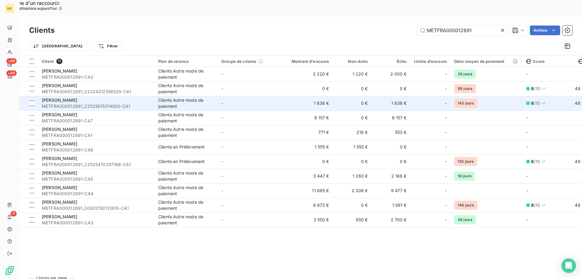
click at [281, 96] on td "-" at bounding box center [249, 103] width 63 height 15
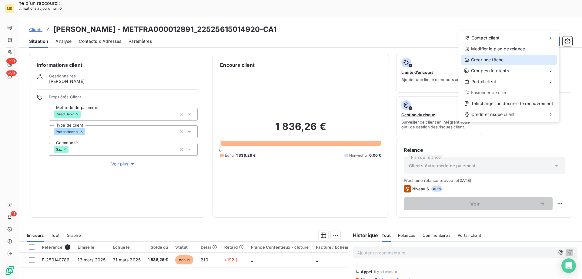
click at [483, 61] on div "Créer une tâche" at bounding box center [509, 60] width 96 height 10
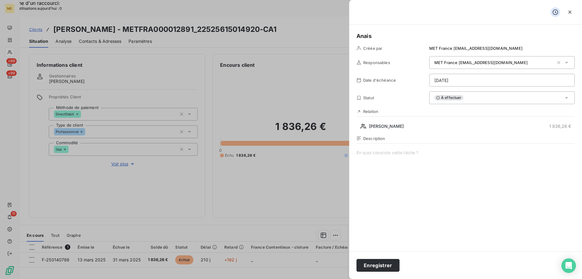
click at [399, 149] on div "Description" at bounding box center [466, 201] width 218 height 130
click at [401, 153] on span at bounding box center [466, 208] width 218 height 116
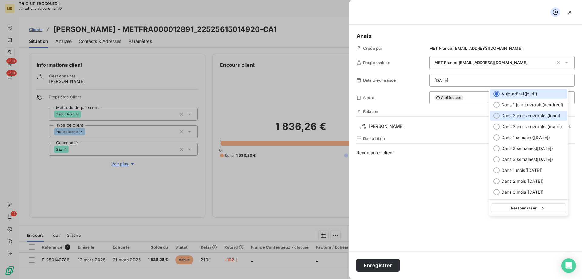
click at [516, 116] on span "Dans 2 jours ouvrables ( [DATE] )" at bounding box center [531, 116] width 59 height 6
type input "[DATE]"
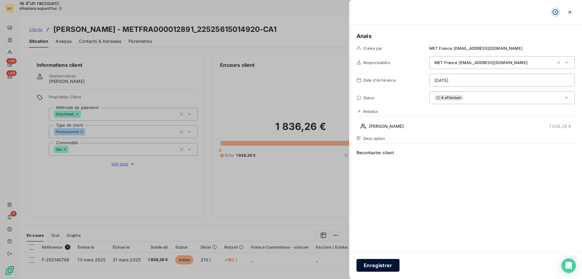
click at [385, 265] on button "Enregistrer" at bounding box center [378, 265] width 43 height 13
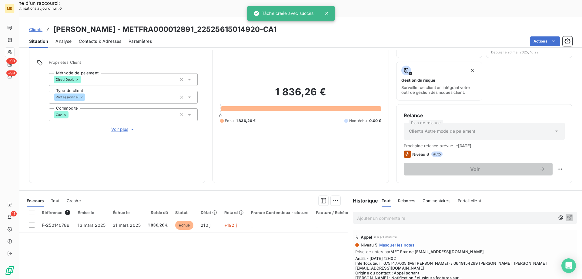
scroll to position [81, 0]
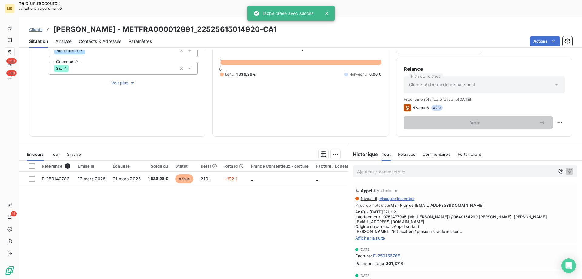
click at [371, 235] on span "Afficher la suite" at bounding box center [465, 237] width 220 height 5
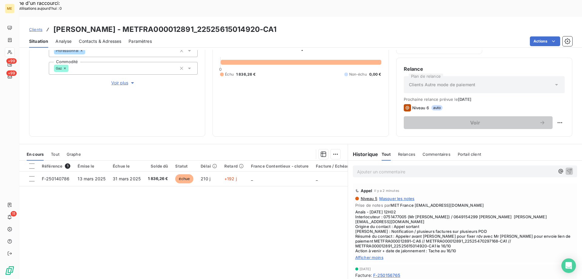
click at [260, 92] on div "1 836,26 € 0 Échu 1 836,26 € Non-échu 0,00 €" at bounding box center [300, 58] width 161 height 141
click at [36, 27] on span "Clients" at bounding box center [35, 29] width 13 height 5
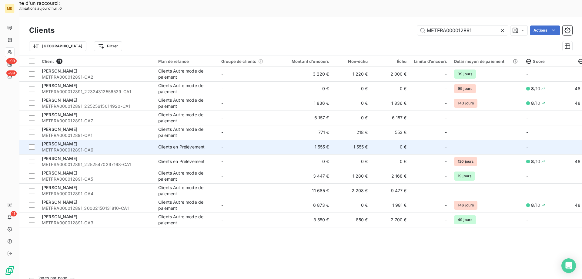
click at [208, 144] on span "Clients en Prélèvement" at bounding box center [186, 147] width 56 height 6
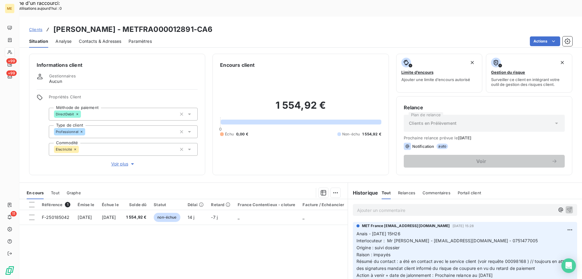
click at [382, 206] on p "Ajouter un commentaire ﻿" at bounding box center [456, 210] width 198 height 8
click at [482, 206] on p "Ajouter un commentaire ﻿" at bounding box center [456, 210] width 198 height 8
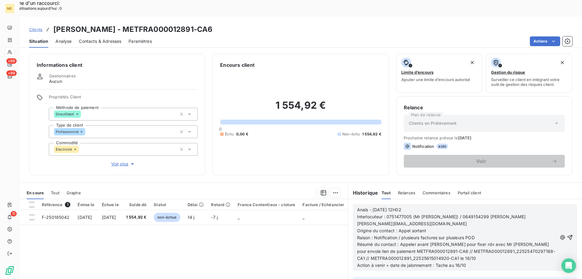
click at [451, 241] on span "Résumé du contact : Appeler avant [PERSON_NAME] pour fixer rdv avec Mr [PERSON_…" at bounding box center [456, 250] width 198 height 19
drag, startPoint x: 452, startPoint y: 233, endPoint x: 456, endPoint y: 234, distance: 3.4
click at [453, 241] on span "Résumé du contact : Appeler avant [PERSON_NAME] pour fixer rdv avec Mr [PERSON_…" at bounding box center [456, 250] width 198 height 19
click at [457, 262] on span "Action à venir + date de jalonnement : Tache au 16/10" at bounding box center [411, 264] width 109 height 5
click at [567, 234] on icon "button" at bounding box center [570, 237] width 6 height 6
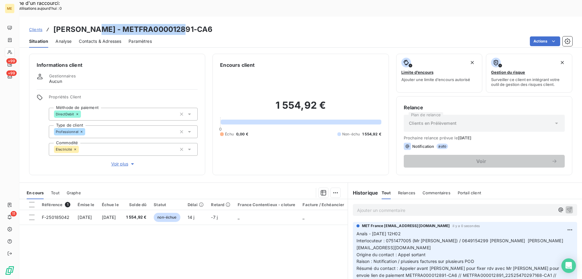
drag, startPoint x: 187, startPoint y: 10, endPoint x: 91, endPoint y: 15, distance: 96.2
click at [91, 24] on div "Clients [PERSON_NAME] - METFRA000012891-CA6" at bounding box center [300, 29] width 563 height 11
copy h3 "METFRA000012891-CA6"
click at [36, 27] on span "Clients" at bounding box center [35, 29] width 13 height 5
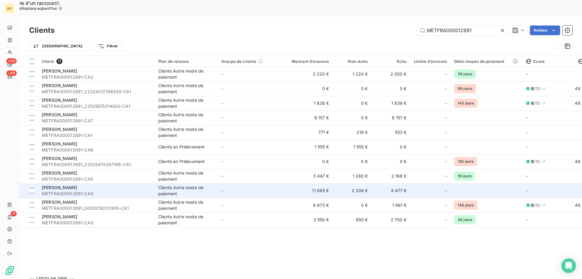
click at [231, 183] on td "-" at bounding box center [249, 190] width 63 height 15
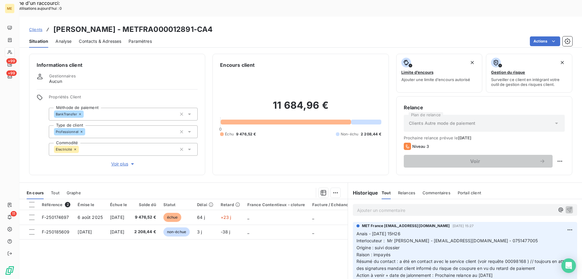
click at [366, 206] on p "Ajouter un commentaire ﻿" at bounding box center [456, 210] width 198 height 8
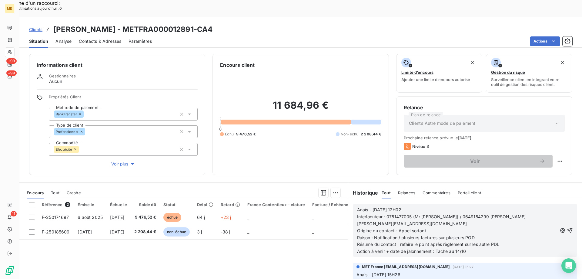
click at [505, 241] on p "Résumé du contact : refaire le point après règlement sur les autre PDL" at bounding box center [457, 244] width 200 height 7
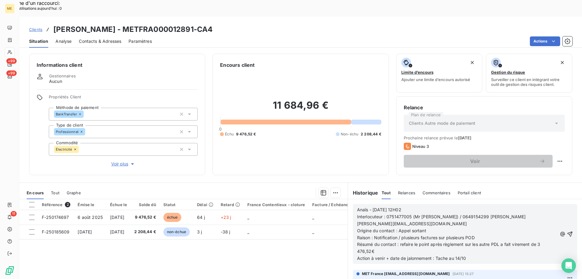
click at [378, 255] on p "Action à venir + date de jalonnement : Tache au 14/10" at bounding box center [457, 258] width 200 height 7
click at [376, 241] on p "Résumé du contact : refaire le point après règlement sur les autre PDL a fait v…" at bounding box center [457, 248] width 200 height 14
click at [466, 255] on p "Action à venir + date de jalonnement : Tache au 14/10" at bounding box center [457, 258] width 200 height 7
click at [459, 255] on span "Action à venir + date de jalonnement : Tache au 14/10" at bounding box center [411, 257] width 109 height 5
click at [458, 255] on span "Action à venir + date de jalonnement : Tache au 14/10" at bounding box center [411, 257] width 109 height 5
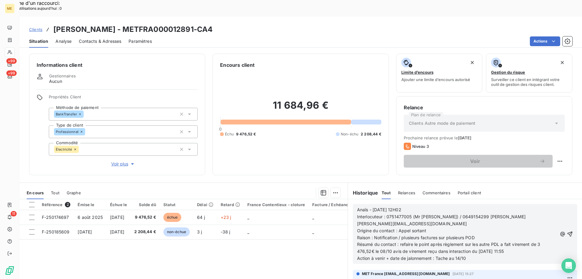
click at [541, 241] on p "Résumé du contact : refaire le point après règlement sur les autre PDL a fait v…" at bounding box center [457, 248] width 200 height 14
click at [514, 241] on p "Résumé du contact : refaire le point après règlement sur les autre PDL a fait v…" at bounding box center [457, 248] width 200 height 14
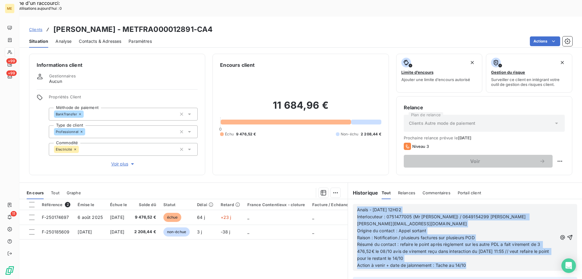
drag, startPoint x: 474, startPoint y: 250, endPoint x: 345, endPoint y: 192, distance: 141.3
click at [348, 199] on div "Anaïs - [DATE] 12H02 Interlocuteur : 0751477005 (Mr [PERSON_NAME]) / 0649154299…" at bounding box center [465, 237] width 234 height 76
copy div "Anaïs - [DATE] 12H02 Interlocuteur : 0751477005 (Mr [PERSON_NAME]) / 0649154299…"
click at [548, 157] on div "Replanifier cette action" at bounding box center [530, 158] width 54 height 10
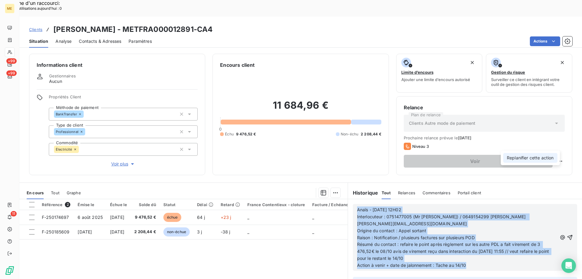
select select "9"
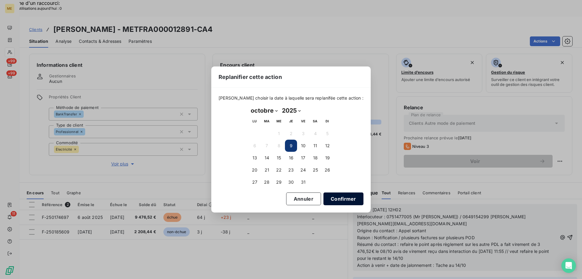
click at [334, 198] on button "Confirmer" at bounding box center [344, 198] width 40 height 13
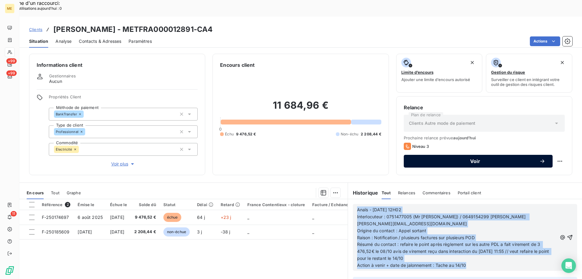
click at [479, 159] on span "Voir" at bounding box center [475, 161] width 128 height 5
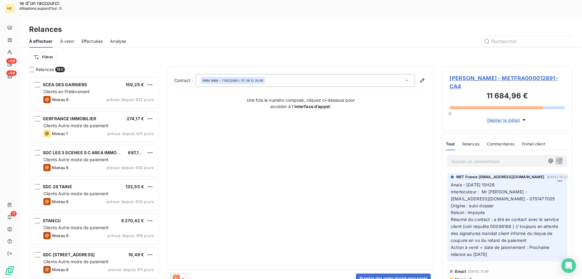
scroll to position [215, 126]
click at [419, 273] on button "Prendre des notes durant mon appel" at bounding box center [393, 278] width 75 height 10
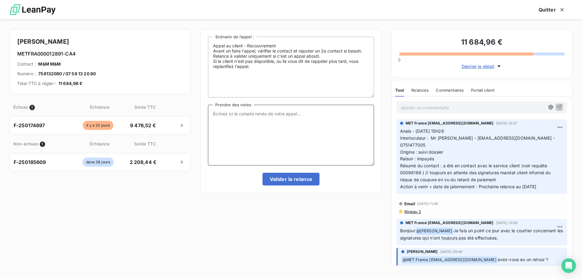
click at [325, 123] on textarea "Prendre des notes" at bounding box center [291, 135] width 166 height 61
paste textarea "Anaïs - [DATE] 12H02 Interlocuteur : 0751477005 (Mr [PERSON_NAME]) / 0649154299…"
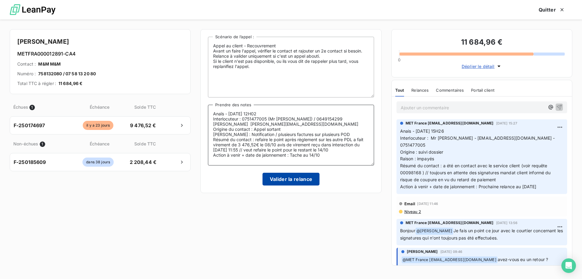
type textarea "Anaïs - [DATE] 12H02 Interlocuteur : 0751477005 (Mr [PERSON_NAME]) / 0649154299…"
click at [291, 181] on button "Valider la relance" at bounding box center [291, 179] width 57 height 13
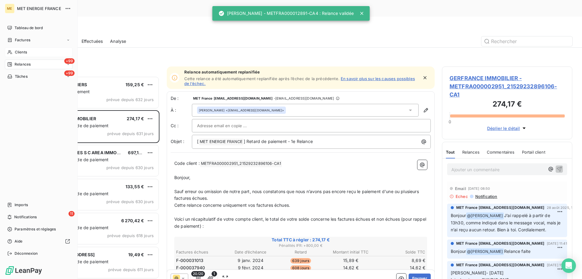
click at [15, 53] on span "Clients" at bounding box center [21, 51] width 12 height 5
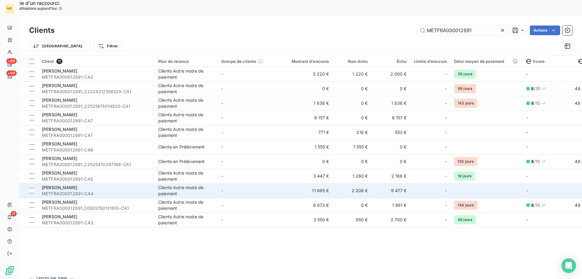
click at [248, 183] on td "-" at bounding box center [249, 190] width 63 height 15
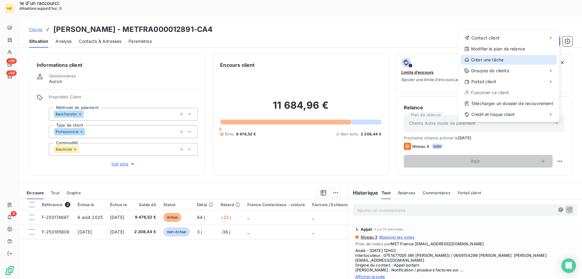
click at [489, 59] on div "Créer une tâche" at bounding box center [509, 60] width 96 height 10
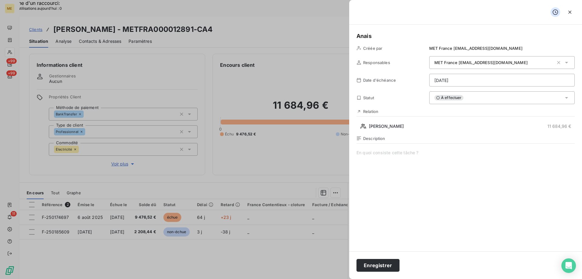
click at [437, 160] on span at bounding box center [466, 208] width 218 height 116
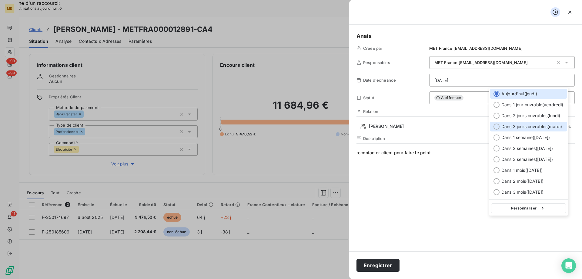
click at [545, 126] on span "Dans 3 jours ouvrables ( [DATE] )" at bounding box center [532, 126] width 61 height 6
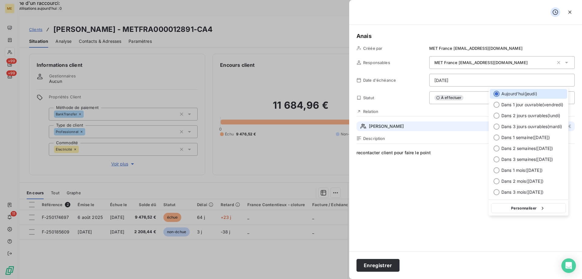
type input "[DATE]"
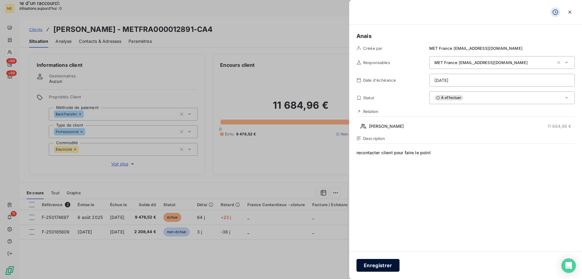
click at [375, 263] on button "Enregistrer" at bounding box center [378, 265] width 43 height 13
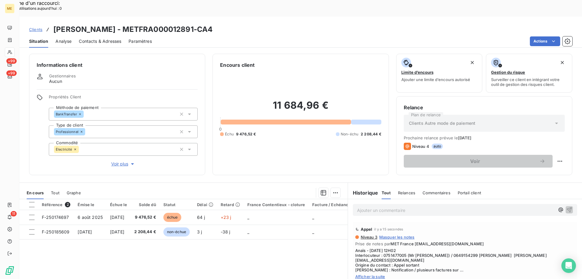
click at [39, 27] on span "Clients" at bounding box center [35, 29] width 13 height 5
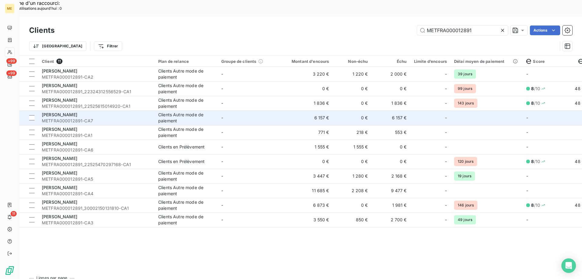
click at [141, 118] on span "METFRA000012891-CA7" at bounding box center [96, 121] width 109 height 6
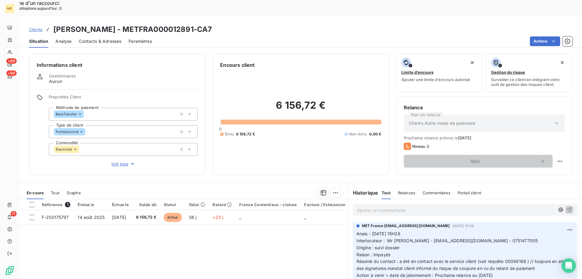
click at [391, 206] on p "Ajouter un commentaire ﻿" at bounding box center [456, 210] width 198 height 8
click at [551, 156] on div "Replanifier cette action" at bounding box center [530, 158] width 54 height 10
select select "9"
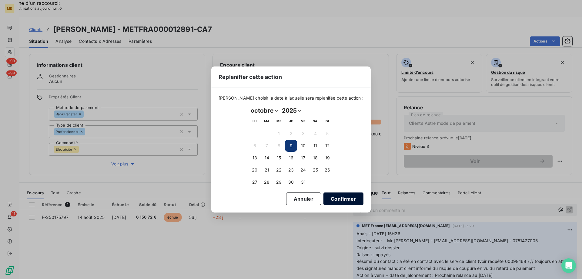
click at [349, 197] on button "Confirmer" at bounding box center [344, 198] width 40 height 13
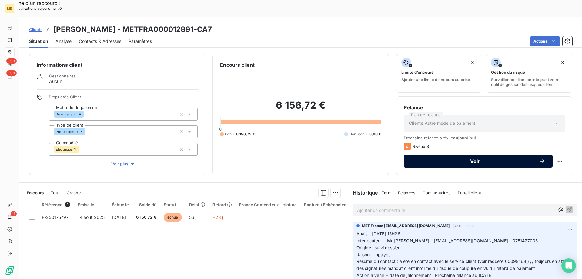
click at [465, 159] on span "Voir" at bounding box center [475, 161] width 128 height 5
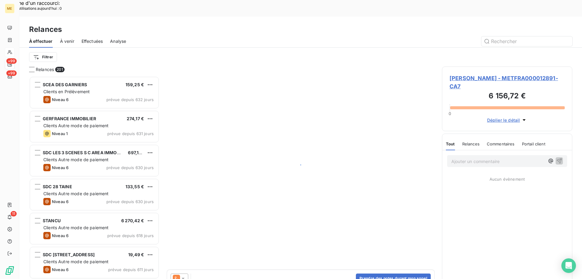
scroll to position [215, 126]
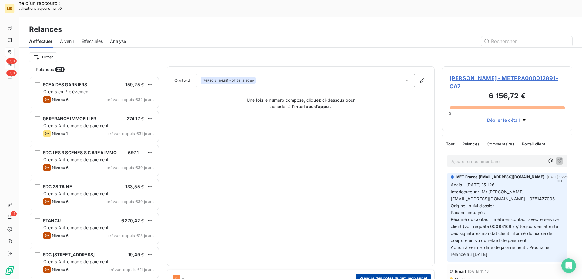
click at [377, 273] on button "Prendre des notes durant mon appel" at bounding box center [393, 278] width 75 height 10
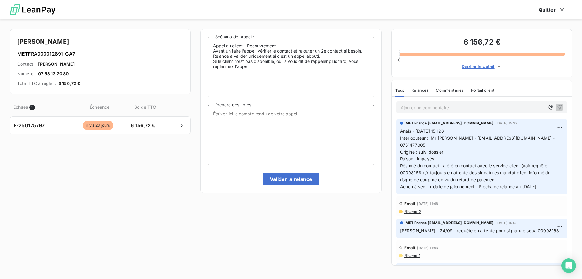
click at [301, 136] on textarea "Prendre des notes" at bounding box center [291, 135] width 166 height 61
paste textarea "Anaïs - [DATE] 12H02 Interlocuteur : 0751477005 (Mr [PERSON_NAME]) / 0649154299…"
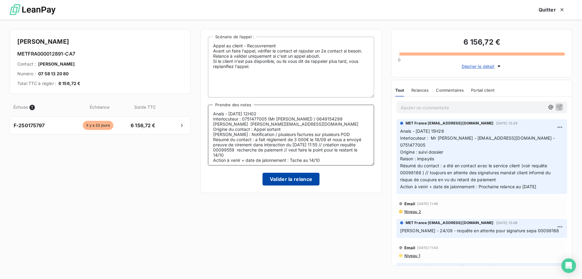
type textarea "Anaïs - [DATE] 12H02 Interlocuteur : 0751477005 (Mr [PERSON_NAME]) / 0649154299…"
click at [301, 180] on button "Valider la relance" at bounding box center [291, 179] width 57 height 13
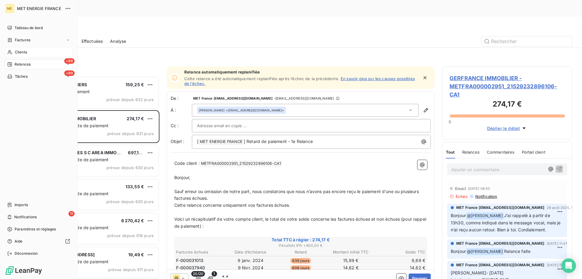
click at [23, 51] on span "Clients" at bounding box center [21, 51] width 12 height 5
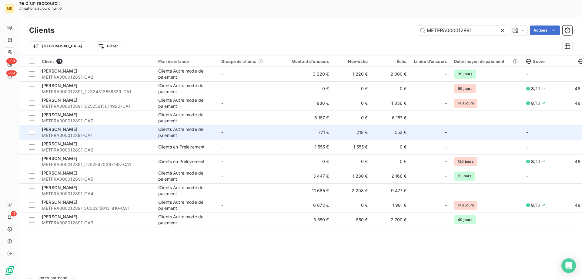
drag, startPoint x: 256, startPoint y: 117, endPoint x: 256, endPoint y: 121, distance: 4.3
click at [256, 125] on td "-" at bounding box center [249, 132] width 63 height 15
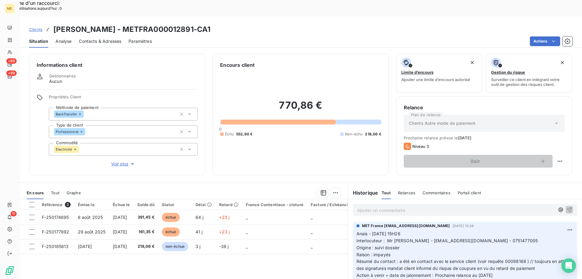
click at [378, 206] on p "Ajouter un commentaire ﻿" at bounding box center [456, 210] width 198 height 8
click at [392, 206] on p "Ajouter un commentaire ﻿" at bounding box center [456, 210] width 198 height 8
click at [542, 157] on div "Replanifier cette action" at bounding box center [530, 158] width 54 height 10
select select "9"
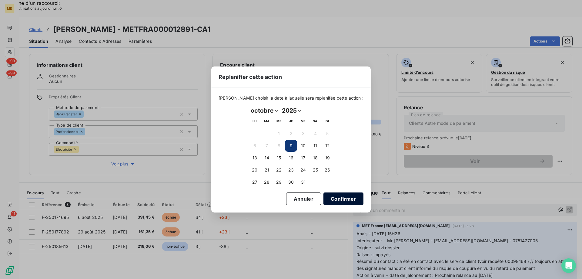
click at [344, 199] on button "Confirmer" at bounding box center [344, 198] width 40 height 13
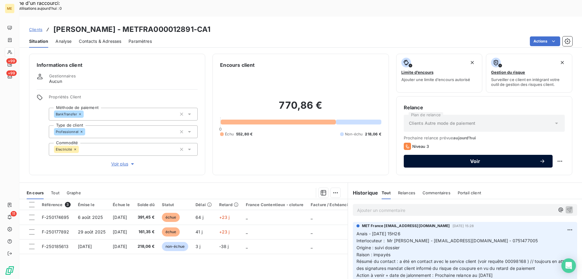
click at [508, 158] on div "Voir" at bounding box center [478, 161] width 134 height 6
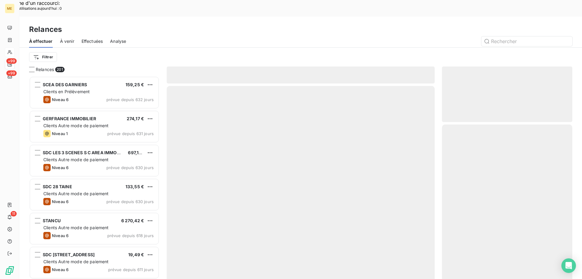
scroll to position [215, 126]
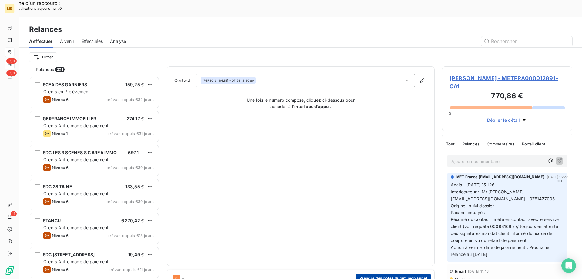
click at [380, 273] on button "Prendre des notes durant mon appel" at bounding box center [393, 278] width 75 height 10
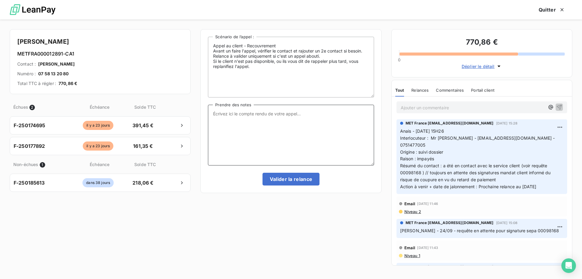
click at [290, 134] on textarea "Prendre des notes" at bounding box center [291, 135] width 166 height 61
paste textarea "Anaïs - [DATE] 12H02 Interlocuteur : 0751477005 (Mr [PERSON_NAME]) / 0649154299…"
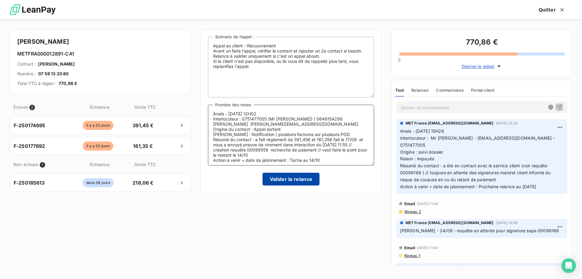
type textarea "Anaïs - [DATE] 12H02 Interlocuteur : 0751477005 (Mr [PERSON_NAME]) / 0649154299…"
click at [286, 180] on button "Valider la relance" at bounding box center [291, 179] width 57 height 13
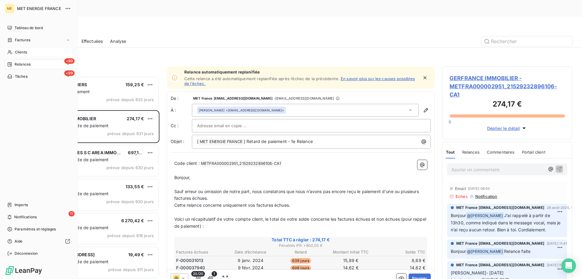
click at [20, 51] on span "Clients" at bounding box center [21, 51] width 12 height 5
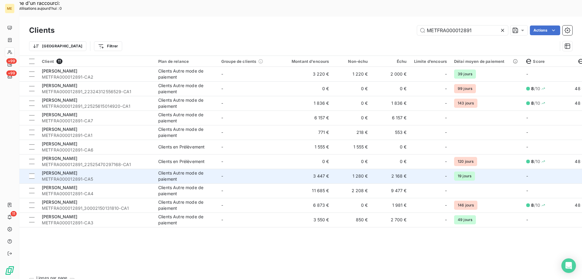
click at [221, 169] on td "-" at bounding box center [249, 176] width 63 height 15
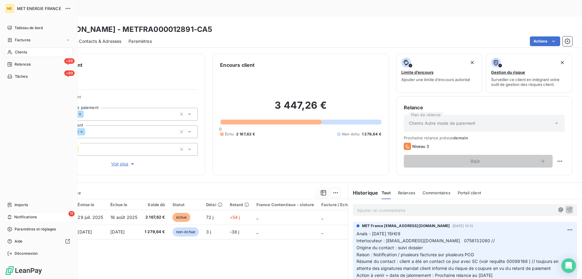
click at [19, 218] on span "Notifications" at bounding box center [25, 216] width 22 height 5
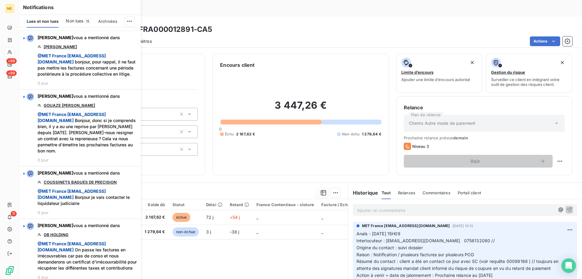
scroll to position [394, 0]
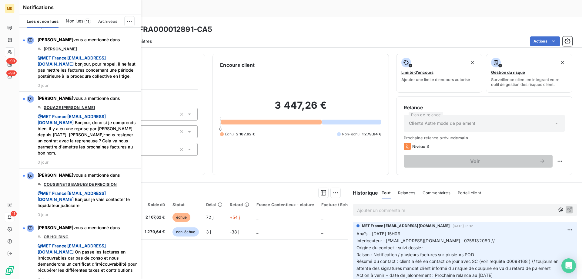
click at [282, 132] on div "3 447,26 € 0 Échu 2 167,62 € Non-échu 1 279,64 €" at bounding box center [300, 118] width 161 height 99
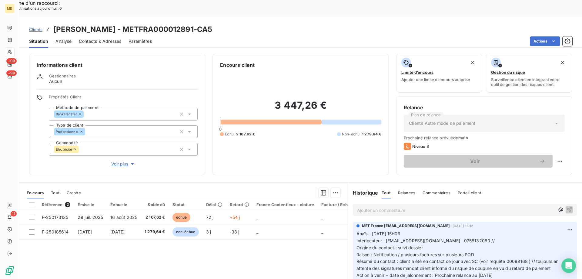
click at [418, 206] on p "Ajouter un commentaire ﻿" at bounding box center [456, 210] width 198 height 8
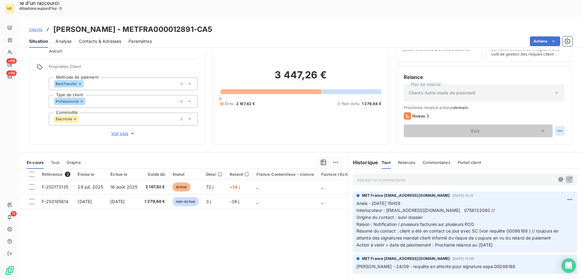
click at [539, 128] on div "Replanifier cette action" at bounding box center [530, 128] width 54 height 10
select select "9"
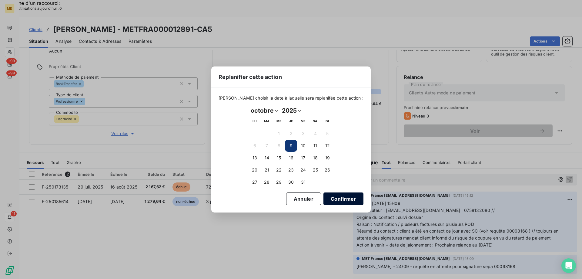
click at [330, 196] on button "Confirmer" at bounding box center [344, 198] width 40 height 13
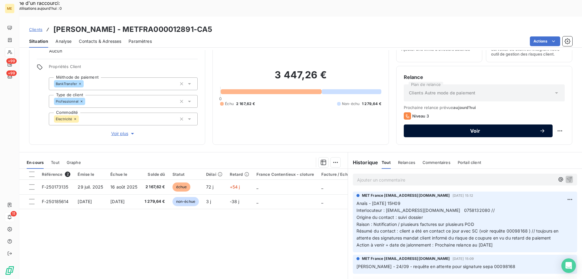
click at [445, 128] on span "Voir" at bounding box center [475, 130] width 128 height 5
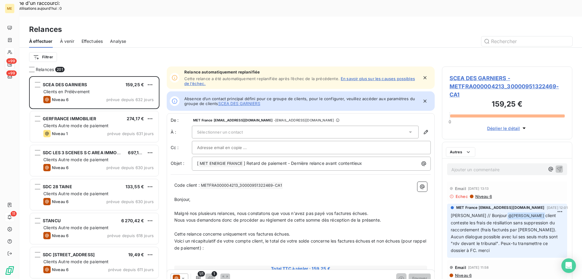
scroll to position [215, 126]
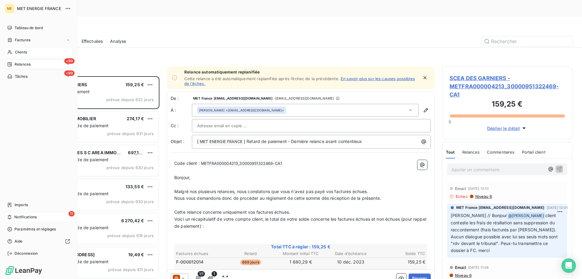
click at [30, 49] on div "Clients" at bounding box center [39, 52] width 68 height 10
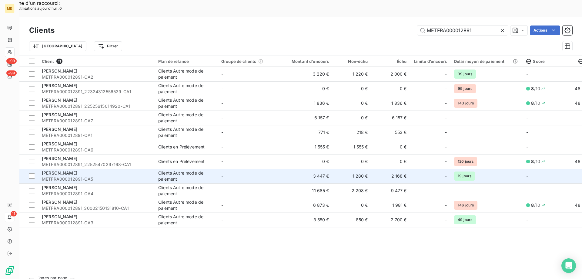
click at [100, 176] on span "METFRA000012891-CA5" at bounding box center [96, 179] width 109 height 6
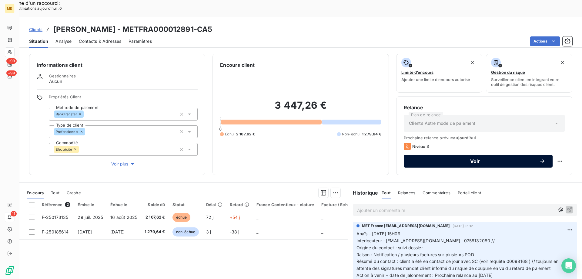
click at [475, 155] on button "Voir" at bounding box center [478, 161] width 149 height 13
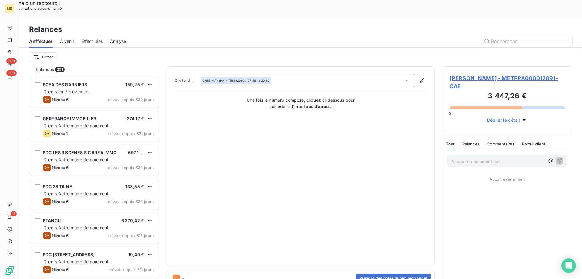
scroll to position [215, 126]
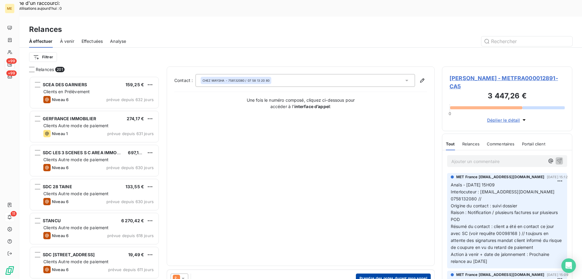
click at [376, 273] on button "Prendre des notes durant mon appel" at bounding box center [393, 278] width 75 height 10
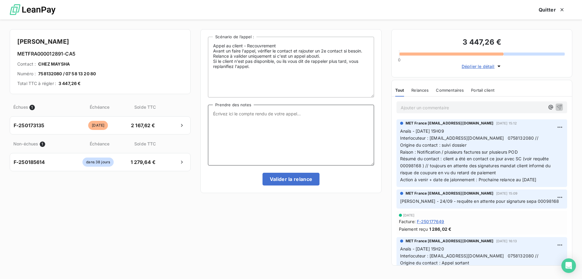
click at [270, 129] on textarea "Prendre des notes" at bounding box center [291, 135] width 166 height 61
paste textarea "Anaïs - [DATE] 12H02 Interlocuteur : 0751477005 (Mr [PERSON_NAME]) / 0649154299…"
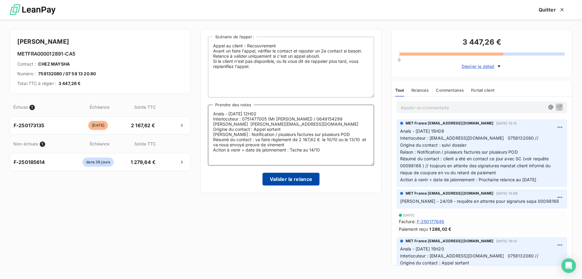
type textarea "Anaïs - [DATE] 12H02 Interlocuteur : 0751477005 (Mr [PERSON_NAME]) / 0649154299…"
click at [282, 178] on button "Valider la relance" at bounding box center [291, 179] width 57 height 13
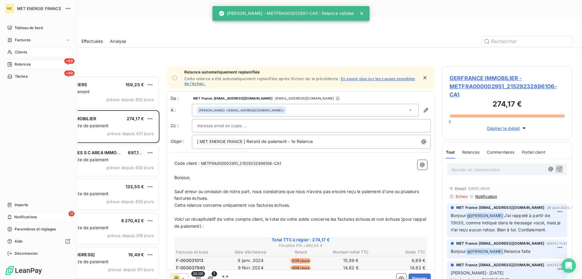
click at [17, 52] on span "Clients" at bounding box center [21, 51] width 12 height 5
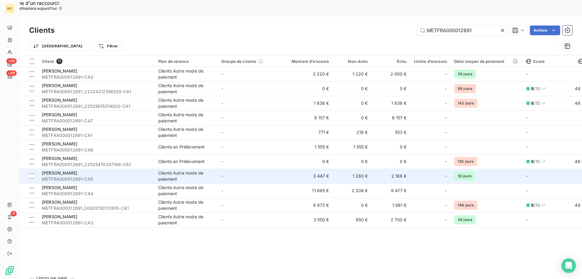
click at [266, 169] on td "-" at bounding box center [249, 176] width 63 height 15
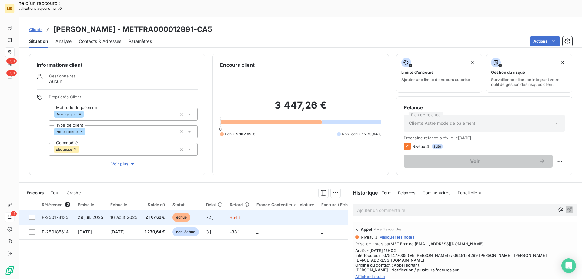
click at [29, 210] on td at bounding box center [28, 217] width 19 height 15
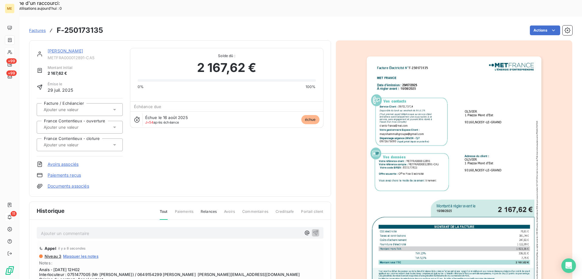
click at [58, 48] on link "[PERSON_NAME]" at bounding box center [65, 50] width 35 height 5
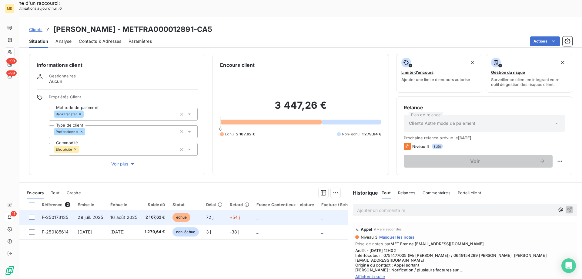
click at [31, 214] on div at bounding box center [31, 216] width 5 height 5
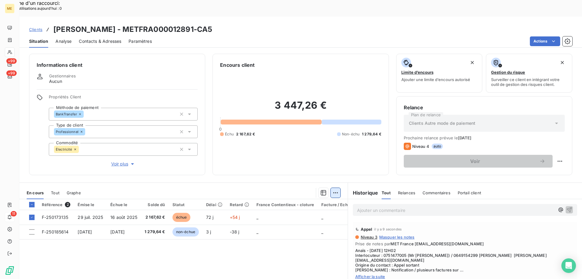
click at [313, 201] on div "Ajouter une promesse de paiement (1 facture)" at bounding box center [281, 200] width 107 height 10
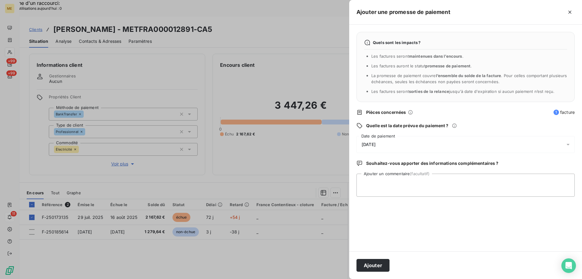
click at [395, 145] on div "[DATE]" at bounding box center [466, 144] width 218 height 17
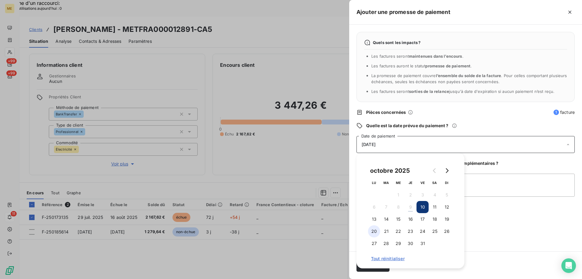
click at [375, 230] on button "20" at bounding box center [374, 231] width 12 height 12
click at [476, 186] on textarea "Ajouter un commentaire (facultatif)" at bounding box center [466, 184] width 218 height 23
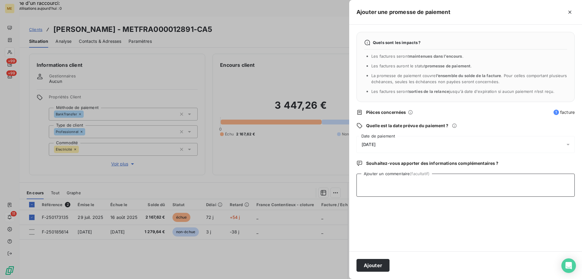
paste textarea "Anaïs - [DATE] 12H02 Interlocuteur : 0751477005 (Mr [PERSON_NAME]) / 0649154299…"
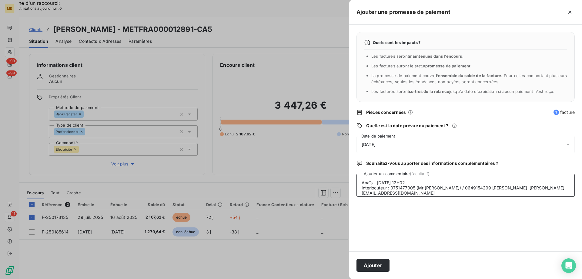
scroll to position [20, 0]
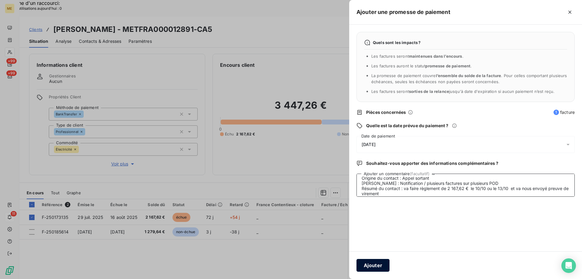
type textarea "Anaïs - [DATE] 12H02 Interlocuteur : 0751477005 (Mr [PERSON_NAME]) / 0649154299…"
click at [368, 264] on button "Ajouter" at bounding box center [373, 265] width 33 height 13
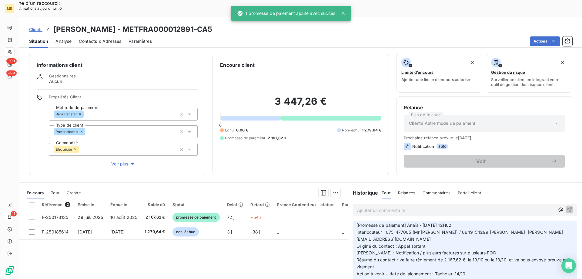
scroll to position [30, 0]
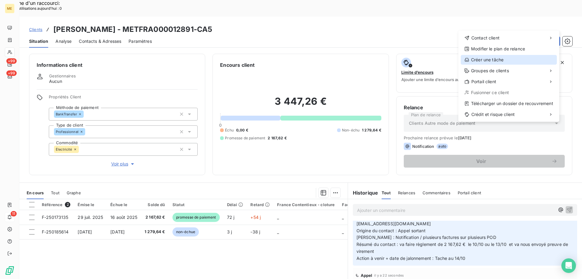
click at [482, 62] on div "Créer une tâche" at bounding box center [509, 60] width 96 height 10
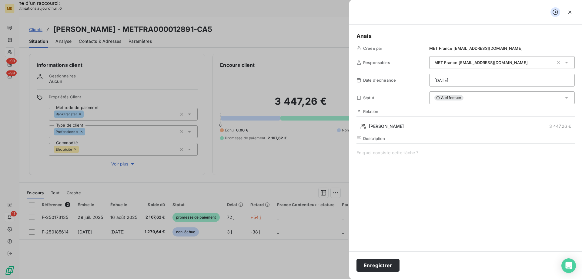
click at [426, 159] on span at bounding box center [466, 208] width 218 height 116
click at [381, 262] on button "Enregistrer" at bounding box center [378, 265] width 43 height 13
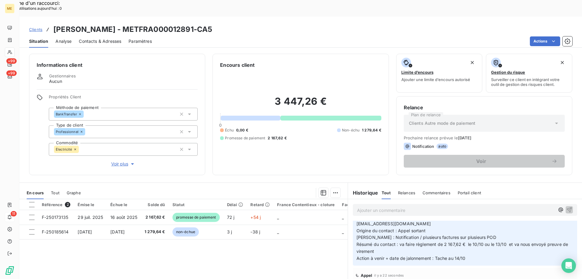
click at [36, 27] on span "Clients" at bounding box center [35, 29] width 13 height 5
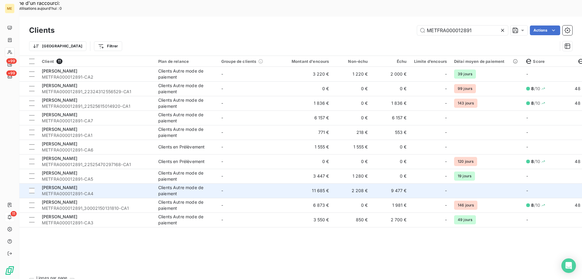
click at [117, 190] on span "METFRA000012891-CA4" at bounding box center [96, 193] width 109 height 6
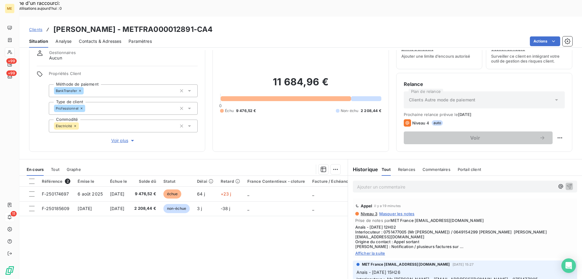
scroll to position [39, 0]
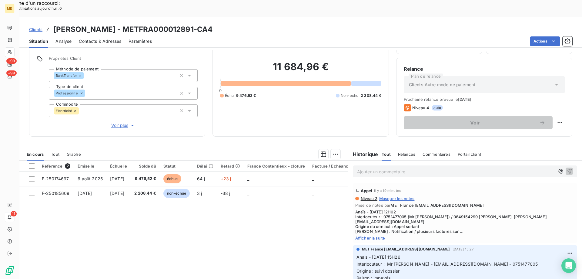
click at [379, 235] on span "Afficher la suite" at bounding box center [465, 237] width 220 height 5
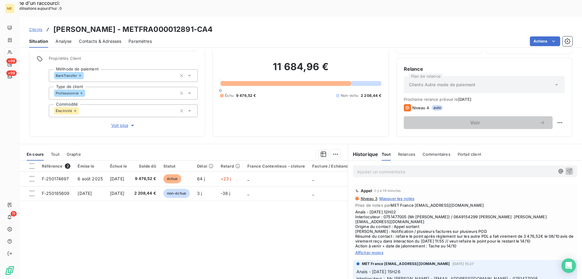
click at [32, 27] on span "Clients" at bounding box center [35, 29] width 13 height 5
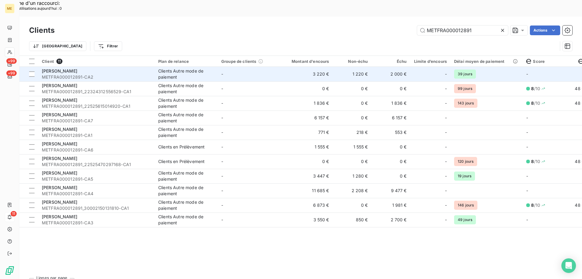
click at [147, 74] on span "METFRA000012891-CA2" at bounding box center [96, 77] width 109 height 6
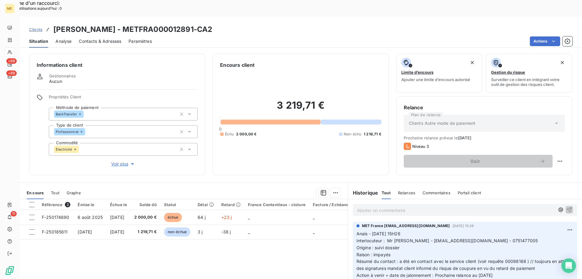
click at [419, 204] on div "Ajouter un commentaire ﻿" at bounding box center [465, 210] width 224 height 12
click at [419, 206] on p "Ajouter un commentaire ﻿" at bounding box center [456, 210] width 198 height 8
click at [548, 161] on div "Replanifier cette action" at bounding box center [530, 158] width 54 height 10
select select "9"
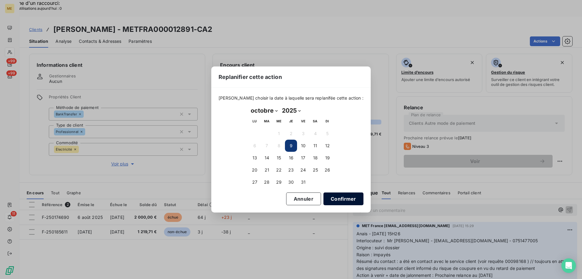
click at [344, 198] on button "Confirmer" at bounding box center [344, 198] width 40 height 13
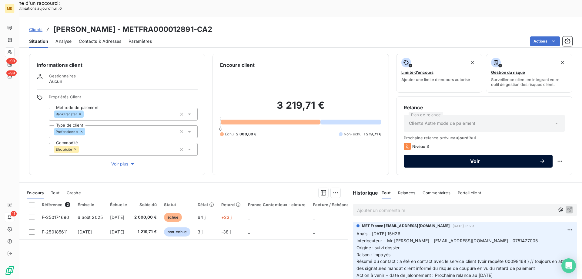
click at [486, 159] on span "Voir" at bounding box center [475, 161] width 128 height 5
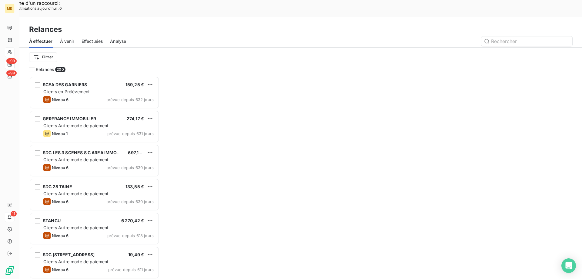
scroll to position [215, 126]
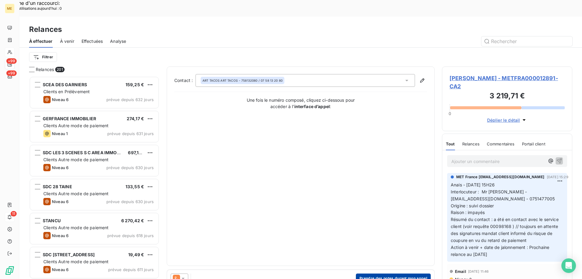
click at [391, 273] on button "Prendre des notes durant mon appel" at bounding box center [393, 278] width 75 height 10
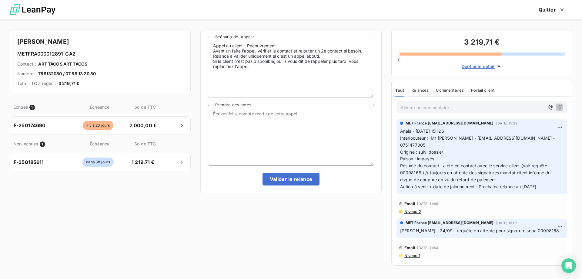
click at [326, 147] on textarea "Prendre des notes" at bounding box center [291, 135] width 166 height 61
paste textarea "Anaïs - [DATE] 12H02 Interlocuteur : 0751477005 (Mr [PERSON_NAME]) / 0649154299…"
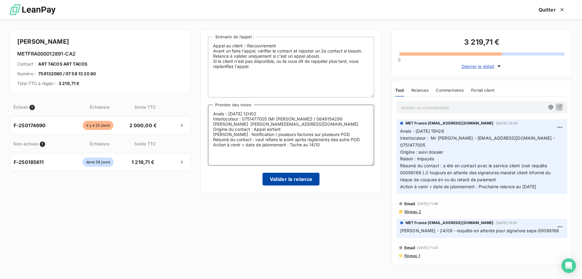
type textarea "Anaïs - [DATE] 12H02 Interlocuteur : 0751477005 (Mr [PERSON_NAME]) / 0649154299…"
click at [299, 185] on button "Valider la relance" at bounding box center [291, 179] width 57 height 13
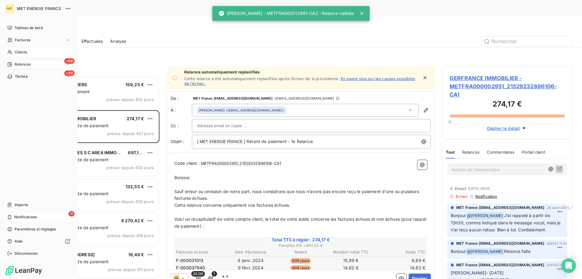
click at [12, 53] on icon at bounding box center [10, 52] width 4 height 4
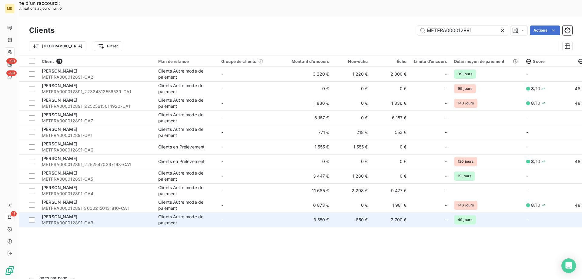
click at [236, 212] on td "-" at bounding box center [249, 219] width 63 height 15
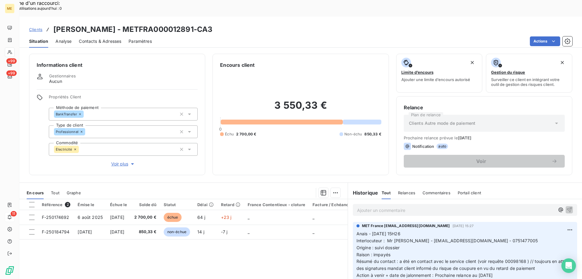
click at [480, 204] on div "Ajouter un commentaire ﻿" at bounding box center [465, 210] width 224 height 12
click at [483, 206] on p "Ajouter un commentaire ﻿" at bounding box center [456, 210] width 198 height 8
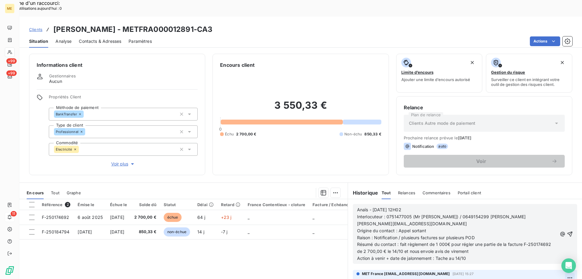
click at [567, 231] on icon "button" at bounding box center [570, 234] width 6 height 6
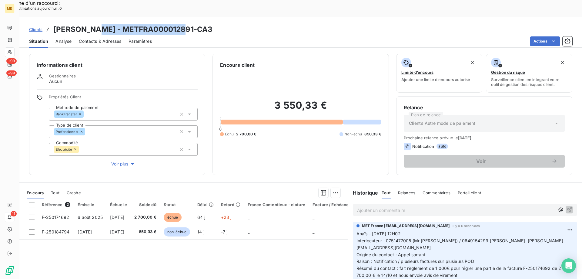
drag, startPoint x: 186, startPoint y: 13, endPoint x: 88, endPoint y: 14, distance: 97.7
click at [88, 24] on div "Clients [PERSON_NAME] - METFRA000012891-CA3" at bounding box center [300, 29] width 563 height 11
copy h3 "METFRA000012891-CA3"
click at [36, 27] on span "Clients" at bounding box center [35, 29] width 13 height 5
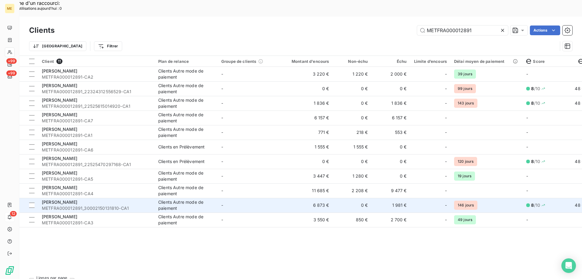
click at [278, 198] on td "-" at bounding box center [249, 205] width 63 height 15
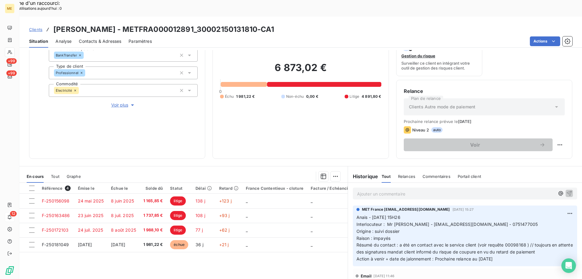
scroll to position [61, 0]
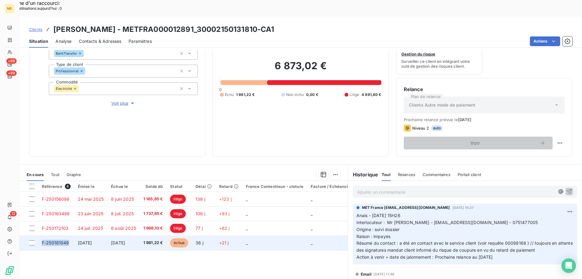
copy span "F-250181049"
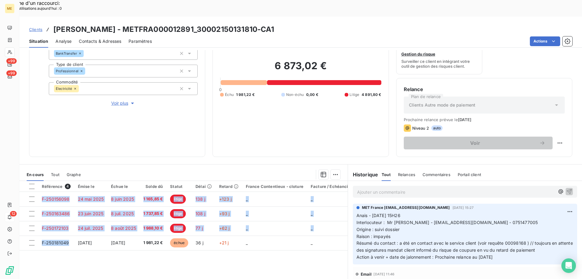
drag, startPoint x: 70, startPoint y: 226, endPoint x: 49, endPoint y: 245, distance: 27.9
click at [49, 245] on div "Référence 4 Émise le Échue le Solde dû Statut Délai Retard France Contentieux -…" at bounding box center [183, 239] width 328 height 117
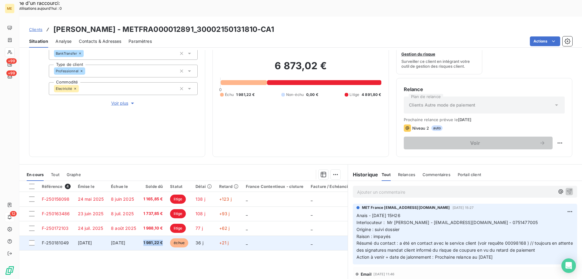
copy span "1 981,22 €"
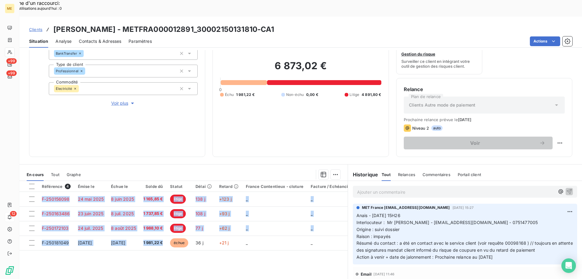
drag, startPoint x: 167, startPoint y: 227, endPoint x: 144, endPoint y: 241, distance: 26.7
click at [144, 241] on div "Référence 4 Émise le Échue le Solde dû Statut Délai Retard France Contentieux -…" at bounding box center [183, 239] width 328 height 117
click at [449, 188] on p "Ajouter un commentaire ﻿" at bounding box center [456, 192] width 198 height 8
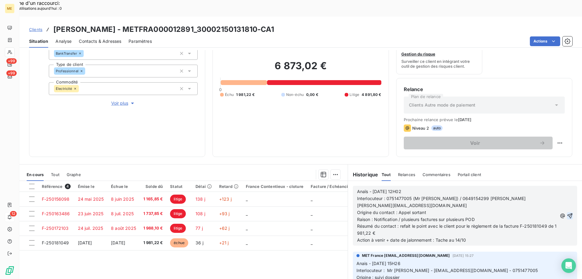
click at [568, 213] on icon "button" at bounding box center [570, 215] width 5 height 5
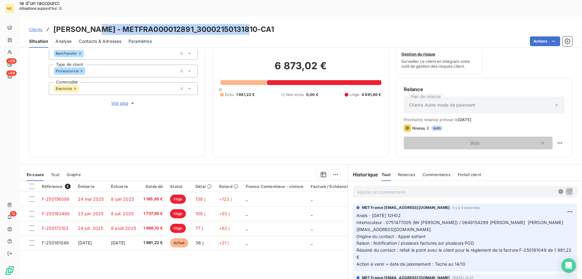
copy h3 "METFRA000012891_30002150131810-CA1"
drag, startPoint x: 244, startPoint y: 12, endPoint x: 89, endPoint y: 17, distance: 155.0
click at [89, 24] on div "Clients [PERSON_NAME] - METFRA000012891_30002150131810-CA1" at bounding box center [300, 29] width 563 height 11
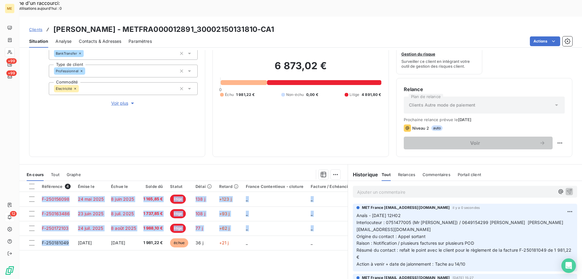
drag, startPoint x: 69, startPoint y: 227, endPoint x: 50, endPoint y: 247, distance: 27.9
click at [49, 247] on div "Référence 4 Émise le Échue le Solde dû Statut Délai Retard France Contentieux -…" at bounding box center [183, 239] width 328 height 117
click at [55, 249] on div "Référence 4 Émise le Échue le Solde dû Statut Délai Retard France Contentieux -…" at bounding box center [183, 239] width 328 height 117
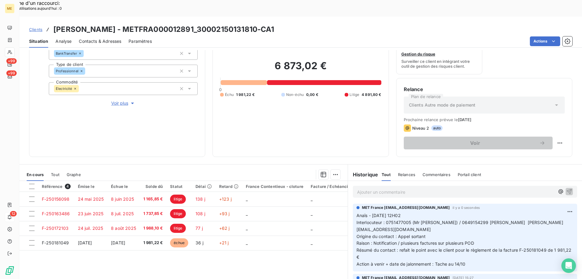
click at [341, 112] on div "6 873,02 € 0 Échu 1 981,22 € Non-échu 0,00 € Litige 4 891,80 €" at bounding box center [300, 78] width 161 height 141
click at [32, 27] on span "Clients" at bounding box center [35, 29] width 13 height 5
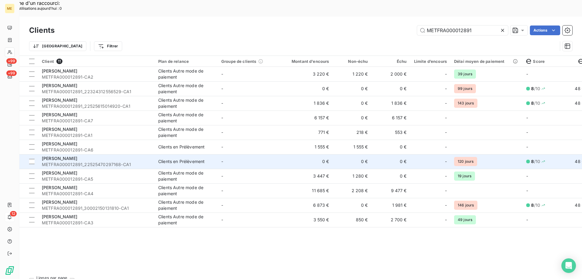
click at [278, 154] on td "-" at bounding box center [249, 161] width 63 height 15
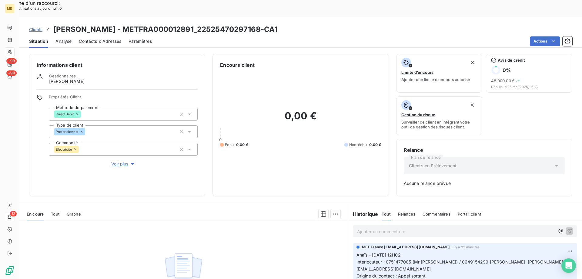
click at [37, 27] on span "Clients" at bounding box center [35, 29] width 13 height 5
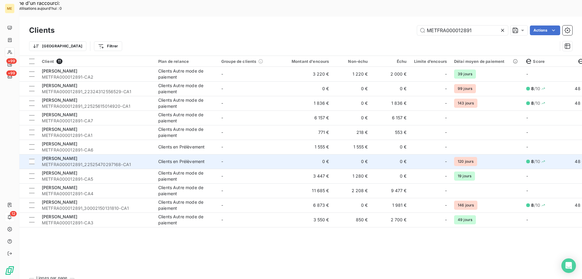
click at [283, 154] on td "0 €" at bounding box center [307, 161] width 52 height 15
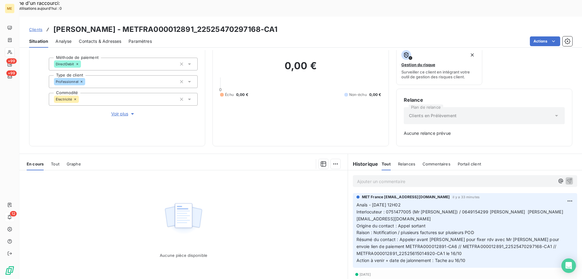
scroll to position [60, 0]
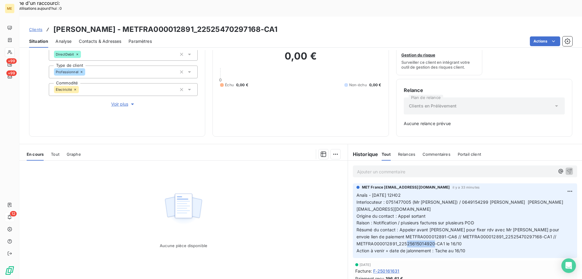
drag, startPoint x: 460, startPoint y: 220, endPoint x: 436, endPoint y: 219, distance: 24.3
click at [436, 219] on p "Anaïs - [DATE] 12H02 Interlocuteur : 0751477005 (Mr [PERSON_NAME]) / 0649154299…" at bounding box center [465, 223] width 217 height 62
drag, startPoint x: 489, startPoint y: 221, endPoint x: 485, endPoint y: 222, distance: 4.8
click at [489, 221] on p "Anaïs - [DATE] 12H02 Interlocuteur : 0751477005 (Mr [PERSON_NAME]) / 0649154299…" at bounding box center [465, 223] width 217 height 62
drag, startPoint x: 410, startPoint y: 207, endPoint x: 408, endPoint y: 210, distance: 3.9
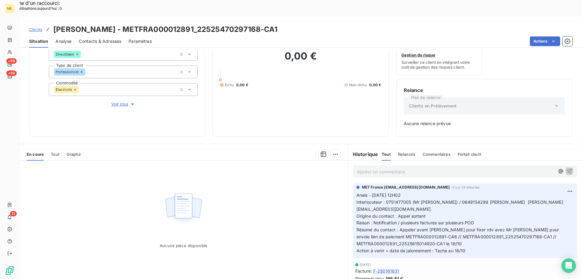
click at [410, 227] on span "Résumé du contact : Appeler avant [PERSON_NAME] pour fixer rdv avec Mr [PERSON_…" at bounding box center [459, 236] width 204 height 19
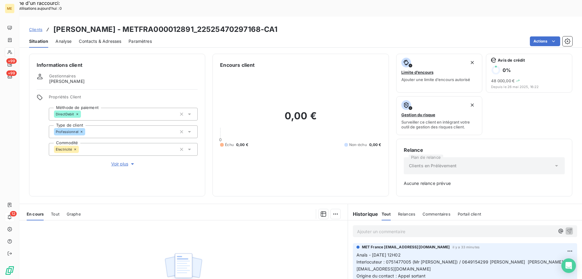
click at [38, 27] on span "Clients" at bounding box center [35, 29] width 13 height 5
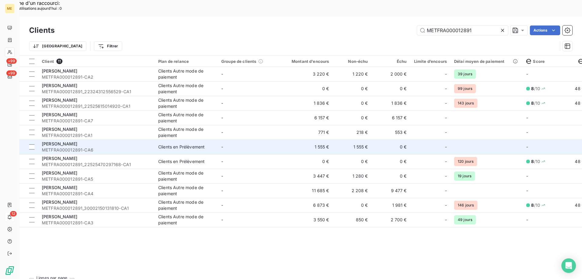
click at [282, 140] on td "1 555 €" at bounding box center [307, 147] width 52 height 15
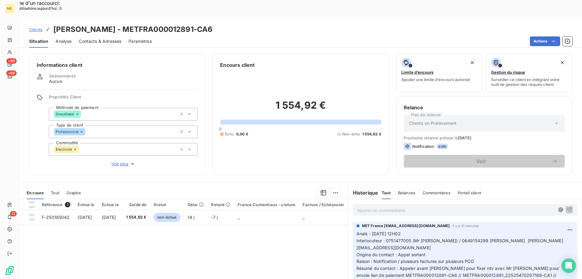
click at [32, 27] on span "Clients" at bounding box center [35, 29] width 13 height 5
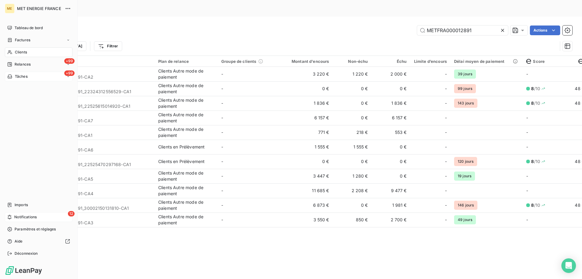
click at [14, 77] on div "Tâches" at bounding box center [17, 76] width 20 height 5
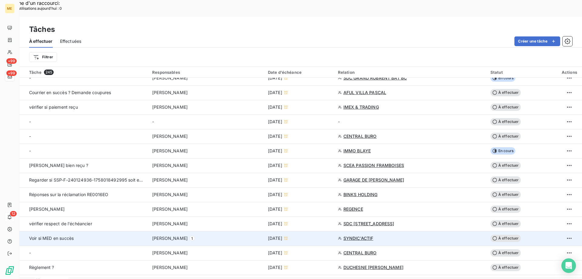
scroll to position [212, 0]
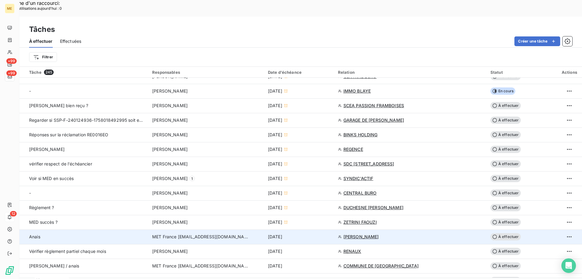
click at [325, 234] on div "[DATE]" at bounding box center [299, 237] width 63 height 6
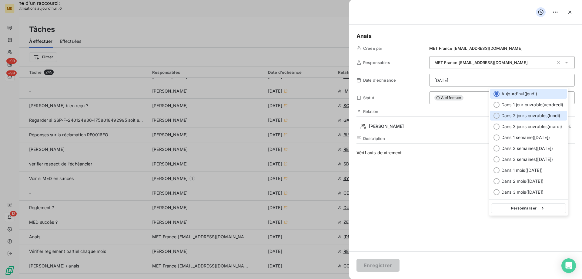
click at [550, 114] on span "Dans 2 jours ouvrables ( [DATE] )" at bounding box center [531, 116] width 59 height 6
type input "[DATE]"
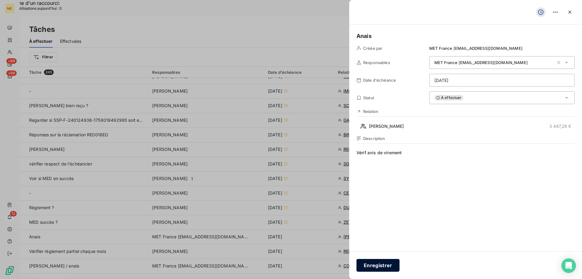
click at [388, 264] on button "Enregistrer" at bounding box center [378, 265] width 43 height 13
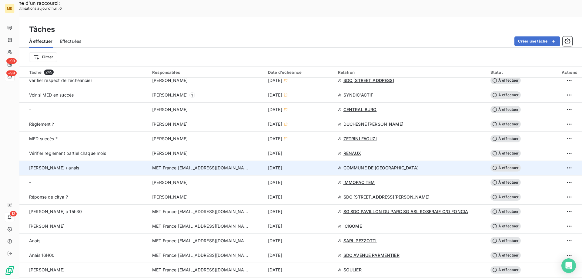
scroll to position [303, 0]
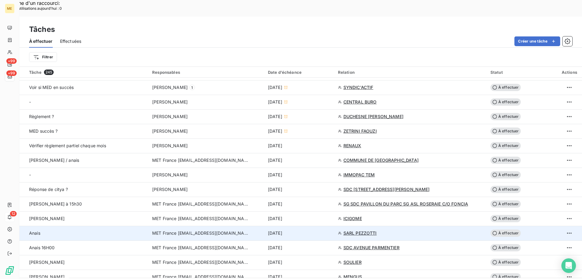
click at [315, 230] on div "[DATE]" at bounding box center [299, 233] width 63 height 6
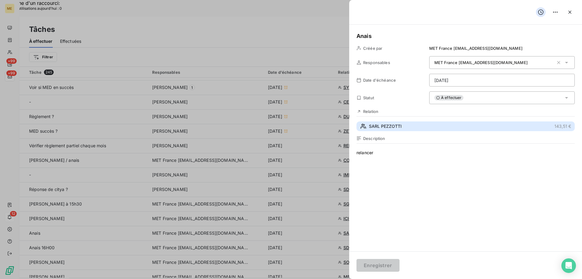
click at [417, 123] on button "SARL PEZZOTTI 143,51 €" at bounding box center [466, 126] width 218 height 10
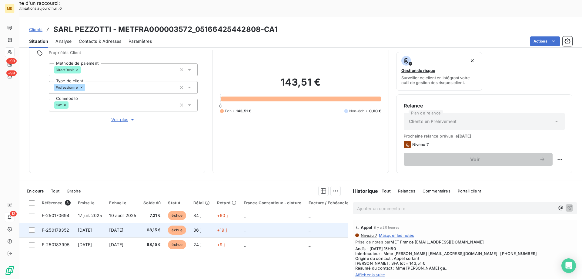
scroll to position [81, 0]
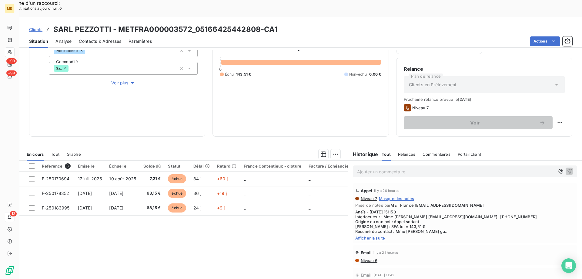
click at [378, 235] on span "Afficher la suite" at bounding box center [465, 237] width 220 height 5
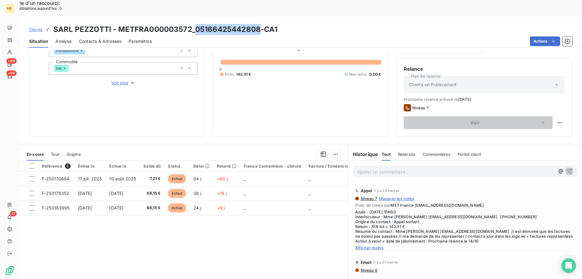
drag, startPoint x: 256, startPoint y: 13, endPoint x: 195, endPoint y: 16, distance: 60.4
click at [195, 24] on h3 "SARL PEZZOTTI - METFRA000003572_05166425442808-CA1" at bounding box center [165, 29] width 224 height 11
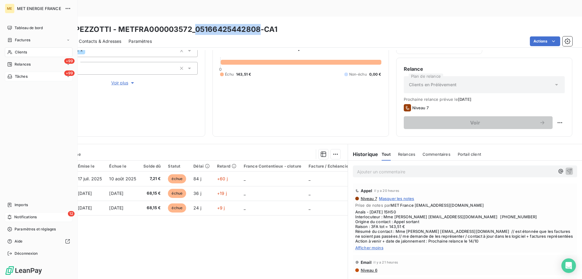
click at [18, 79] on span "Tâches" at bounding box center [21, 76] width 13 height 5
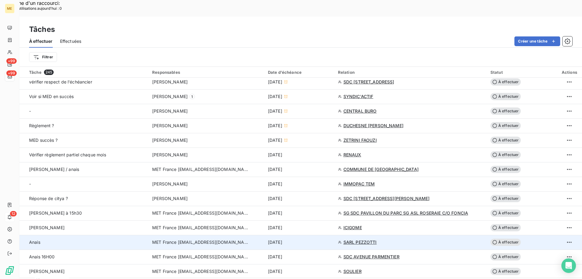
scroll to position [303, 0]
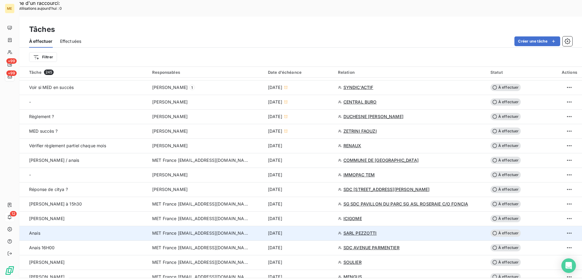
click at [316, 230] on div "[DATE]" at bounding box center [299, 233] width 63 height 6
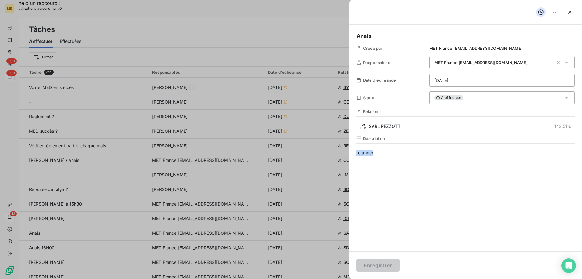
drag, startPoint x: 392, startPoint y: 152, endPoint x: 352, endPoint y: 152, distance: 39.7
click at [352, 152] on div "[PERSON_NAME] par MET France [EMAIL_ADDRESS][DOMAIN_NAME] Responsables MET Fran…" at bounding box center [465, 138] width 233 height 227
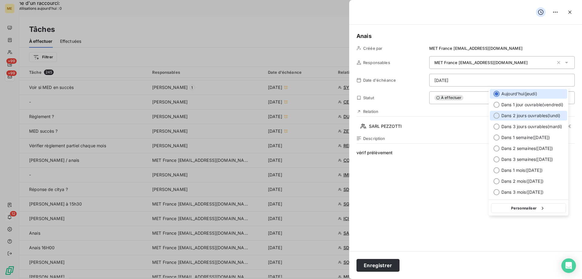
click at [505, 115] on span "Dans 2 jours ouvrables ( [DATE] )" at bounding box center [531, 116] width 59 height 6
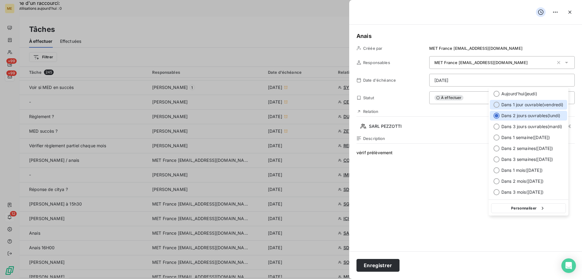
click at [526, 105] on span "Dans 1 jour ouvrable ( [DATE] )" at bounding box center [533, 105] width 62 height 6
type input "[DATE]"
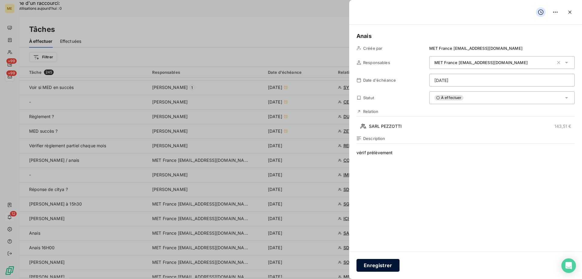
click at [385, 268] on button "Enregistrer" at bounding box center [378, 265] width 43 height 13
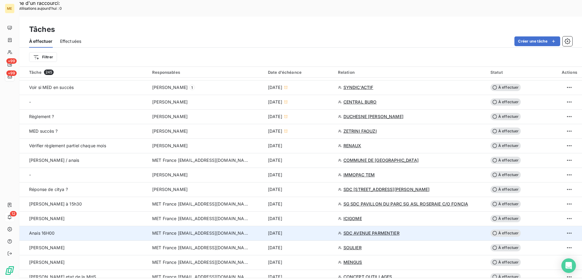
click at [321, 230] on div "[DATE]" at bounding box center [299, 233] width 63 height 6
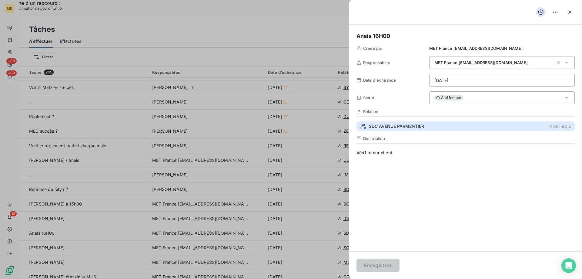
click at [391, 125] on span "SDC AVENUE PARMENTIER" at bounding box center [396, 126] width 55 height 6
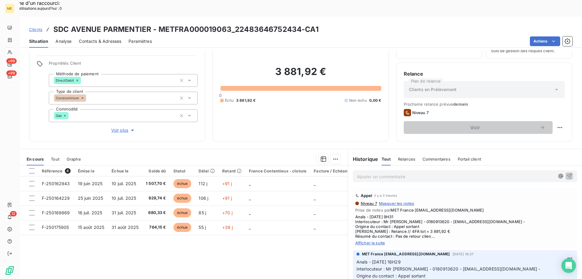
scroll to position [39, 0]
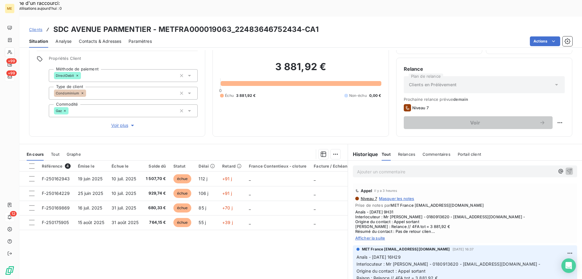
click at [375, 235] on span "Afficher la suite" at bounding box center [465, 237] width 220 height 5
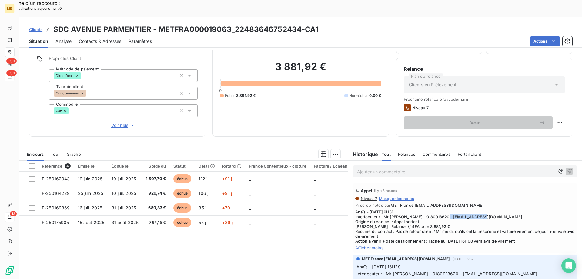
drag, startPoint x: 466, startPoint y: 200, endPoint x: 431, endPoint y: 201, distance: 35.2
click at [431, 209] on span "Anaïs - [DATE] 9H31 Interlocuteur : Mr [PERSON_NAME] - 0180913620 - [EMAIL_ADDR…" at bounding box center [465, 226] width 220 height 34
click at [32, 163] on div at bounding box center [31, 165] width 5 height 5
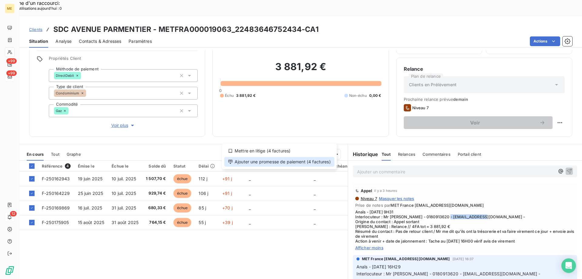
click at [319, 164] on div "Ajouter une promesse de paiement (4 factures)" at bounding box center [279, 162] width 110 height 10
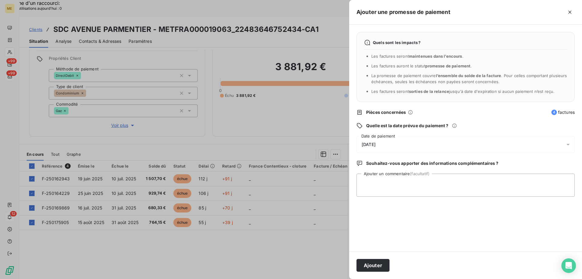
click at [406, 145] on div "[DATE]" at bounding box center [466, 144] width 218 height 17
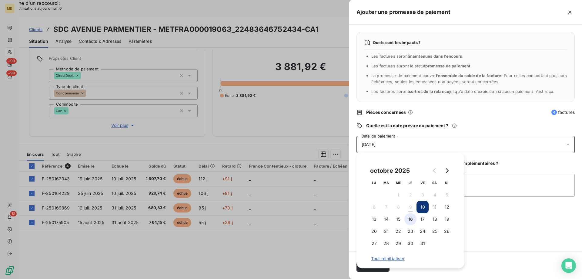
click at [414, 221] on button "16" at bounding box center [411, 219] width 12 height 12
click at [510, 180] on textarea "Ajouter un commentaire (facultatif)" at bounding box center [466, 184] width 218 height 23
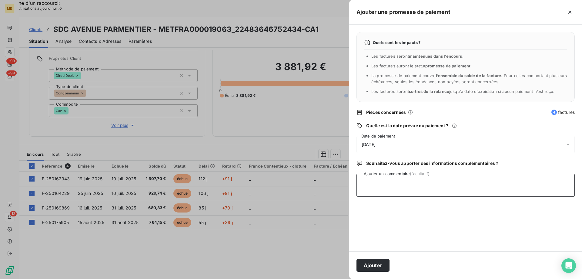
paste textarea "Anaïs - [DATE] 12H46 Interlocuteur : Mr [PERSON_NAME] - 0180913620 - [EMAIL_ADD…"
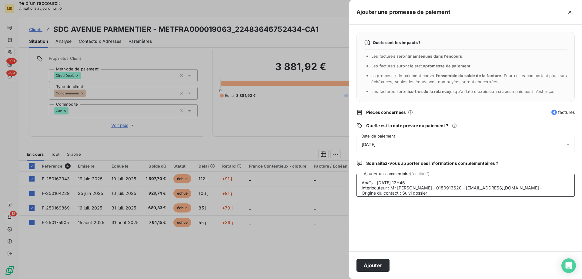
scroll to position [20, 0]
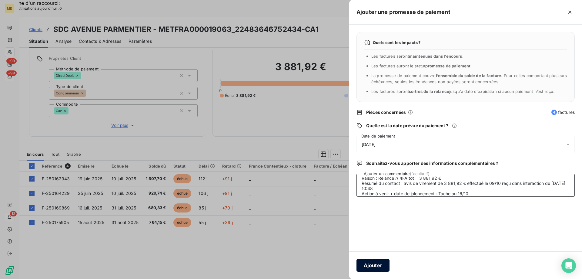
type textarea "Anaïs - [DATE] 12H46 Interlocuteur : Mr [PERSON_NAME] - 0180913620 - [EMAIL_ADD…"
click at [370, 267] on button "Ajouter" at bounding box center [373, 265] width 33 height 13
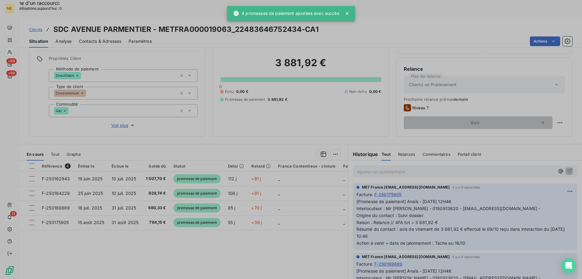
scroll to position [34, 0]
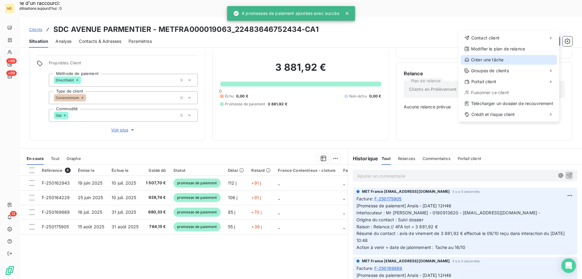
click at [483, 59] on div "Créer une tâche" at bounding box center [509, 60] width 96 height 10
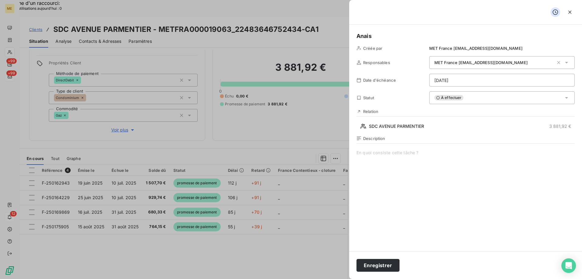
click at [402, 157] on span at bounding box center [466, 208] width 218 height 116
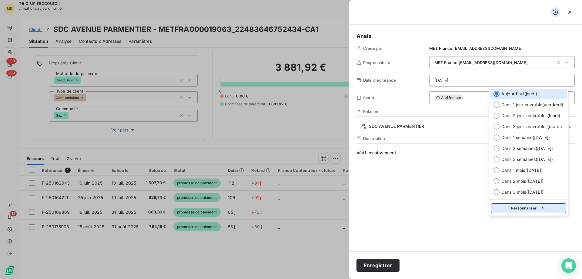
click at [530, 209] on button "Personnaliser" at bounding box center [528, 208] width 75 height 10
select select "9"
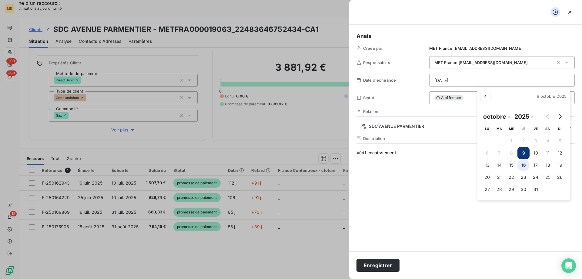
click at [524, 165] on button "16" at bounding box center [524, 165] width 12 height 12
type input "[DATE]"
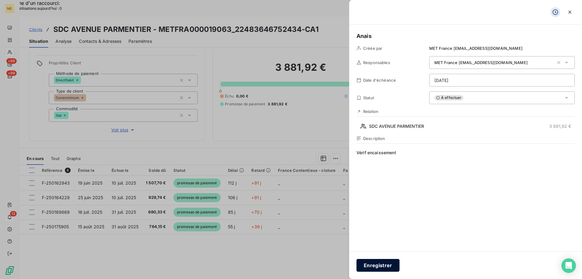
click at [378, 266] on button "Enregistrer" at bounding box center [378, 265] width 43 height 13
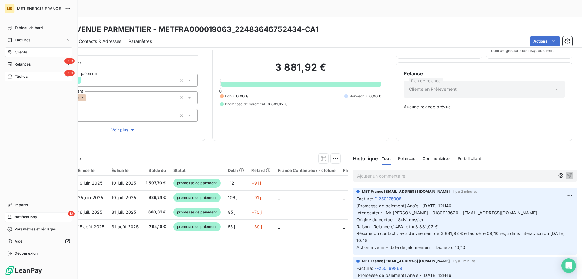
click at [15, 73] on div "+99 Tâches" at bounding box center [39, 77] width 68 height 10
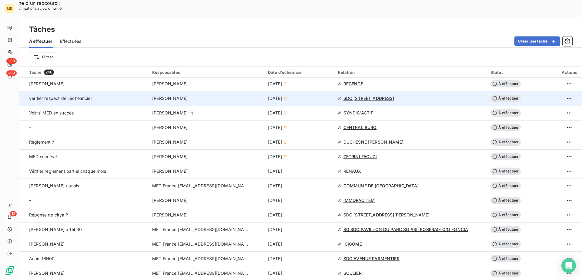
scroll to position [303, 0]
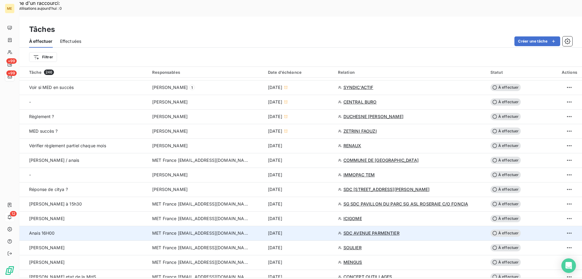
click at [320, 230] on div "[DATE]" at bounding box center [299, 233] width 63 height 6
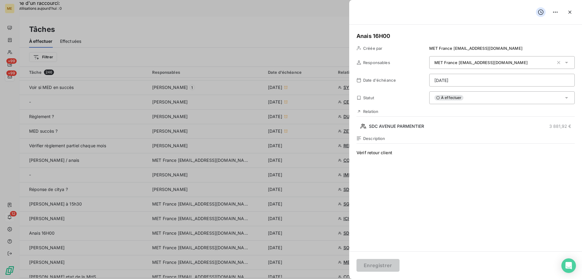
click at [480, 99] on div "À effectuer" at bounding box center [502, 97] width 146 height 13
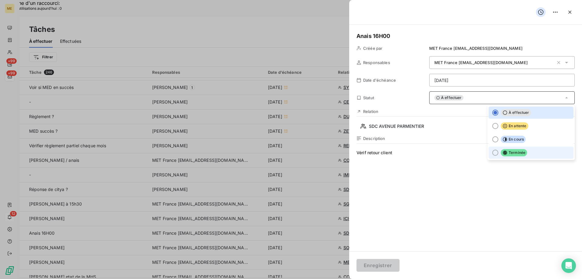
click at [509, 153] on span "Terminée" at bounding box center [514, 152] width 26 height 7
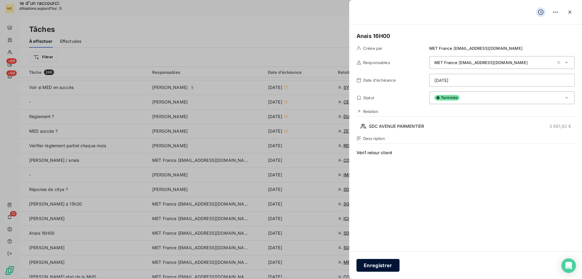
click at [371, 266] on button "Enregistrer" at bounding box center [378, 265] width 43 height 13
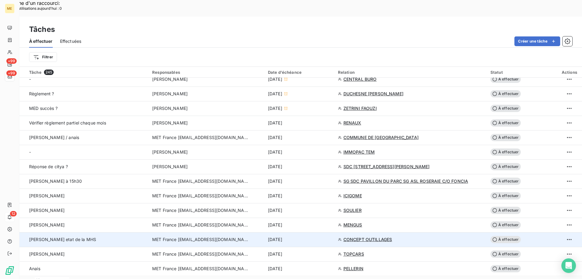
scroll to position [334, 0]
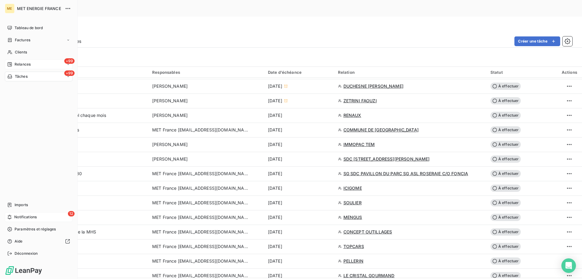
click at [26, 62] on span "Relances" at bounding box center [23, 64] width 16 height 5
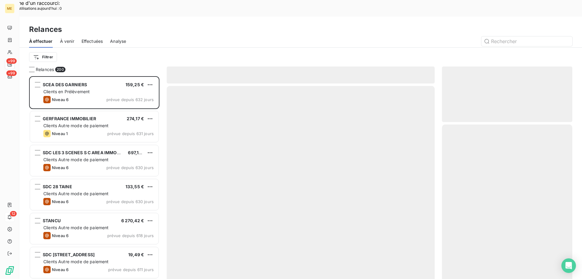
scroll to position [215, 126]
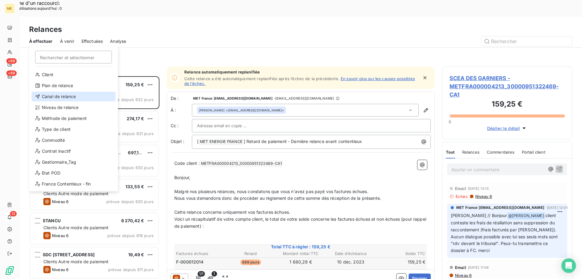
click at [65, 99] on div "Canal de relance" at bounding box center [74, 97] width 84 height 10
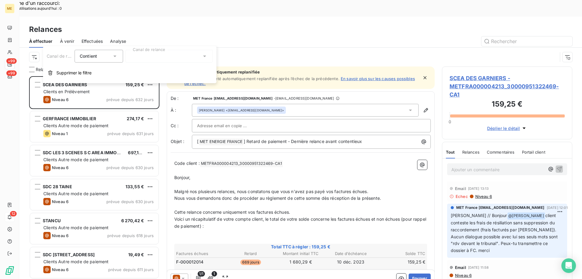
click at [153, 58] on div at bounding box center [169, 56] width 87 height 13
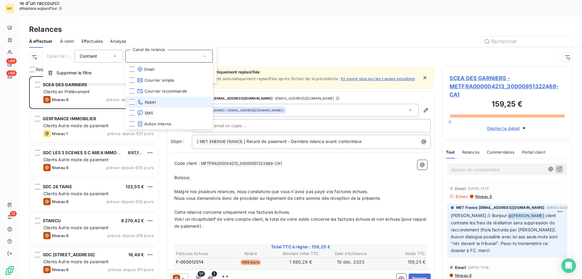
click at [170, 101] on li "Appel" at bounding box center [169, 101] width 87 height 11
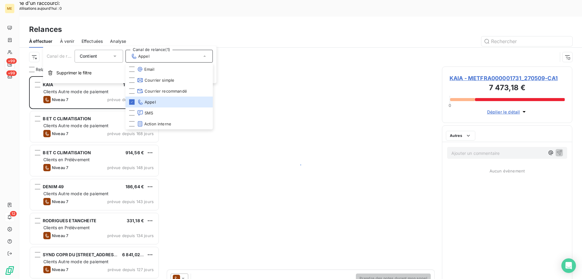
scroll to position [215, 126]
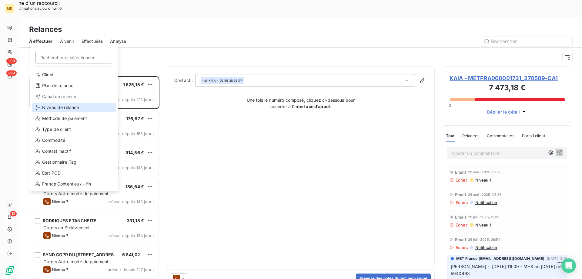
click at [68, 107] on div "Niveau de relance" at bounding box center [74, 108] width 84 height 10
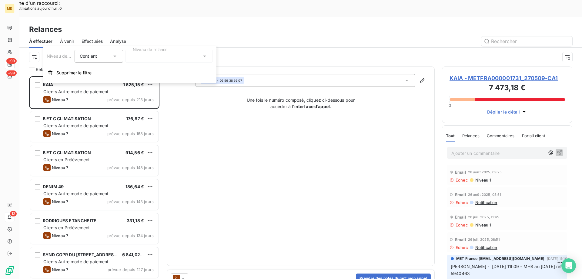
click at [196, 56] on div at bounding box center [169, 56] width 87 height 13
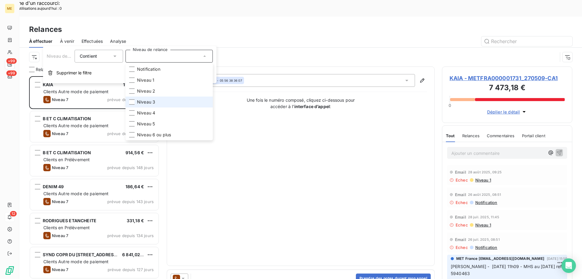
click at [173, 102] on li "Niveau 3" at bounding box center [169, 101] width 87 height 11
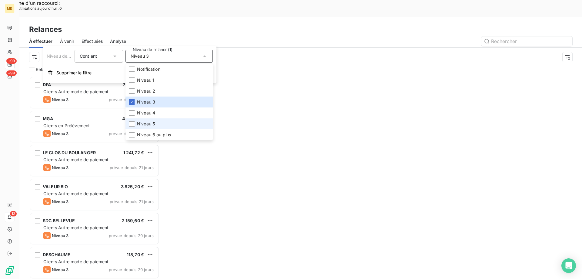
scroll to position [215, 126]
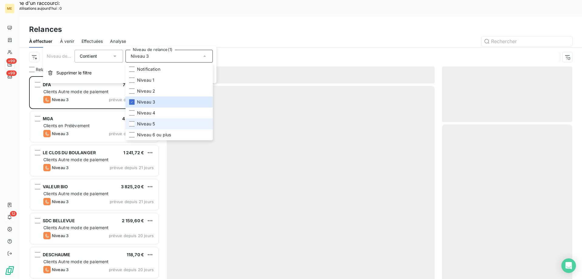
click at [163, 123] on li "Niveau 5" at bounding box center [169, 123] width 87 height 11
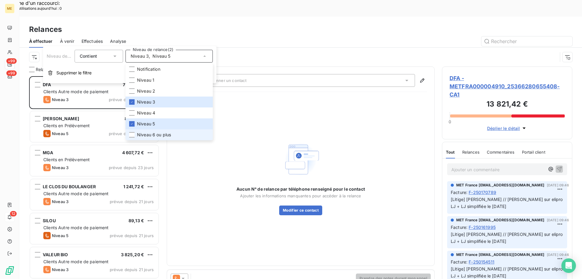
click at [162, 134] on span "Niveau 6 ou plus" at bounding box center [154, 135] width 34 height 6
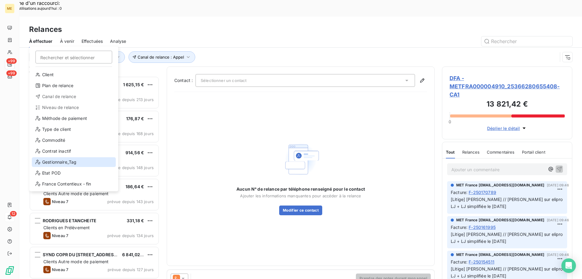
click at [85, 163] on div "Gestionnaire_Tag" at bounding box center [74, 162] width 84 height 10
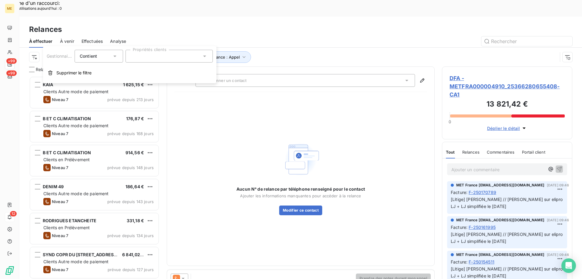
click at [185, 56] on div at bounding box center [169, 56] width 87 height 13
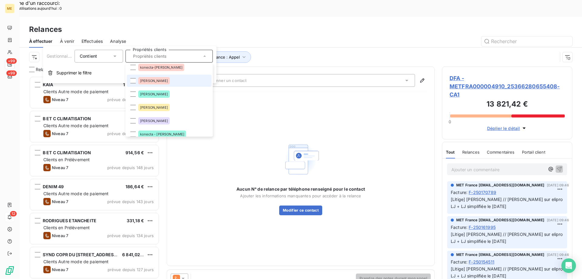
scroll to position [0, 0]
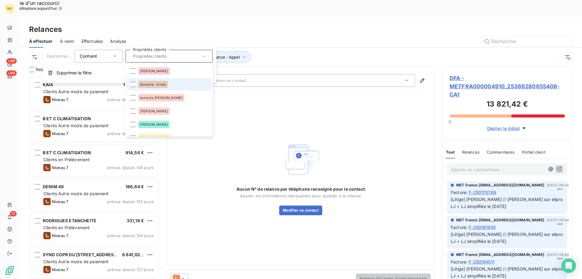
click at [172, 85] on li "Konecta - Anaïs" at bounding box center [169, 84] width 85 height 12
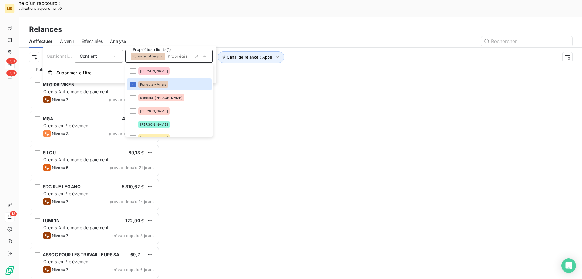
scroll to position [215, 126]
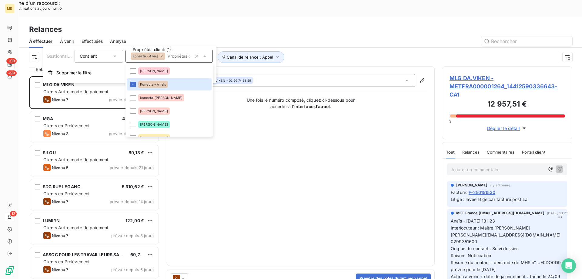
click at [309, 51] on div "Canal de relance : Appel Niveau de relance : Niveau 3 , ... Gestionnaire_Tag : …" at bounding box center [293, 57] width 529 height 12
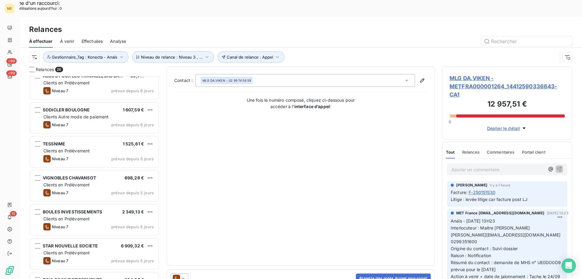
scroll to position [0, 0]
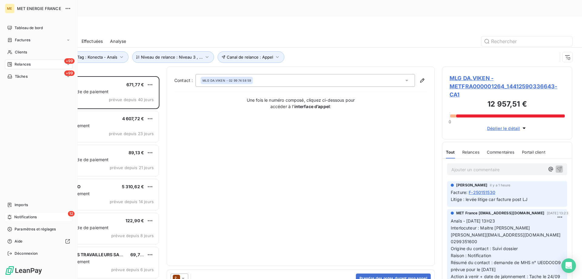
click at [14, 214] on div "12 Notifications" at bounding box center [39, 217] width 68 height 10
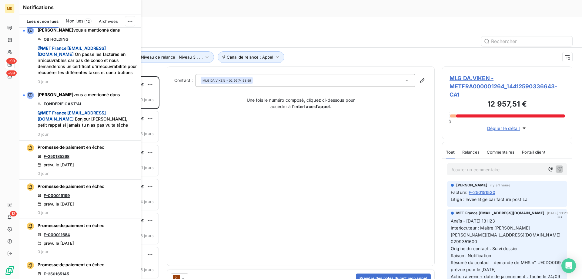
scroll to position [546, 0]
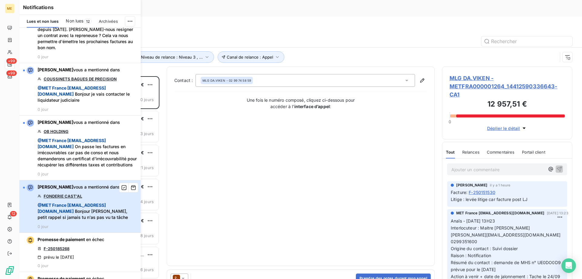
click at [109, 220] on span "@ MET [GEOGRAPHIC_DATA] [EMAIL_ADDRESS][DOMAIN_NAME] Bonjour [PERSON_NAME], pet…" at bounding box center [87, 211] width 99 height 18
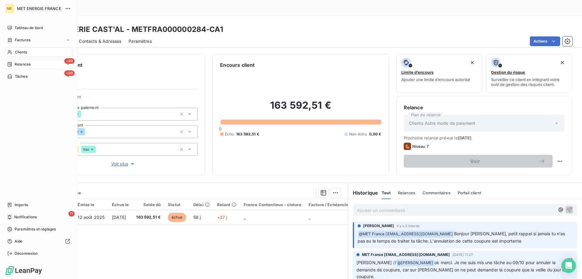
click at [52, 211] on nav "Imports 11 Notifications Paramètres et réglages Aide Déconnexion" at bounding box center [39, 229] width 68 height 58
click at [48, 216] on div "11 Notifications" at bounding box center [39, 217] width 68 height 10
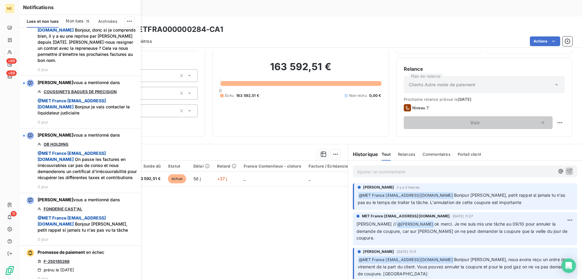
scroll to position [576, 0]
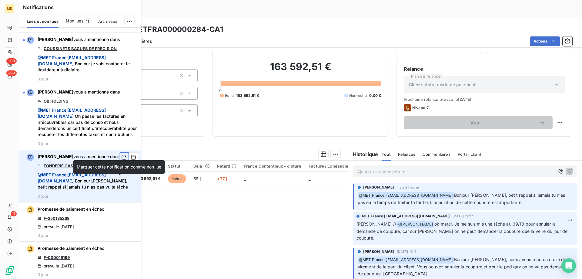
click at [119, 162] on button "button" at bounding box center [124, 157] width 10 height 10
click at [264, 106] on div "163 592,51 € 0 Échu 163 592,51 € Non-échu 0,00 €" at bounding box center [300, 79] width 161 height 99
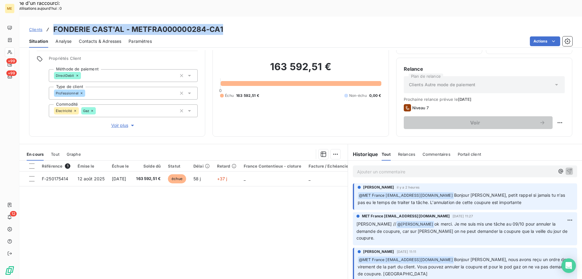
drag, startPoint x: 230, startPoint y: 12, endPoint x: 53, endPoint y: 15, distance: 176.5
click at [53, 24] on div "Clients FONDERIE CAST'AL - METFRA000000284-CA1" at bounding box center [300, 29] width 563 height 11
click at [11, 216] on icon at bounding box center [9, 216] width 5 height 5
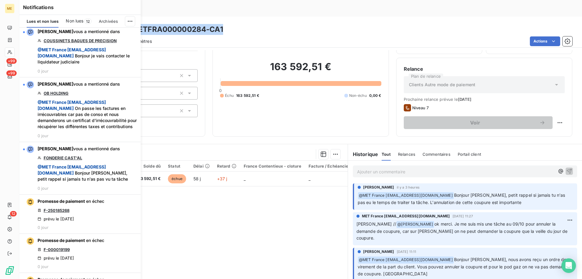
scroll to position [546, 0]
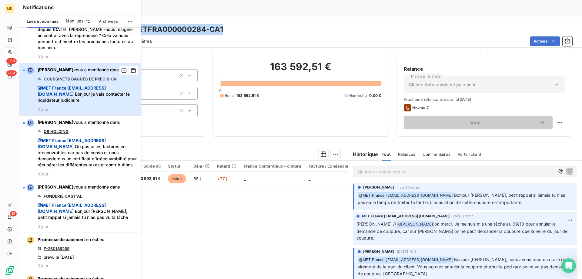
click at [119, 103] on span "@ MET [GEOGRAPHIC_DATA] [EMAIL_ADDRESS][DOMAIN_NAME] Bonjour je vais contacter …" at bounding box center [87, 94] width 99 height 18
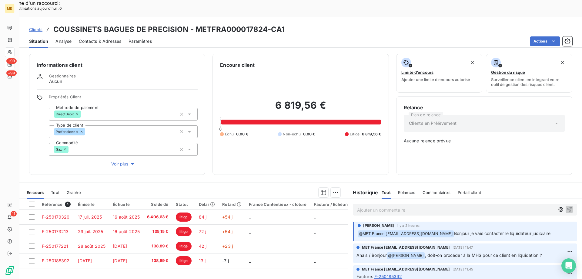
click at [406, 206] on p "Ajouter un commentaire ﻿" at bounding box center [456, 210] width 198 height 8
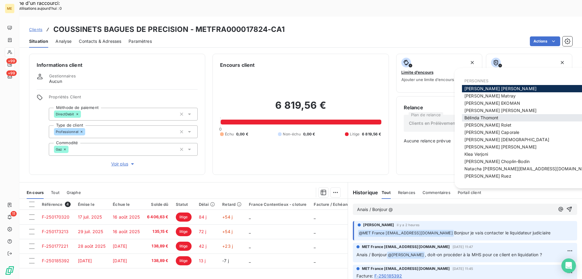
click at [467, 119] on span "[PERSON_NAME]" at bounding box center [482, 117] width 34 height 5
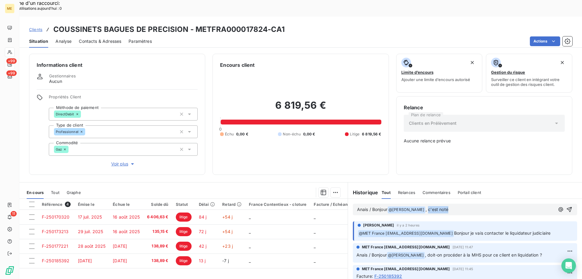
drag, startPoint x: 449, startPoint y: 188, endPoint x: 427, endPoint y: 190, distance: 22.2
click at [427, 206] on p "Anais / Bonjour @ [PERSON_NAME] ﻿ , c'est noté" at bounding box center [456, 209] width 198 height 7
click at [567, 207] on icon "button" at bounding box center [569, 209] width 5 height 5
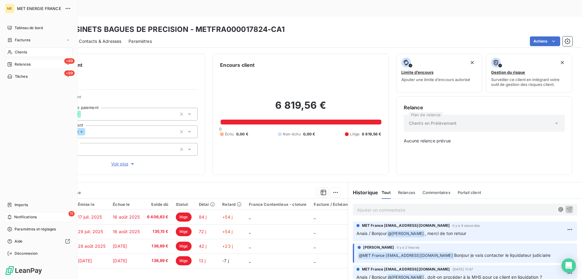
click at [13, 217] on div "11 Notifications" at bounding box center [39, 217] width 68 height 10
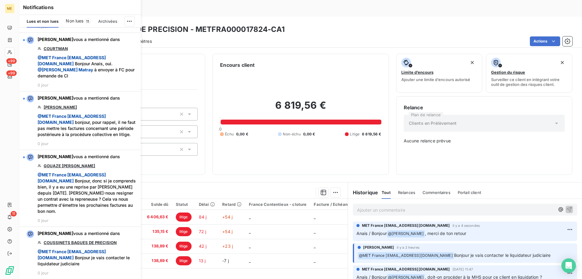
scroll to position [394, 0]
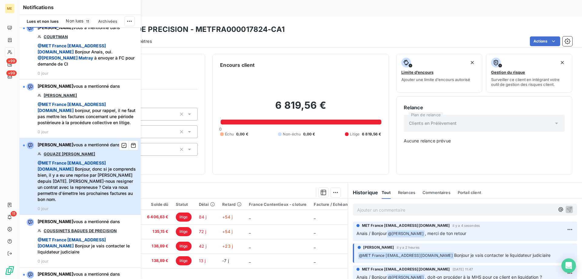
click at [103, 202] on span "@ MET [GEOGRAPHIC_DATA] [EMAIL_ADDRESS][DOMAIN_NAME] Bonjour, donc si je compre…" at bounding box center [87, 181] width 99 height 42
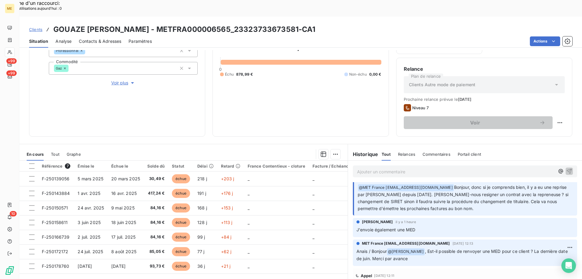
scroll to position [91, 0]
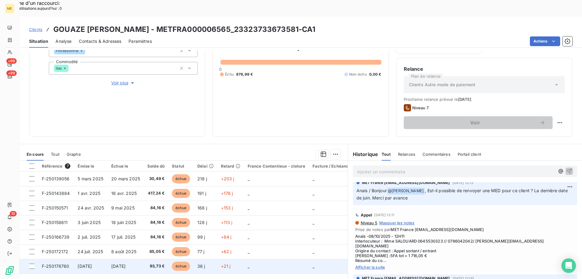
click at [276, 259] on td "_" at bounding box center [276, 266] width 65 height 15
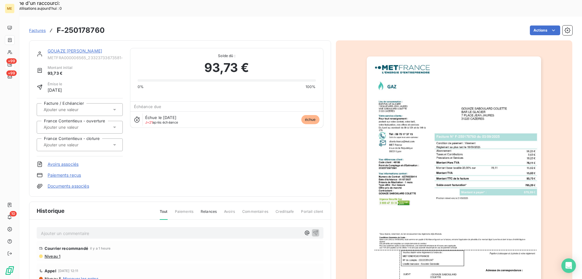
click at [75, 48] on link "GOUAZE [PERSON_NAME]" at bounding box center [75, 50] width 55 height 5
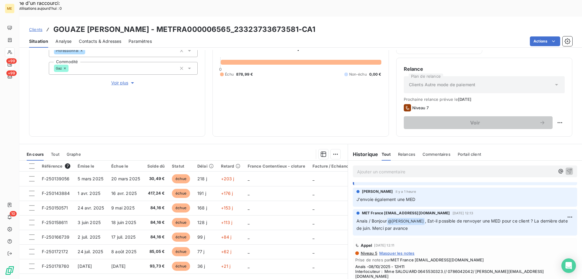
scroll to position [91, 0]
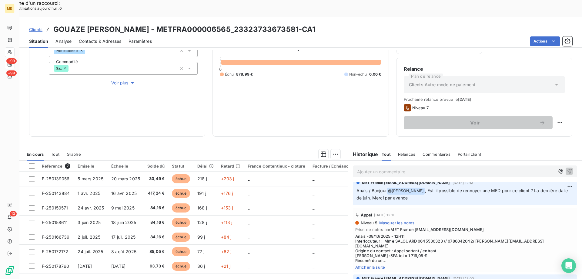
click at [368, 264] on span "Afficher la suite" at bounding box center [465, 266] width 220 height 5
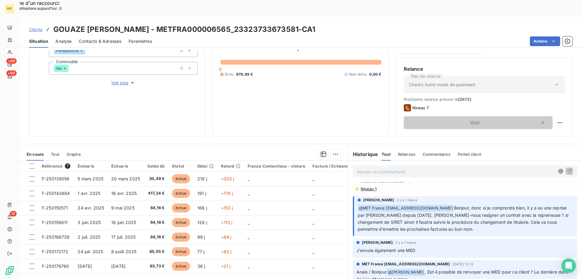
scroll to position [0, 0]
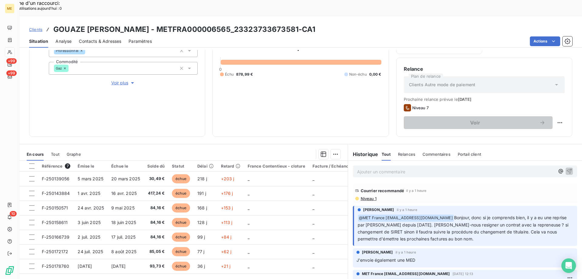
click at [398, 168] on p "Ajouter un commentaire ﻿" at bounding box center [456, 172] width 198 height 8
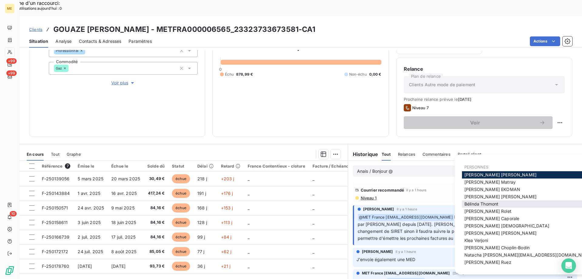
click at [507, 201] on div "[PERSON_NAME]" at bounding box center [528, 203] width 133 height 7
click at [493, 205] on span "[PERSON_NAME]" at bounding box center [482, 203] width 34 height 5
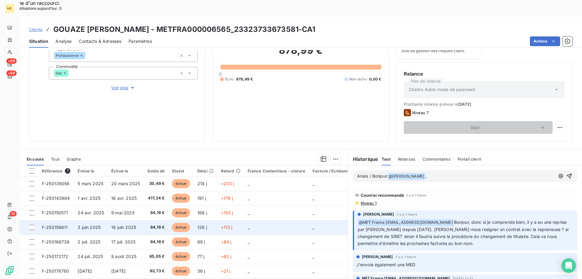
scroll to position [81, 0]
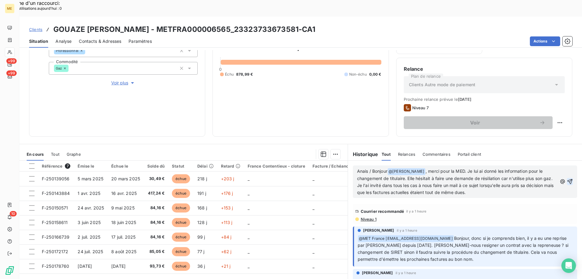
click at [567, 178] on icon "button" at bounding box center [570, 181] width 6 height 6
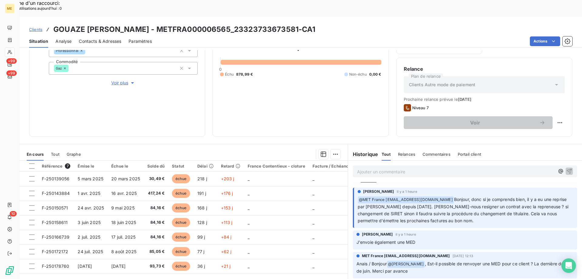
scroll to position [0, 0]
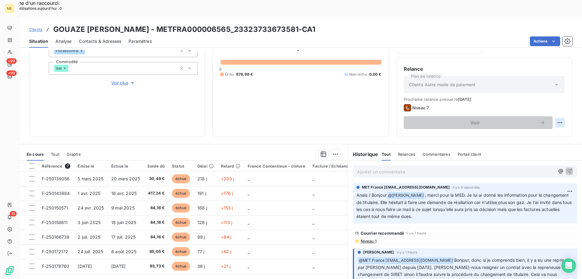
click at [554, 122] on div "Replanifier cette action" at bounding box center [530, 119] width 54 height 10
select select "9"
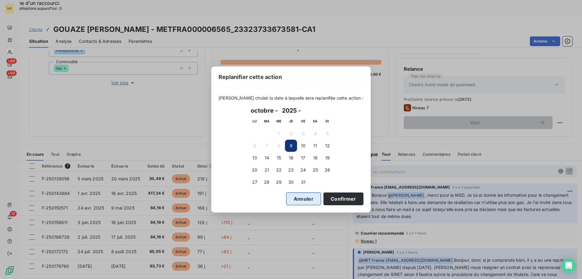
drag, startPoint x: 298, startPoint y: 197, endPoint x: 300, endPoint y: 193, distance: 4.6
click at [297, 196] on button "Annuler" at bounding box center [303, 198] width 35 height 13
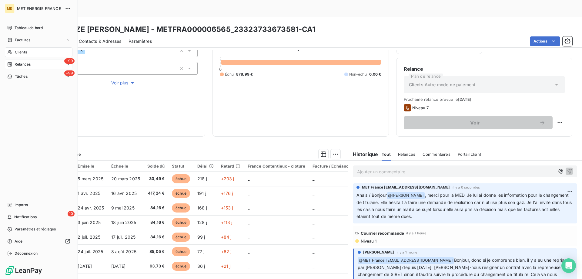
click at [12, 79] on icon at bounding box center [9, 76] width 5 height 5
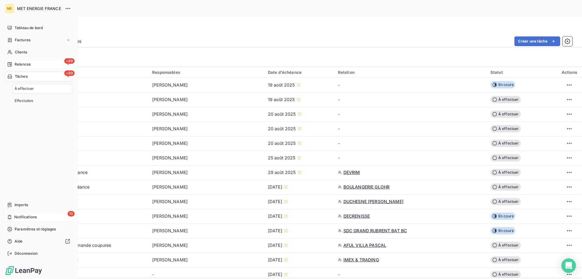
click at [38, 220] on div "10 Notifications" at bounding box center [39, 217] width 68 height 10
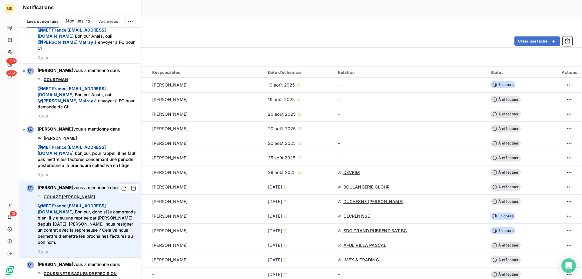
scroll to position [364, 0]
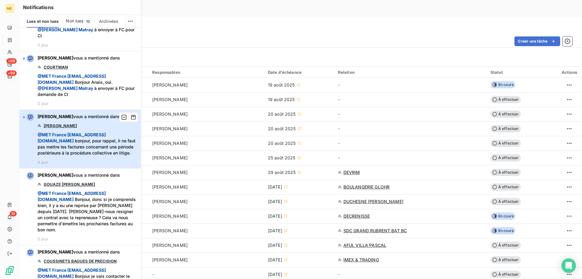
click at [112, 156] on span "@ MET France [EMAIL_ADDRESS][DOMAIN_NAME] bonjour, pour rappel, il ne faut pas …" at bounding box center [87, 144] width 99 height 24
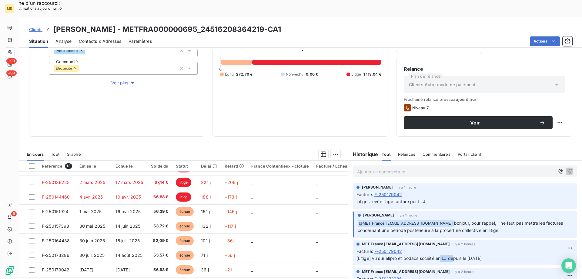
drag, startPoint x: 438, startPoint y: 240, endPoint x: 452, endPoint y: 244, distance: 14.4
click at [452, 255] on p "[Litige] vu sur elipro et bodacs société en LJ depuis le [DATE]" at bounding box center [465, 258] width 217 height 7
drag, startPoint x: 418, startPoint y: 243, endPoint x: 453, endPoint y: 242, distance: 34.9
click at [452, 255] on span "[Litige] vu sur elipro et bodacs société en LJ depuis le [DATE]" at bounding box center [419, 257] width 125 height 5
drag, startPoint x: 475, startPoint y: 239, endPoint x: 496, endPoint y: 239, distance: 21.2
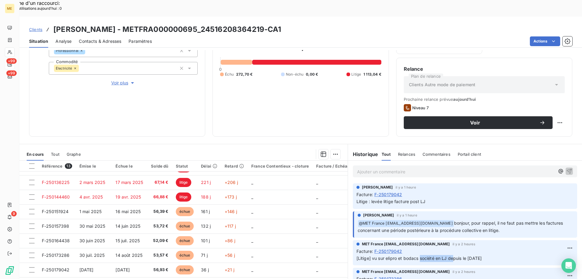
click at [496, 255] on p "[Litige] vu sur elipro et bodacs société en LJ depuis le [DATE]" at bounding box center [465, 258] width 217 height 7
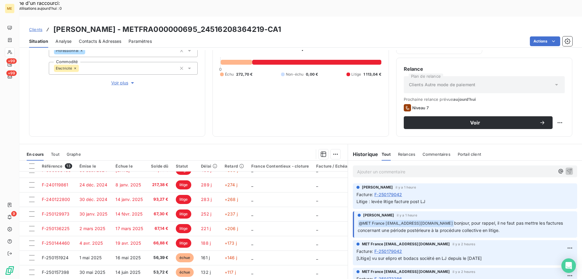
scroll to position [86, 0]
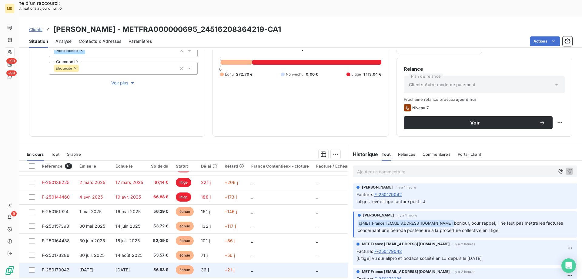
click at [158, 267] on span "56,93 €" at bounding box center [159, 270] width 18 height 6
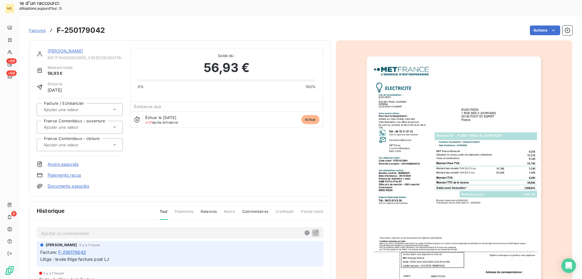
click at [460, 150] on img "button" at bounding box center [454, 179] width 174 height 247
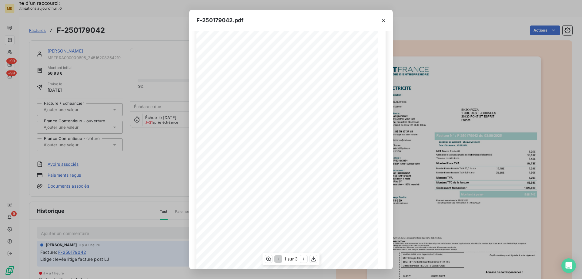
scroll to position [34, 0]
click at [304, 257] on icon "button" at bounding box center [304, 259] width 6 height 6
click at [269, 261] on icon "button" at bounding box center [268, 258] width 5 height 5
drag, startPoint x: 382, startPoint y: 22, endPoint x: 99, endPoint y: 33, distance: 283.2
click at [382, 22] on icon "button" at bounding box center [384, 20] width 6 height 6
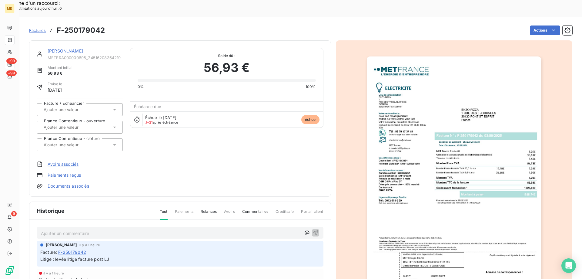
click at [68, 48] on link "[PERSON_NAME]" at bounding box center [65, 50] width 35 height 5
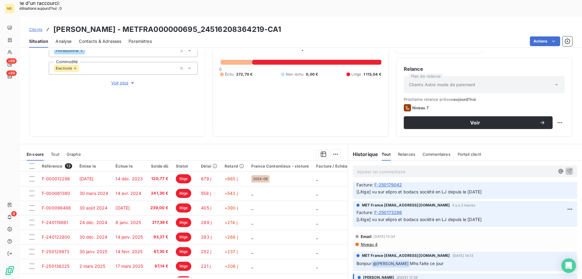
scroll to position [91, 0]
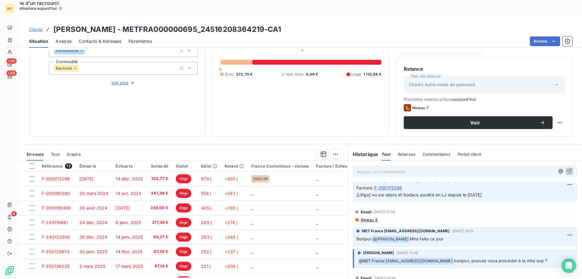
drag, startPoint x: 406, startPoint y: 222, endPoint x: 448, endPoint y: 222, distance: 42.2
click at [448, 235] on p "Bonjour @ [PERSON_NAME] Mhs faite ce jour" at bounding box center [465, 238] width 217 height 7
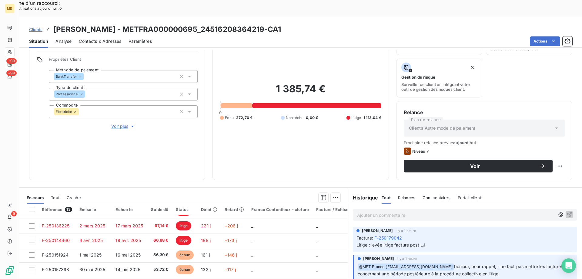
scroll to position [0, 0]
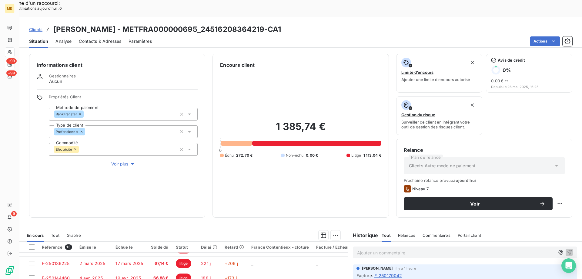
click at [120, 161] on span "Voir plus" at bounding box center [123, 164] width 24 height 6
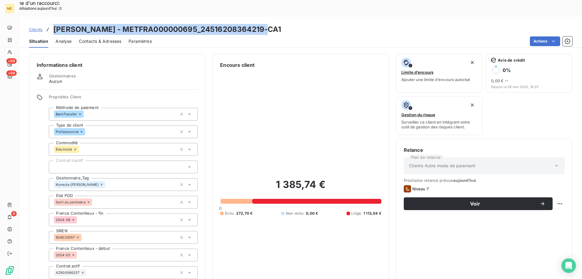
drag, startPoint x: 257, startPoint y: 11, endPoint x: 52, endPoint y: 11, distance: 204.4
click at [52, 24] on div "Clients [PERSON_NAME] - METFRA000000695_24516208364219-CA1" at bounding box center [300, 29] width 563 height 11
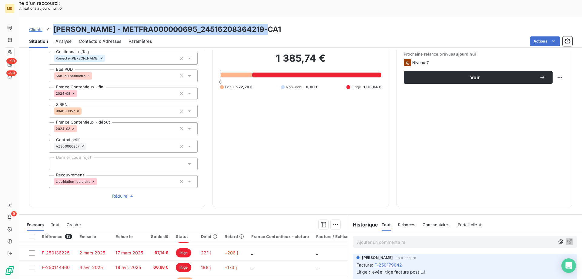
scroll to position [41, 0]
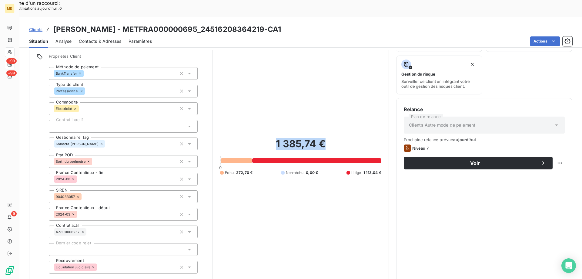
drag, startPoint x: 274, startPoint y: 128, endPoint x: 330, endPoint y: 126, distance: 56.4
click at [330, 138] on h2 "1 385,74 €" at bounding box center [300, 147] width 161 height 18
click at [328, 138] on h2 "1 385,74 €" at bounding box center [300, 147] width 161 height 18
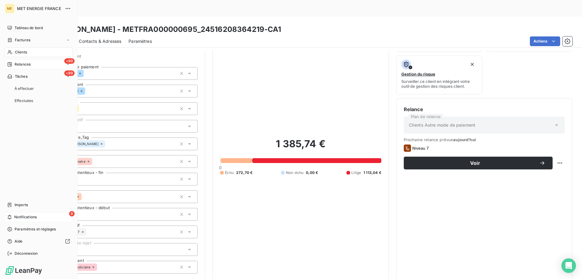
click at [14, 218] on div "9 Notifications" at bounding box center [39, 217] width 68 height 10
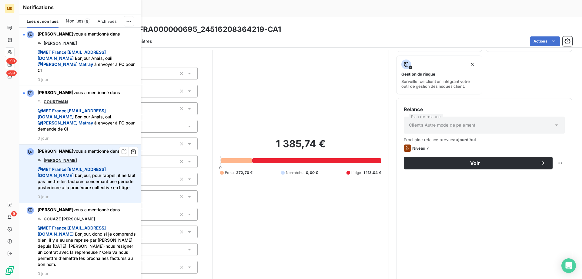
scroll to position [334, 0]
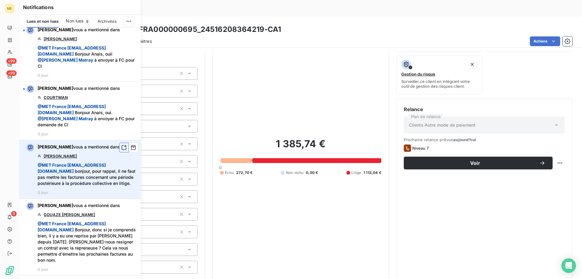
click at [121, 150] on icon "button" at bounding box center [123, 147] width 5 height 6
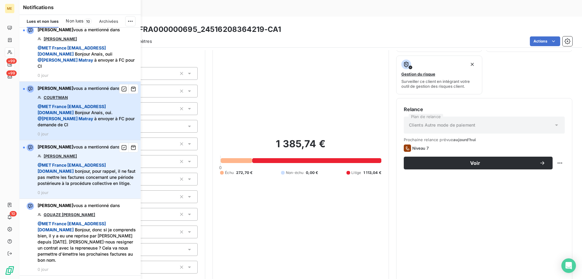
click at [114, 128] on span "@ MET [GEOGRAPHIC_DATA] [EMAIL_ADDRESS][DOMAIN_NAME] Bonjour Anais, oui. @ [PER…" at bounding box center [87, 115] width 99 height 24
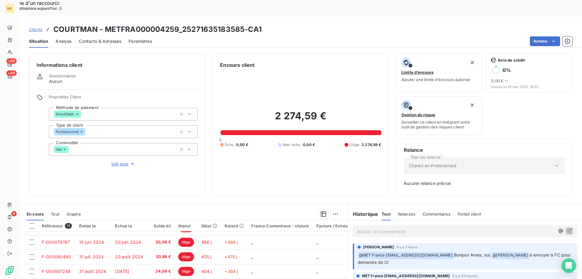
click at [366, 227] on p "Ajouter un commentaire ﻿" at bounding box center [456, 231] width 198 height 8
